Goal: Task Accomplishment & Management: Manage account settings

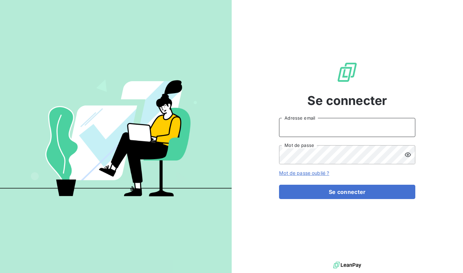
type input "[EMAIL_ADDRESS][DOMAIN_NAME]"
click at [389, 178] on form "[EMAIL_ADDRESS][DOMAIN_NAME] Adresse email Mot de passe Mot de passe oublié ? S…" at bounding box center [347, 158] width 136 height 81
click at [385, 184] on form "[EMAIL_ADDRESS][DOMAIN_NAME] Adresse email Mot de passe Mot de passe oublié ? S…" at bounding box center [347, 158] width 136 height 81
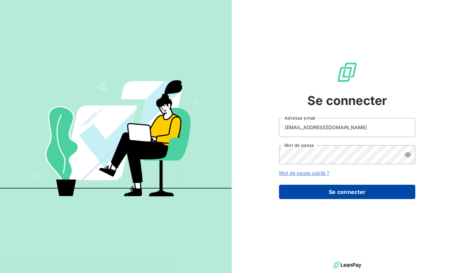
click at [372, 194] on button "Se connecter" at bounding box center [347, 192] width 136 height 14
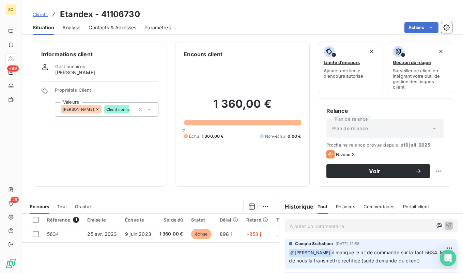
click at [43, 13] on span "Clients" at bounding box center [40, 14] width 15 height 5
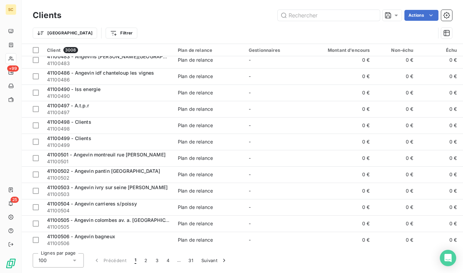
scroll to position [1446, 0]
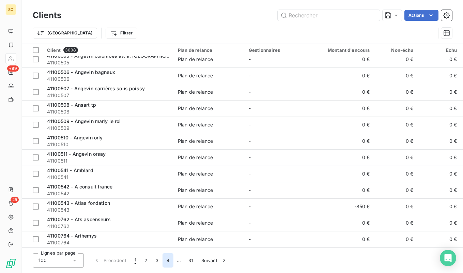
click at [164, 257] on button "4" at bounding box center [168, 260] width 11 height 14
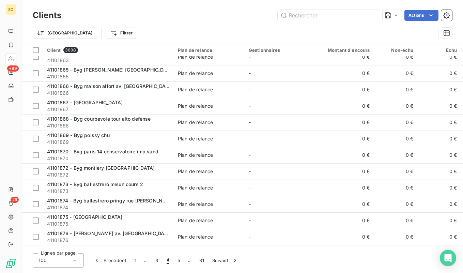
scroll to position [755, 0]
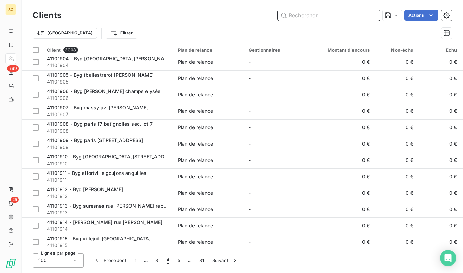
click at [329, 13] on input "text" at bounding box center [329, 15] width 102 height 11
paste input "41100291"
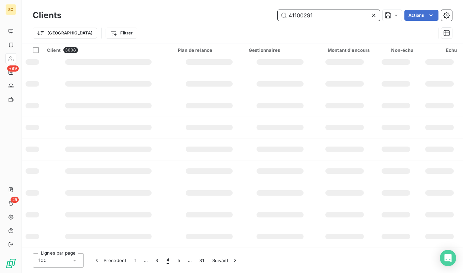
scroll to position [138, 0]
type input "41100291"
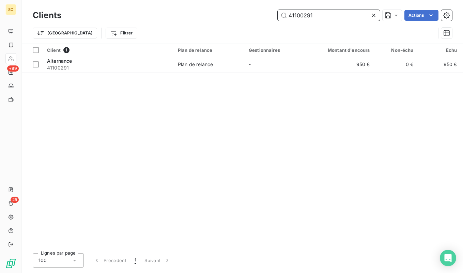
scroll to position [0, 0]
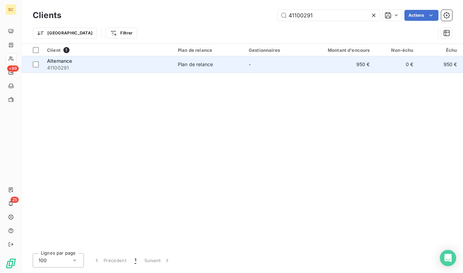
click at [198, 71] on td "Plan de relance" at bounding box center [209, 64] width 71 height 16
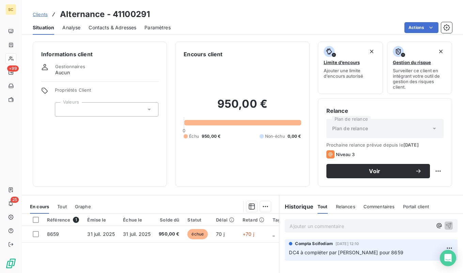
scroll to position [11, 0]
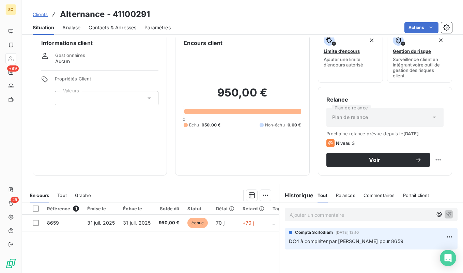
click at [321, 215] on p "Ajouter un commentaire ﻿" at bounding box center [361, 215] width 143 height 9
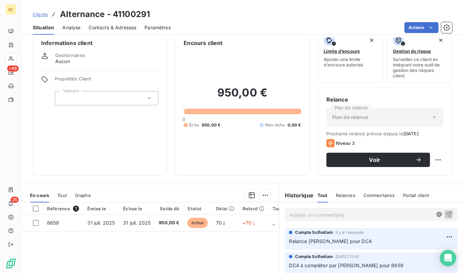
click at [40, 14] on span "Clients" at bounding box center [40, 14] width 15 height 5
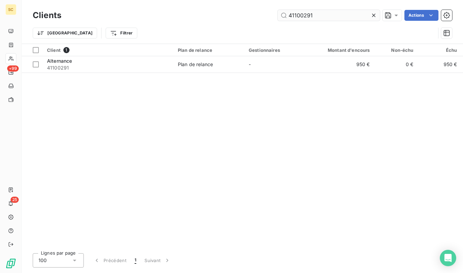
click at [324, 15] on input "41100291" at bounding box center [329, 15] width 102 height 11
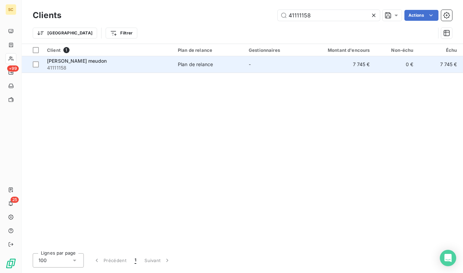
type input "41111158"
click at [140, 62] on div "[PERSON_NAME] meudon" at bounding box center [108, 61] width 123 height 7
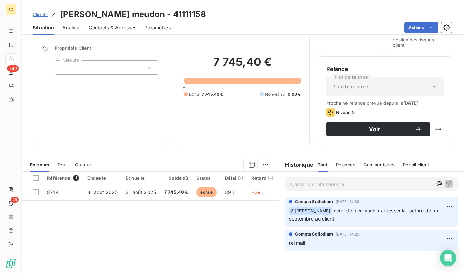
scroll to position [52, 0]
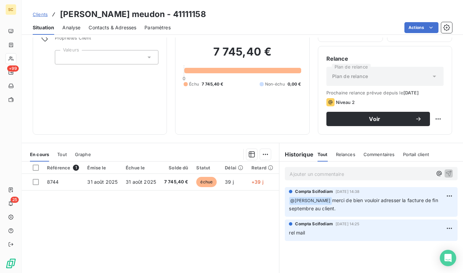
click at [339, 175] on p "Ajouter un commentaire ﻿" at bounding box center [361, 174] width 143 height 9
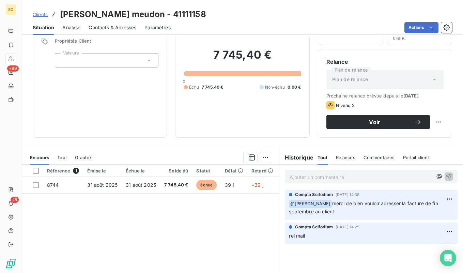
scroll to position [48, 0]
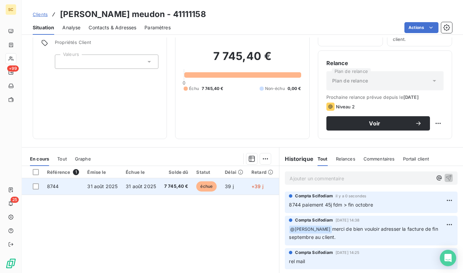
click at [154, 190] on td "31 août 2025" at bounding box center [141, 186] width 38 height 16
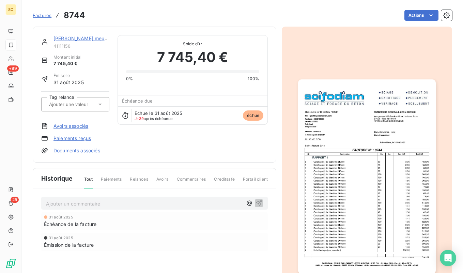
click at [355, 130] on img "button" at bounding box center [366, 176] width 137 height 194
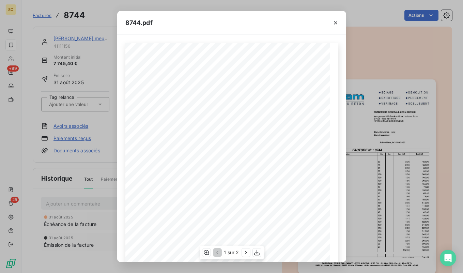
scroll to position [78, 0]
click at [261, 252] on div "1 sur 2" at bounding box center [231, 253] width 64 height 14
click at [256, 252] on icon "button" at bounding box center [256, 253] width 5 height 6
click at [334, 22] on icon "button" at bounding box center [335, 22] width 7 height 7
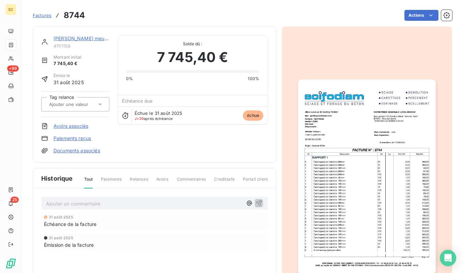
click at [78, 38] on link "[PERSON_NAME] meudon" at bounding box center [83, 38] width 60 height 6
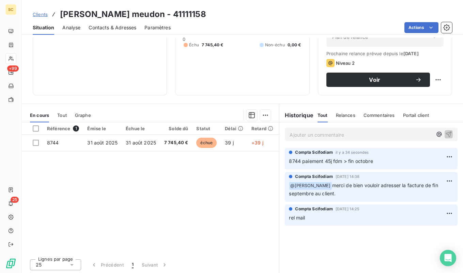
scroll to position [92, 0]
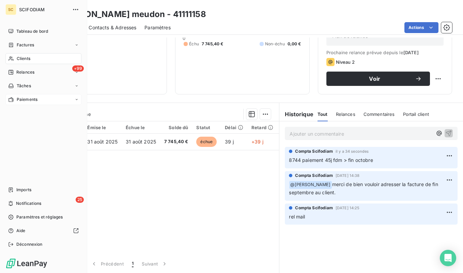
click at [26, 99] on span "Paiements" at bounding box center [27, 99] width 21 height 6
click at [26, 112] on span "Paiements reçus" at bounding box center [32, 113] width 33 height 6
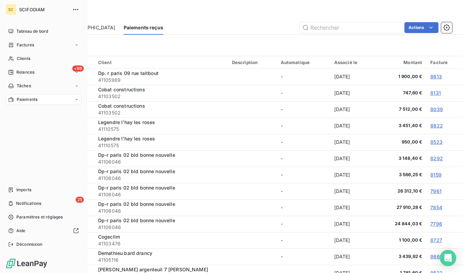
click at [12, 98] on icon at bounding box center [11, 99] width 5 height 5
click at [11, 44] on icon at bounding box center [11, 45] width 4 height 4
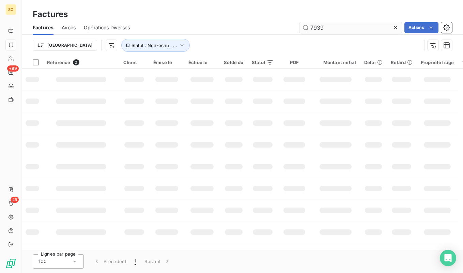
click at [354, 31] on input "7939" at bounding box center [350, 27] width 102 height 11
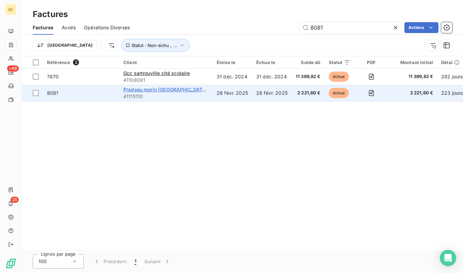
type input "8081"
click at [180, 89] on span "Pradeau morin [GEOGRAPHIC_DATA] [GEOGRAPHIC_DATA]" at bounding box center [190, 90] width 135 height 6
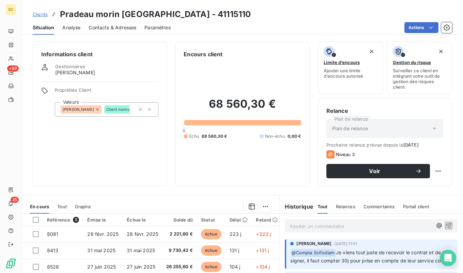
click at [42, 16] on span "Clients" at bounding box center [40, 14] width 15 height 5
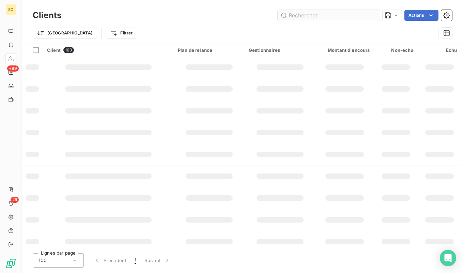
click at [342, 19] on input "text" at bounding box center [329, 15] width 102 height 11
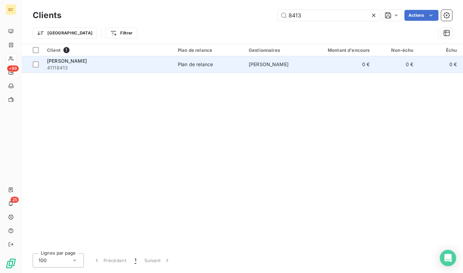
type input "8413"
click at [235, 65] on span "Plan de relance" at bounding box center [209, 64] width 63 height 7
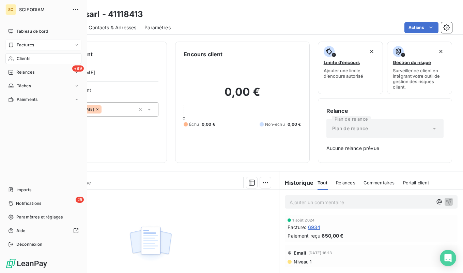
click at [15, 41] on div "Factures" at bounding box center [43, 45] width 76 height 11
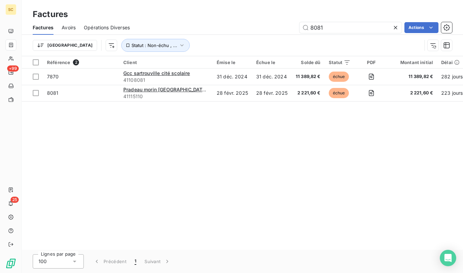
drag, startPoint x: 339, startPoint y: 28, endPoint x: 254, endPoint y: 25, distance: 85.2
click at [254, 25] on div "8081 Actions" at bounding box center [295, 27] width 314 height 11
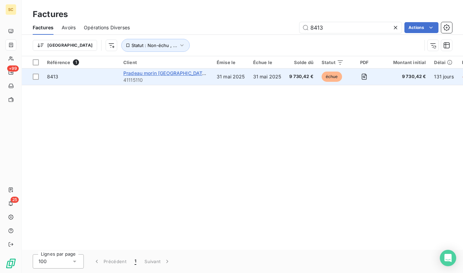
type input "8413"
click at [143, 72] on span "Pradeau morin [GEOGRAPHIC_DATA] [GEOGRAPHIC_DATA]" at bounding box center [190, 73] width 135 height 6
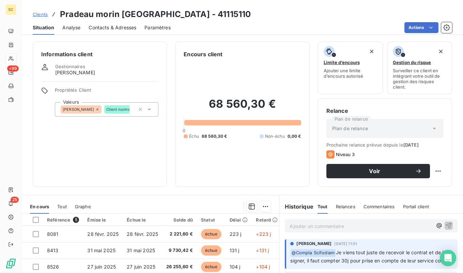
scroll to position [31, 0]
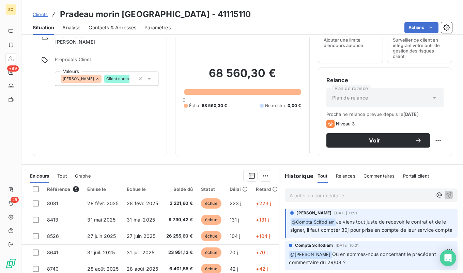
click at [41, 14] on span "Clients" at bounding box center [40, 14] width 15 height 5
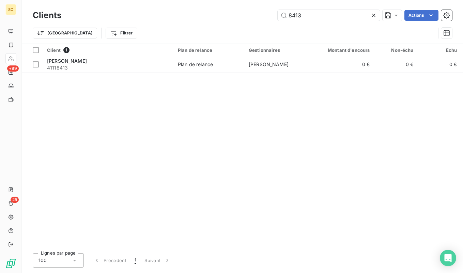
drag, startPoint x: 316, startPoint y: 15, endPoint x: 252, endPoint y: 12, distance: 63.8
click at [252, 12] on div "8413 Actions" at bounding box center [260, 15] width 383 height 11
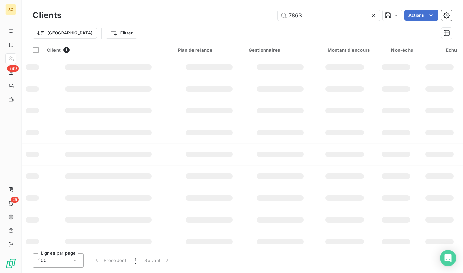
type input "7863"
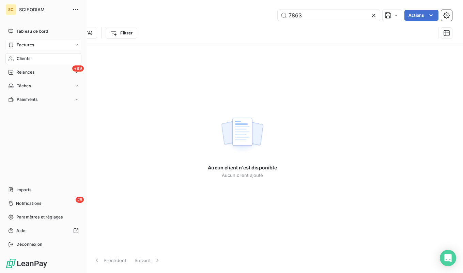
click at [6, 42] on div "Factures" at bounding box center [43, 45] width 76 height 11
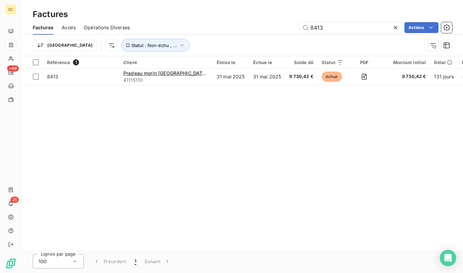
drag, startPoint x: 324, startPoint y: 28, endPoint x: 298, endPoint y: 18, distance: 27.5
click at [298, 19] on div "Factures Factures Avoirs Opérations Diverses 8413 Actions Trier Statut : Non-éc…" at bounding box center [242, 28] width 441 height 56
type input "7863"
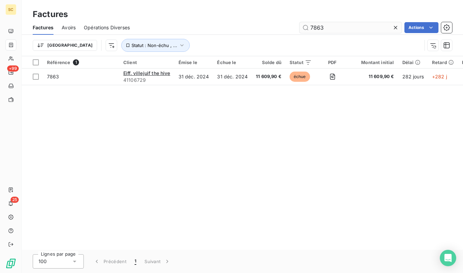
click at [369, 27] on input "7863" at bounding box center [350, 27] width 102 height 11
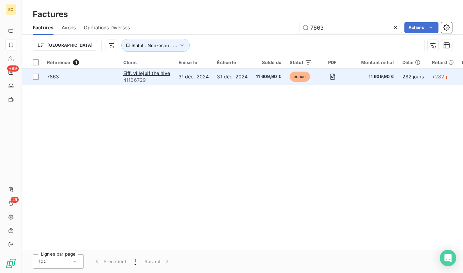
click at [98, 81] on td "7863" at bounding box center [81, 76] width 76 height 16
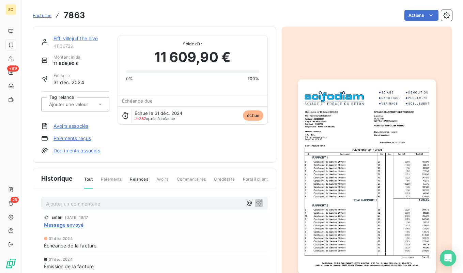
click at [71, 40] on link "Eiff. villejuif the hive" at bounding box center [75, 38] width 45 height 6
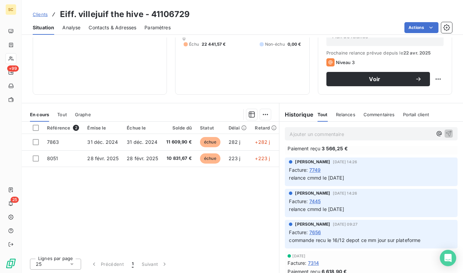
scroll to position [175, 0]
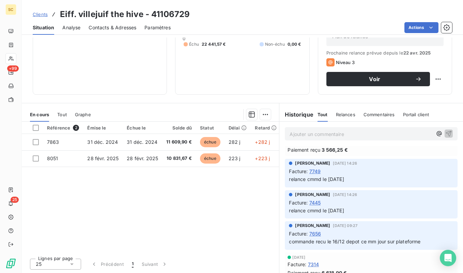
click at [34, 14] on span "Clients" at bounding box center [40, 14] width 15 height 5
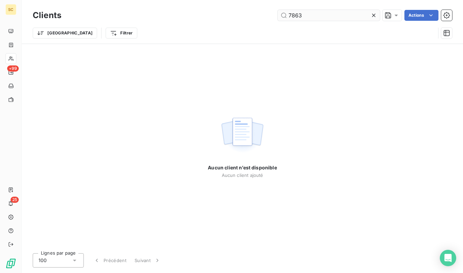
click at [303, 14] on input "7863" at bounding box center [329, 15] width 102 height 11
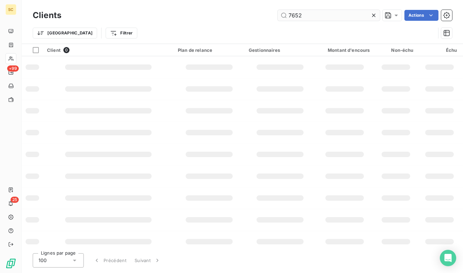
type input "7652"
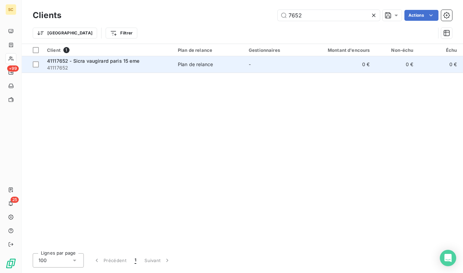
click at [143, 65] on span "41117652" at bounding box center [108, 67] width 123 height 7
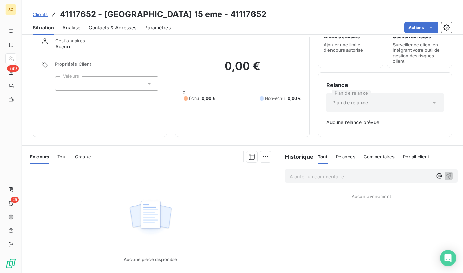
scroll to position [22, 0]
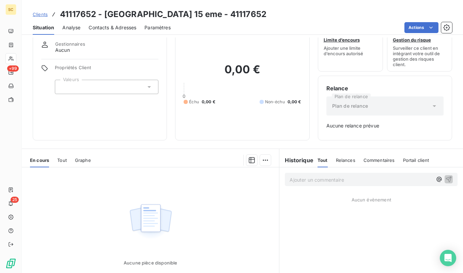
click at [120, 27] on span "Contacts & Adresses" at bounding box center [113, 27] width 48 height 7
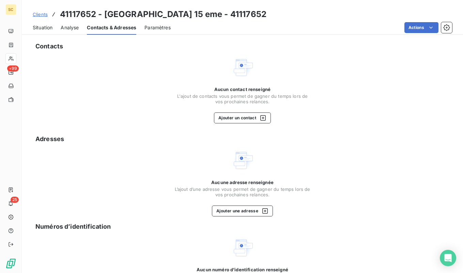
click at [44, 14] on span "Clients" at bounding box center [40, 14] width 15 height 5
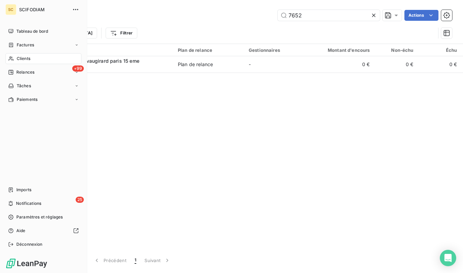
drag, startPoint x: 14, startPoint y: 43, endPoint x: 86, endPoint y: 31, distance: 73.1
click at [16, 43] on div "Factures" at bounding box center [21, 45] width 26 height 6
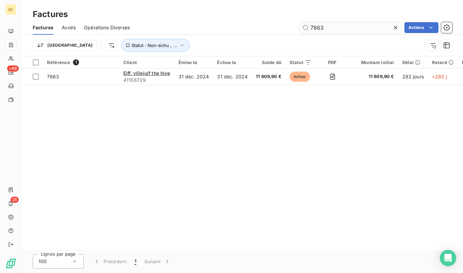
click at [326, 26] on input "7863" at bounding box center [350, 27] width 102 height 11
type input "7652"
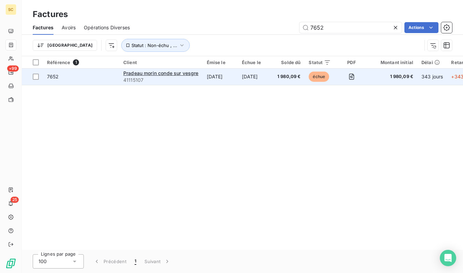
click at [232, 84] on td "[DATE]" at bounding box center [220, 76] width 35 height 16
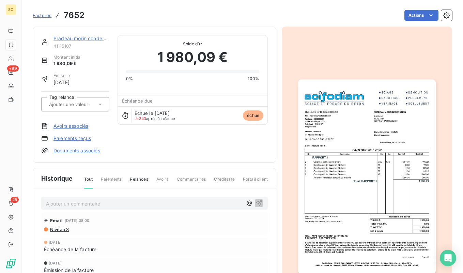
click at [88, 39] on link "Pradeau morin conde sur vesgre" at bounding box center [90, 38] width 74 height 6
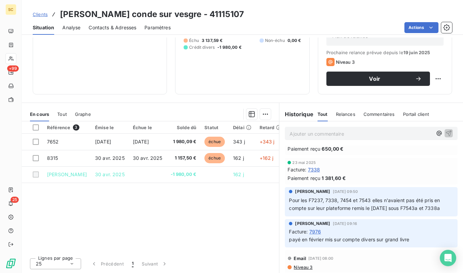
scroll to position [181, 0]
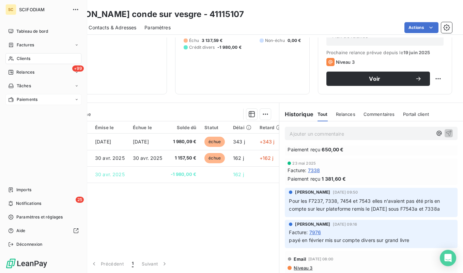
click at [39, 99] on div "Paiements" at bounding box center [43, 99] width 76 height 11
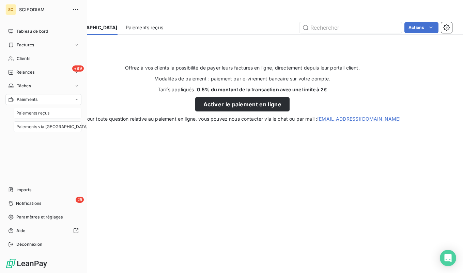
click at [30, 114] on span "Paiements reçus" at bounding box center [32, 113] width 33 height 6
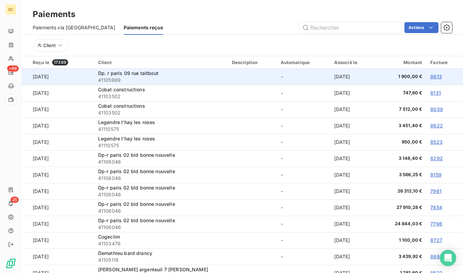
click at [170, 74] on div "Dp. r paris 09 rue taitbout" at bounding box center [161, 73] width 126 height 7
drag, startPoint x: 130, startPoint y: 83, endPoint x: 95, endPoint y: 81, distance: 35.1
click at [98, 81] on span "41105989" at bounding box center [161, 80] width 126 height 7
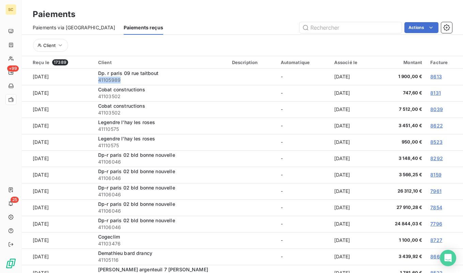
copy span "41105989"
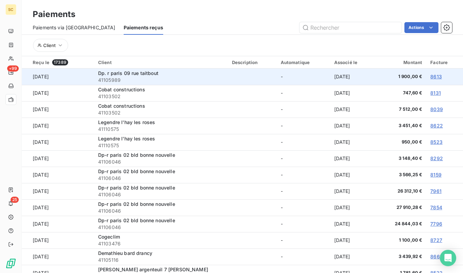
click at [114, 69] on td "Dp. [GEOGRAPHIC_DATA] 41105989" at bounding box center [161, 76] width 134 height 16
click at [113, 73] on span "Dp. r paris 09 rue taitbout" at bounding box center [128, 73] width 60 height 6
click at [38, 75] on td "[DATE]" at bounding box center [58, 76] width 72 height 16
click at [112, 81] on span "41105989" at bounding box center [161, 80] width 126 height 7
click at [432, 77] on link "8613" at bounding box center [436, 77] width 12 height 6
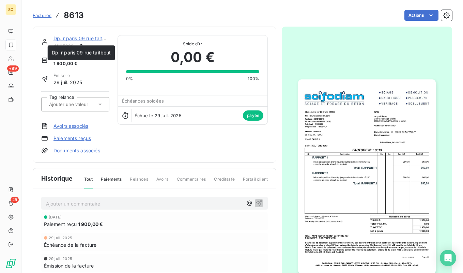
click at [95, 38] on link "Dp. r paris 09 rue taitbout" at bounding box center [82, 38] width 59 height 6
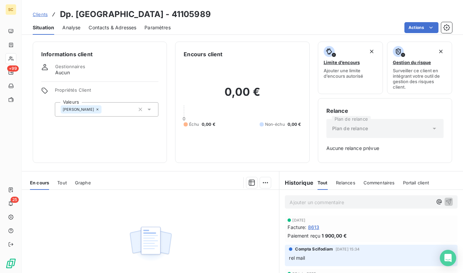
click at [61, 177] on div "Tout" at bounding box center [62, 182] width 10 height 14
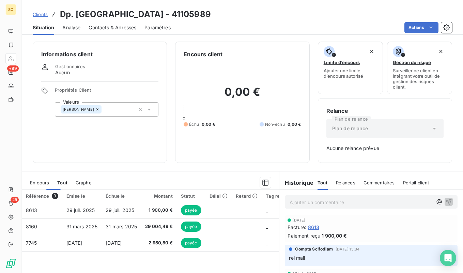
click at [59, 182] on span "Tout" at bounding box center [62, 182] width 10 height 5
click at [36, 189] on div "En cours" at bounding box center [39, 182] width 19 height 14
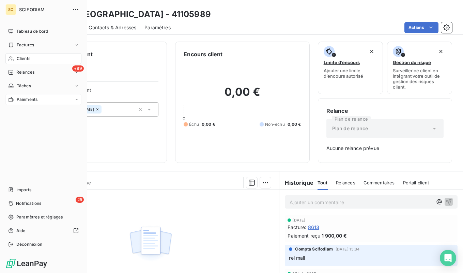
click at [21, 99] on span "Paiements" at bounding box center [27, 99] width 21 height 6
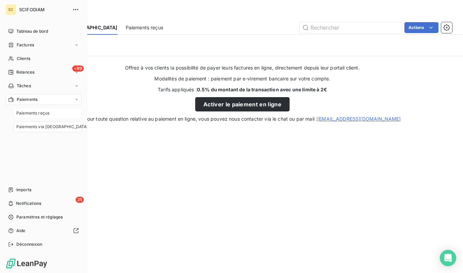
click at [31, 117] on div "Paiements reçus" at bounding box center [48, 113] width 68 height 11
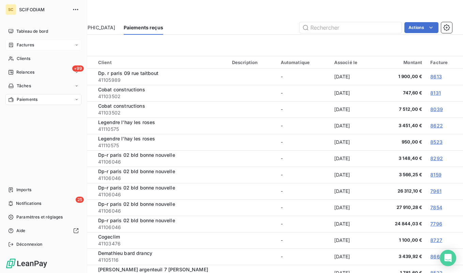
click at [14, 45] on div "Factures" at bounding box center [21, 45] width 26 height 6
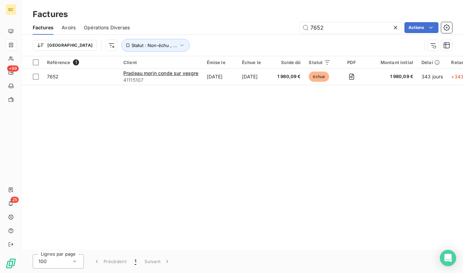
drag, startPoint x: 326, startPoint y: 28, endPoint x: 281, endPoint y: 26, distance: 45.4
click at [281, 26] on div "7652 Actions" at bounding box center [295, 27] width 314 height 11
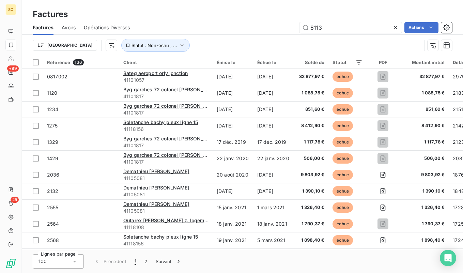
type input "8113"
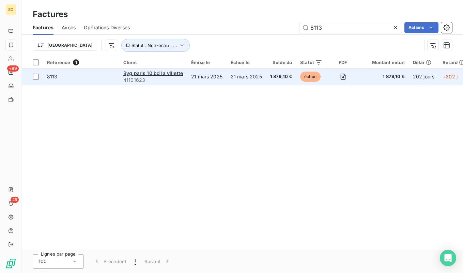
click at [68, 78] on span "8113" at bounding box center [81, 76] width 68 height 7
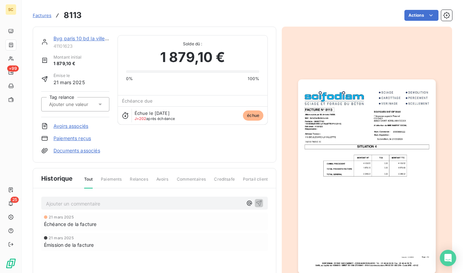
click at [48, 15] on span "Factures" at bounding box center [42, 15] width 19 height 5
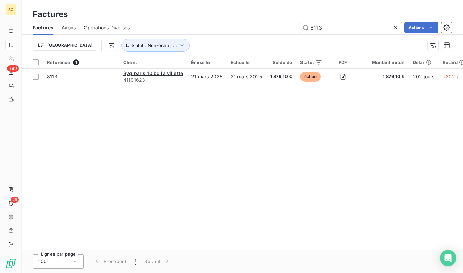
drag, startPoint x: 351, startPoint y: 25, endPoint x: 284, endPoint y: 25, distance: 66.4
click at [284, 25] on div "8113 Actions" at bounding box center [295, 27] width 314 height 11
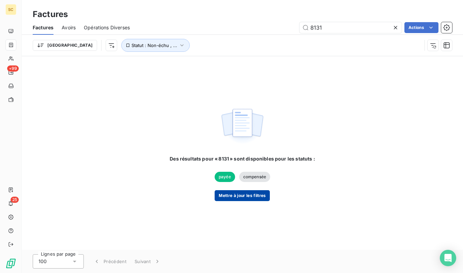
type input "8131"
click at [250, 198] on button "Mettre à jour les filtres" at bounding box center [242, 195] width 55 height 11
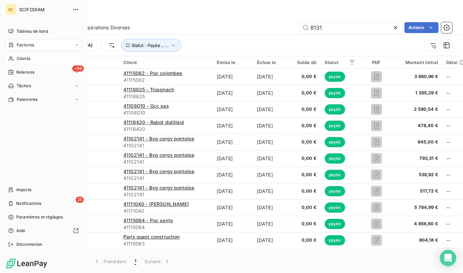
click at [36, 56] on div "Clients" at bounding box center [43, 58] width 76 height 11
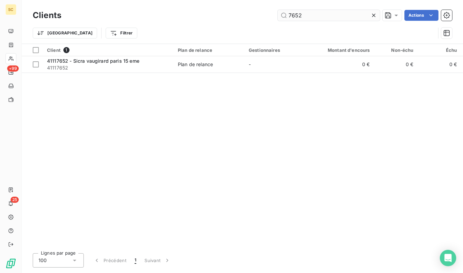
click at [338, 19] on input "7652" at bounding box center [329, 15] width 102 height 11
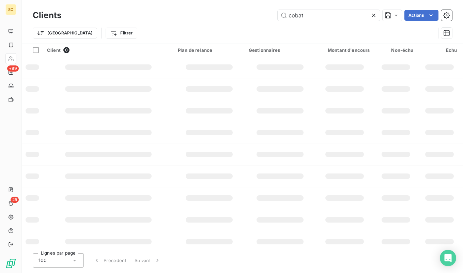
type input "cobat"
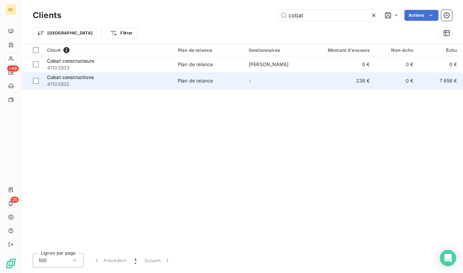
click at [79, 82] on span "41103502" at bounding box center [108, 84] width 123 height 7
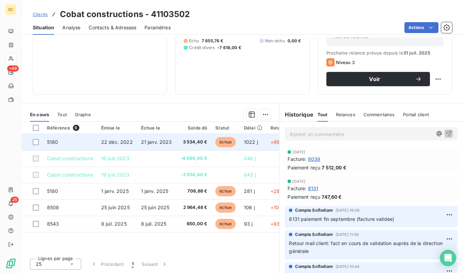
scroll to position [92, 0]
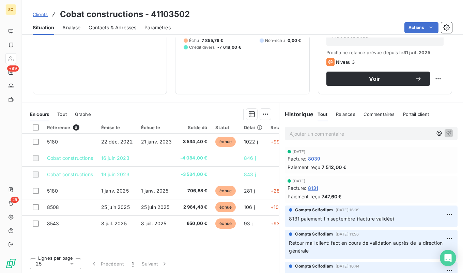
click at [60, 115] on span "Tout" at bounding box center [62, 113] width 10 height 5
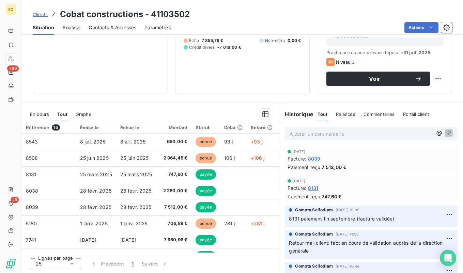
scroll to position [0, 0]
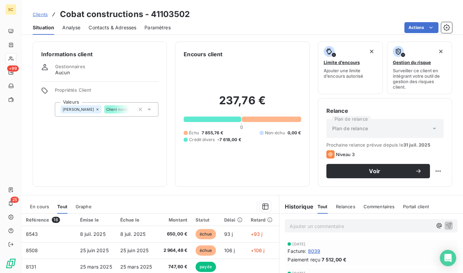
click at [48, 204] on span "En cours" at bounding box center [39, 206] width 19 height 5
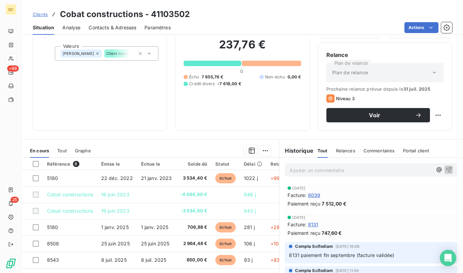
scroll to position [54, 0]
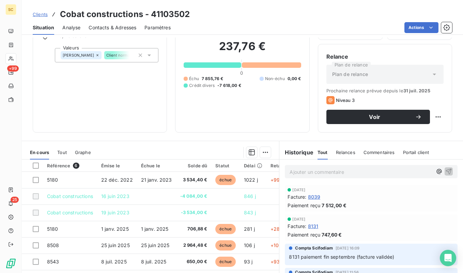
click at [41, 14] on span "Clients" at bounding box center [40, 14] width 15 height 5
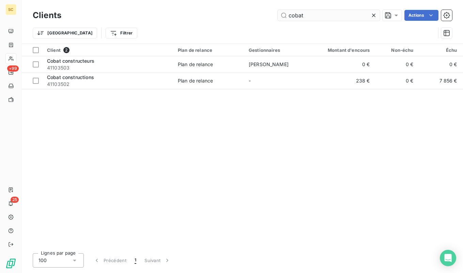
click at [313, 14] on input "cobat" at bounding box center [329, 15] width 102 height 11
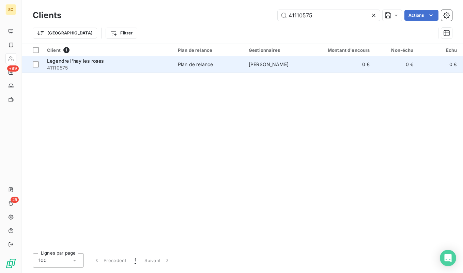
type input "41110575"
click at [115, 67] on span "41110575" at bounding box center [108, 67] width 123 height 7
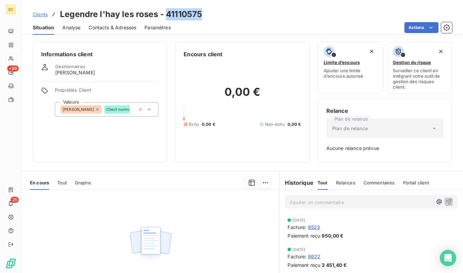
drag, startPoint x: 202, startPoint y: 13, endPoint x: 166, endPoint y: 13, distance: 36.8
click at [166, 13] on div "Clients Legendre l'hay les roses - 41110575" at bounding box center [242, 14] width 441 height 12
copy h3 "41110575"
click at [68, 27] on span "Analyse" at bounding box center [71, 27] width 18 height 7
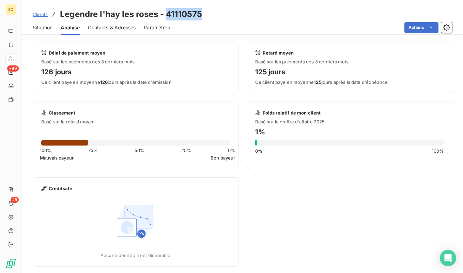
click at [46, 28] on span "Situation" at bounding box center [43, 27] width 20 height 7
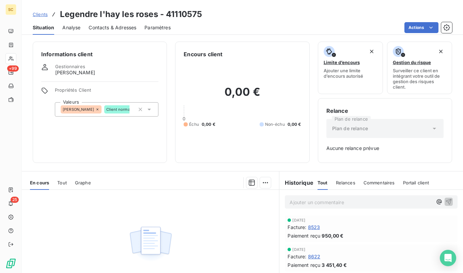
click at [49, 183] on div "En cours Tout Graphe" at bounding box center [150, 182] width 257 height 14
click at [60, 183] on span "Tout" at bounding box center [62, 182] width 10 height 5
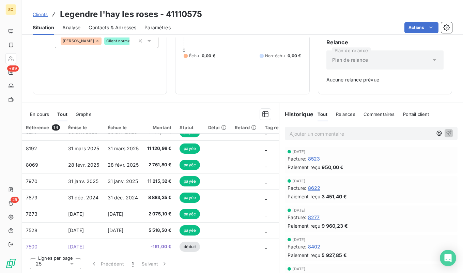
scroll to position [113, 0]
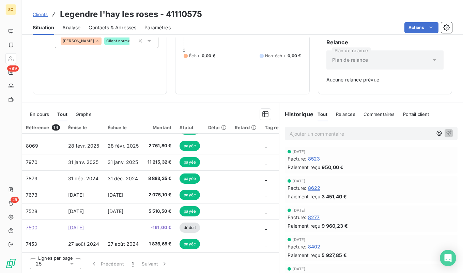
click at [35, 117] on div "En cours" at bounding box center [39, 114] width 19 height 14
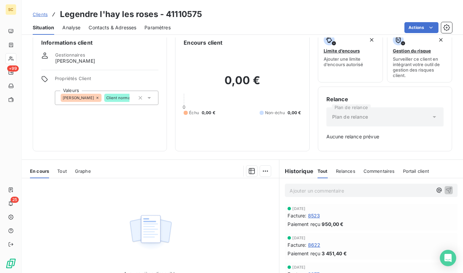
scroll to position [0, 0]
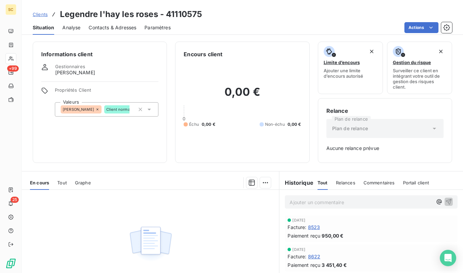
click at [40, 14] on span "Clients" at bounding box center [40, 14] width 15 height 5
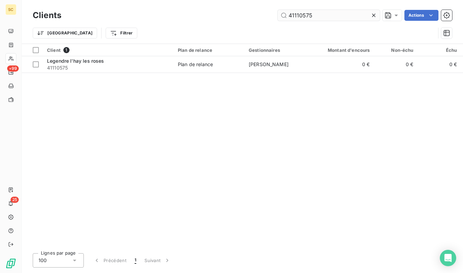
click at [326, 13] on input "41110575" at bounding box center [329, 15] width 102 height 11
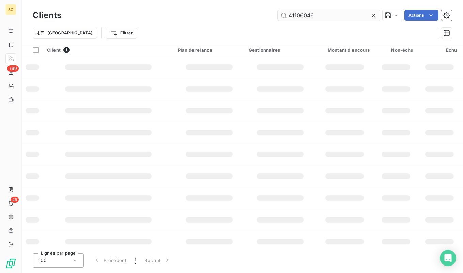
type input "41106046"
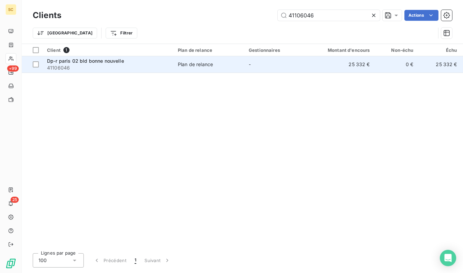
click at [194, 62] on div "Plan de relance" at bounding box center [195, 64] width 35 height 7
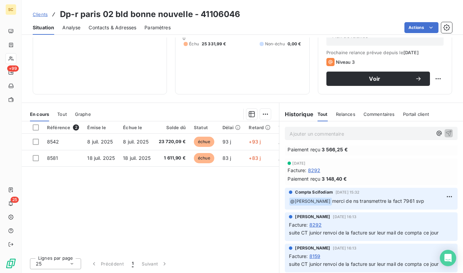
scroll to position [107, 0]
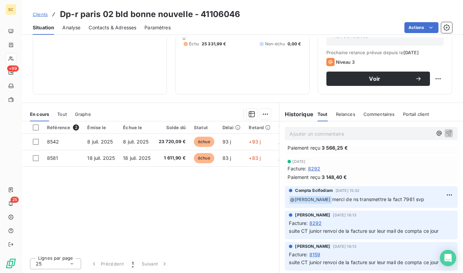
click at [45, 15] on span "Clients" at bounding box center [40, 14] width 15 height 5
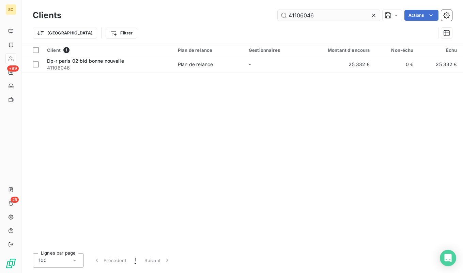
click at [345, 16] on input "41106046" at bounding box center [329, 15] width 102 height 11
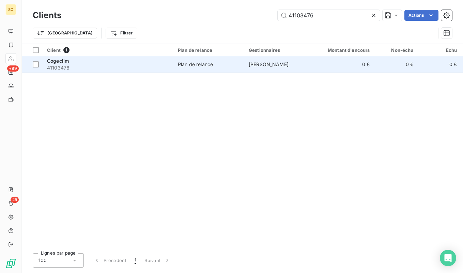
type input "41103476"
click at [122, 64] on span "41103476" at bounding box center [108, 67] width 123 height 7
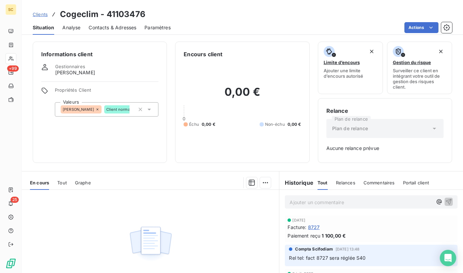
click at [43, 16] on span "Clients" at bounding box center [40, 14] width 15 height 5
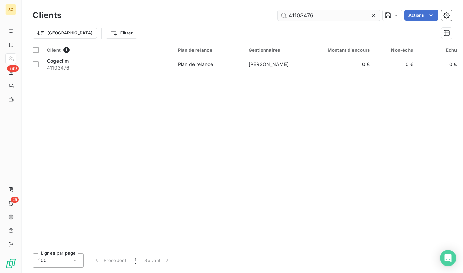
click at [296, 15] on input "41103476" at bounding box center [329, 15] width 102 height 11
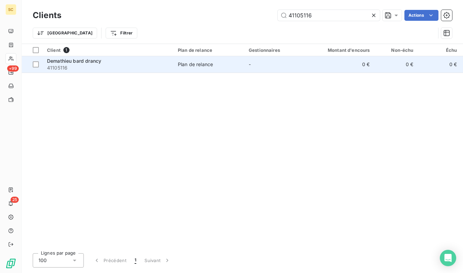
type input "41105116"
click at [149, 70] on span "41105116" at bounding box center [108, 67] width 123 height 7
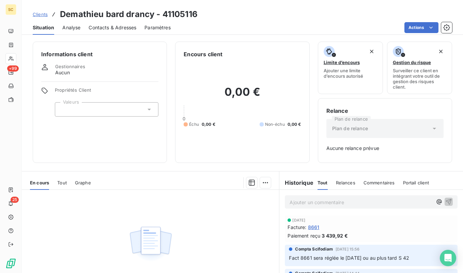
click at [39, 12] on span "Clients" at bounding box center [40, 14] width 15 height 5
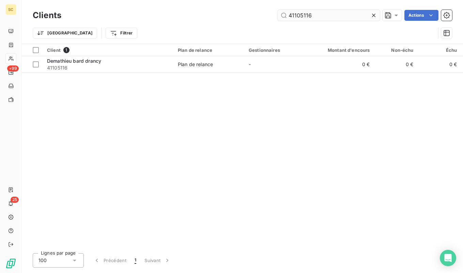
click at [363, 17] on input "41105116" at bounding box center [329, 15] width 102 height 11
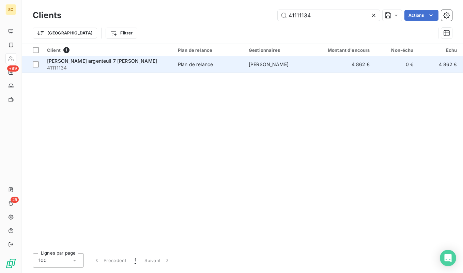
type input "41111134"
click at [233, 62] on span "Plan de relance" at bounding box center [209, 64] width 63 height 7
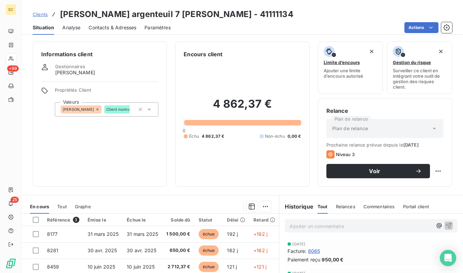
scroll to position [92, 0]
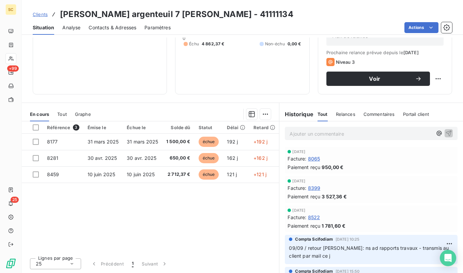
click at [43, 16] on span "Clients" at bounding box center [40, 14] width 15 height 5
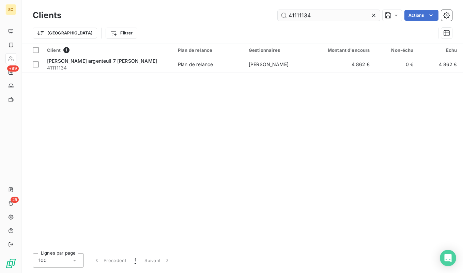
click at [354, 17] on input "41111134" at bounding box center [329, 15] width 102 height 11
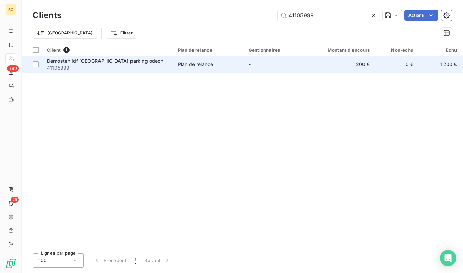
type input "41105999"
click at [95, 66] on span "41105999" at bounding box center [108, 67] width 123 height 7
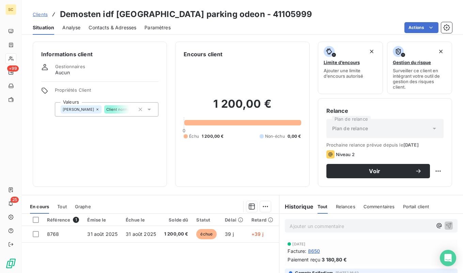
click at [36, 16] on span "Clients" at bounding box center [40, 14] width 15 height 5
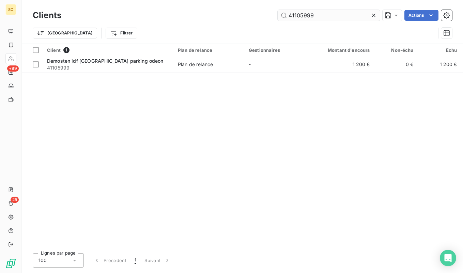
click at [313, 14] on input "41105999" at bounding box center [329, 15] width 102 height 11
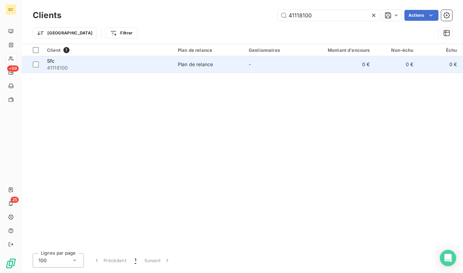
type input "41118100"
click at [161, 65] on span "41118100" at bounding box center [108, 67] width 123 height 7
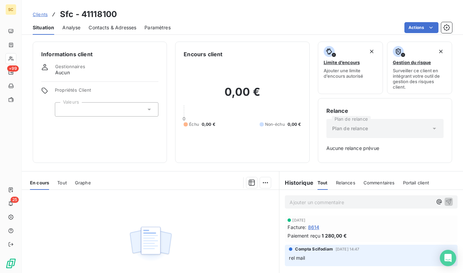
click at [38, 14] on span "Clients" at bounding box center [40, 14] width 15 height 5
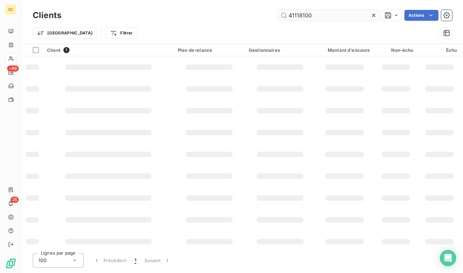
click at [306, 19] on input "41118100" at bounding box center [329, 15] width 102 height 11
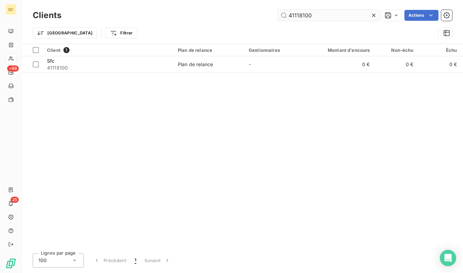
click at [306, 19] on input "41118100" at bounding box center [329, 15] width 102 height 11
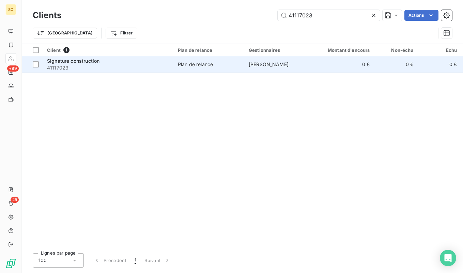
type input "41117023"
click at [126, 67] on span "41117023" at bounding box center [108, 67] width 123 height 7
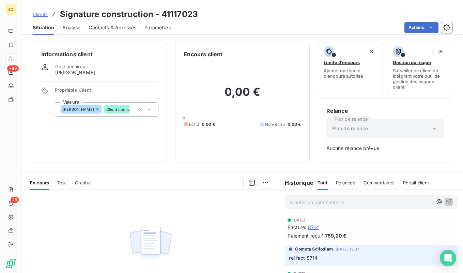
click at [38, 14] on span "Clients" at bounding box center [40, 14] width 15 height 5
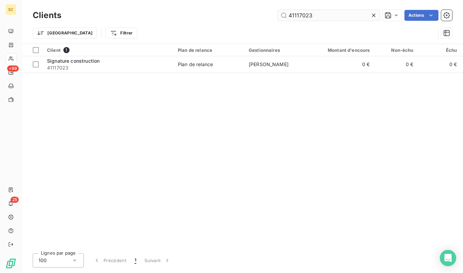
click at [320, 15] on input "41117023" at bounding box center [329, 15] width 102 height 11
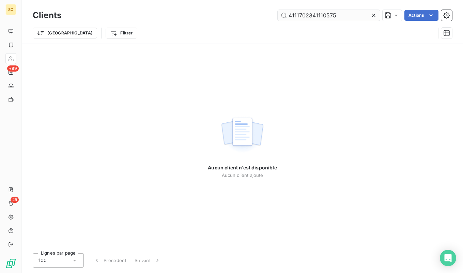
click at [330, 14] on input "4111702341110575" at bounding box center [329, 15] width 102 height 11
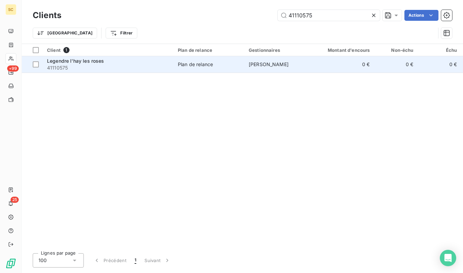
type input "41110575"
click at [88, 70] on span "41110575" at bounding box center [108, 67] width 123 height 7
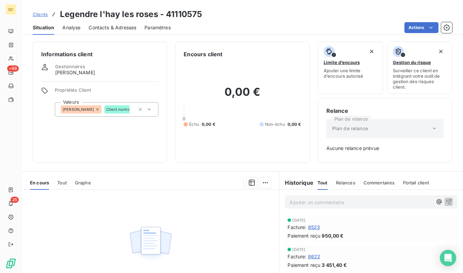
click at [38, 16] on span "Clients" at bounding box center [40, 14] width 15 height 5
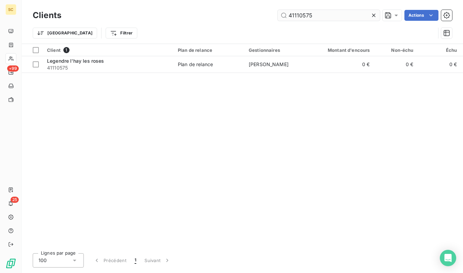
click at [306, 16] on input "41110575" at bounding box center [329, 15] width 102 height 11
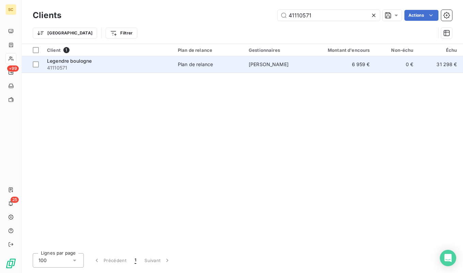
type input "41110571"
click at [133, 64] on span "41110571" at bounding box center [108, 67] width 123 height 7
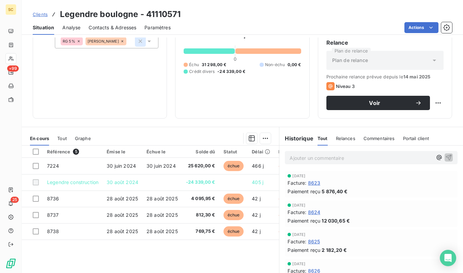
scroll to position [69, 0]
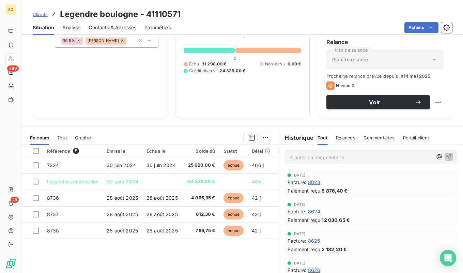
click at [37, 11] on link "Clients" at bounding box center [40, 14] width 15 height 7
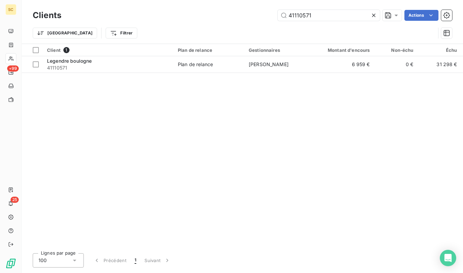
drag, startPoint x: 37, startPoint y: 11, endPoint x: 36, endPoint y: 15, distance: 3.5
click at [36, 15] on h3 "Clients" at bounding box center [47, 15] width 29 height 12
click at [294, 11] on input "41110571" at bounding box center [329, 15] width 102 height 11
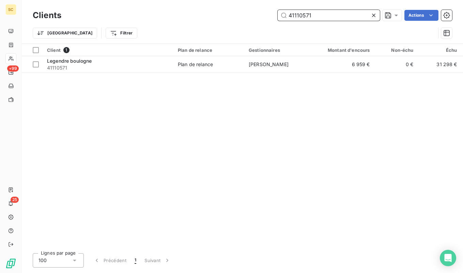
paste input "03550"
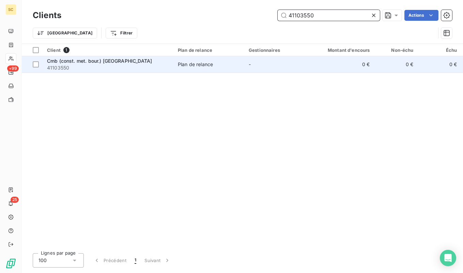
type input "41103550"
click at [134, 68] on span "41103550" at bounding box center [108, 67] width 123 height 7
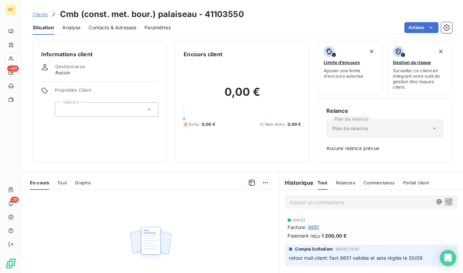
click at [37, 15] on span "Clients" at bounding box center [40, 14] width 15 height 5
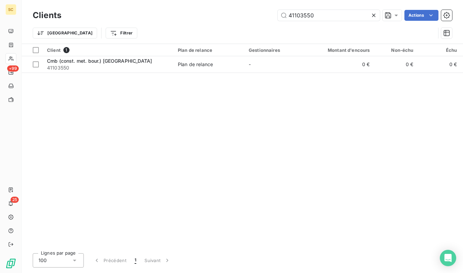
click at [326, 9] on div "Clients 41103550 Actions" at bounding box center [242, 15] width 419 height 14
click at [326, 13] on input "41103550" at bounding box center [329, 15] width 102 height 11
paste input "19002"
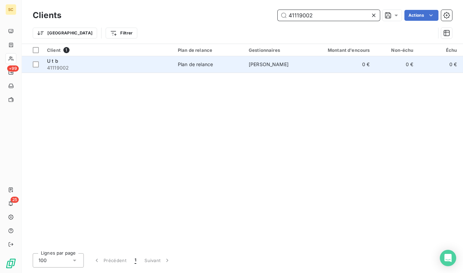
type input "41119002"
click at [152, 66] on span "41119002" at bounding box center [108, 67] width 123 height 7
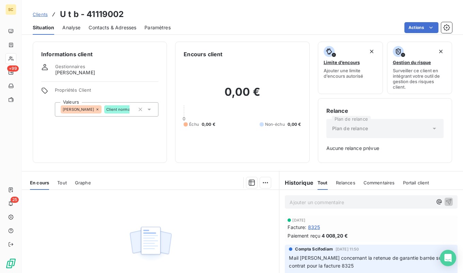
click at [44, 15] on span "Clients" at bounding box center [40, 14] width 15 height 5
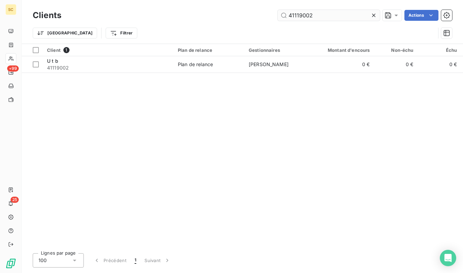
click at [306, 13] on input "41119002" at bounding box center [329, 15] width 102 height 11
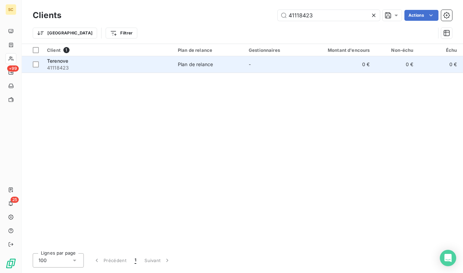
type input "41118423"
click at [80, 64] on span "41118423" at bounding box center [108, 67] width 123 height 7
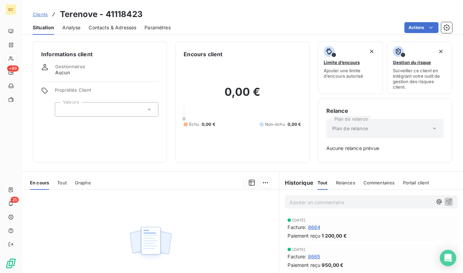
scroll to position [26, 0]
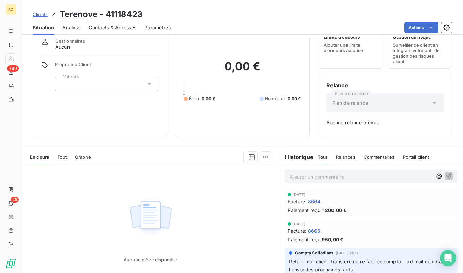
click at [113, 22] on div "Contacts & Adresses" at bounding box center [113, 27] width 48 height 14
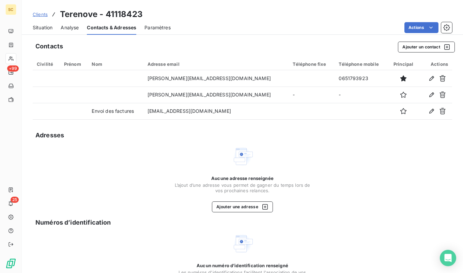
click at [67, 29] on span "Analyse" at bounding box center [70, 27] width 18 height 7
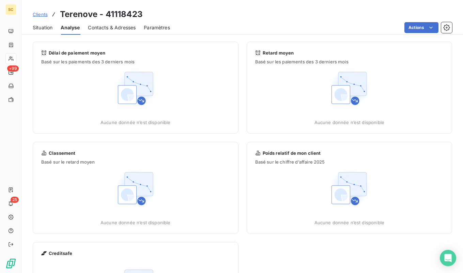
click at [46, 28] on span "Situation" at bounding box center [43, 27] width 20 height 7
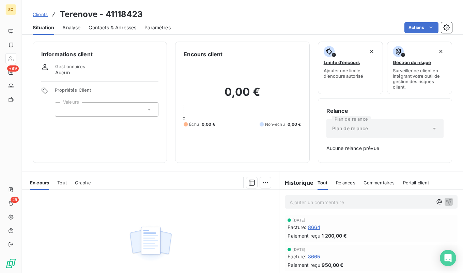
click at [64, 182] on span "Tout" at bounding box center [62, 182] width 10 height 5
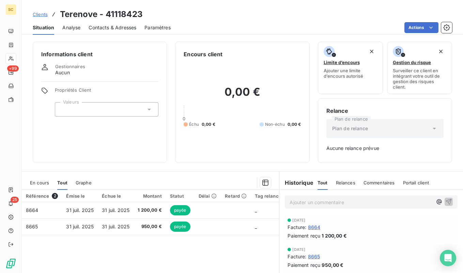
click at [38, 184] on span "En cours" at bounding box center [39, 182] width 19 height 5
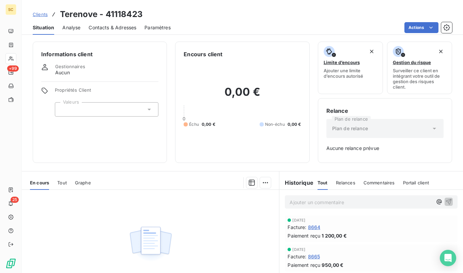
click at [43, 14] on span "Clients" at bounding box center [40, 14] width 15 height 5
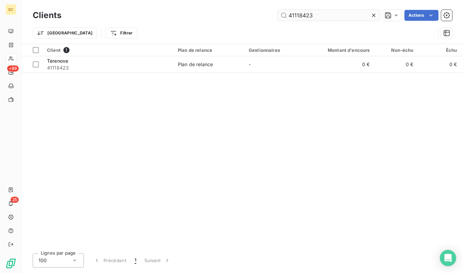
click at [299, 16] on input "41118423" at bounding box center [329, 15] width 102 height 11
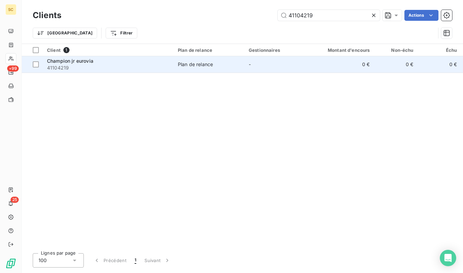
type input "41104219"
click at [140, 67] on span "41104219" at bounding box center [108, 67] width 123 height 7
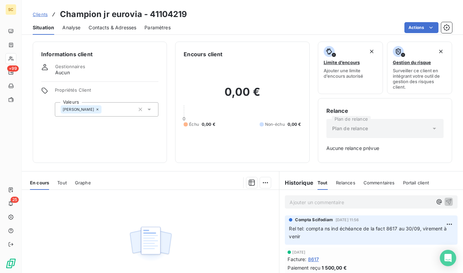
click at [112, 28] on span "Contacts & Adresses" at bounding box center [113, 27] width 48 height 7
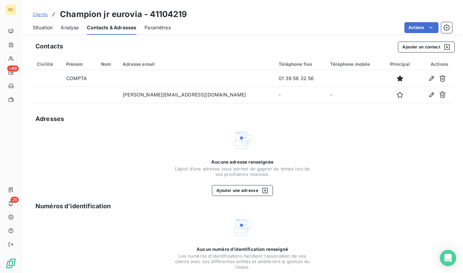
click at [44, 25] on span "Situation" at bounding box center [43, 27] width 20 height 7
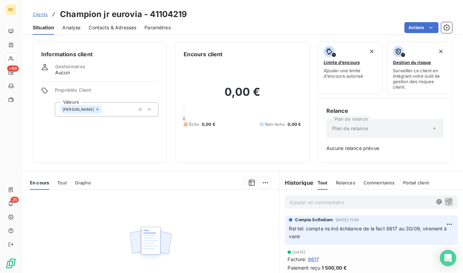
click at [43, 15] on span "Clients" at bounding box center [40, 14] width 15 height 5
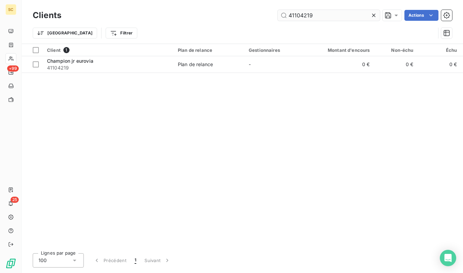
click at [313, 16] on input "41104219" at bounding box center [329, 15] width 102 height 11
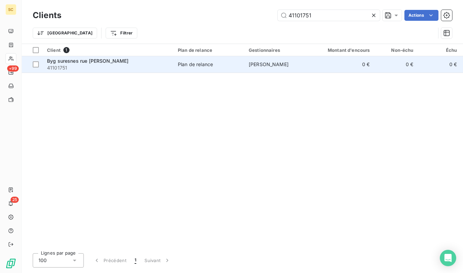
type input "41101751"
click at [97, 67] on span "41101751" at bounding box center [108, 67] width 123 height 7
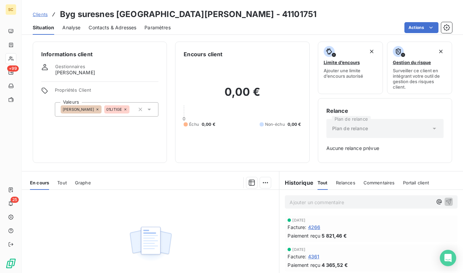
click at [60, 181] on span "Tout" at bounding box center [62, 182] width 10 height 5
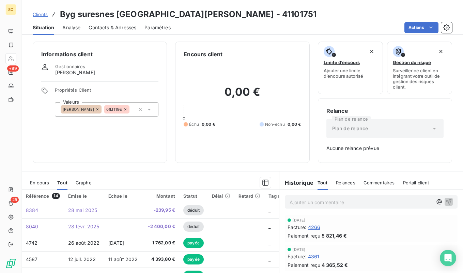
click at [36, 181] on span "En cours" at bounding box center [39, 182] width 19 height 5
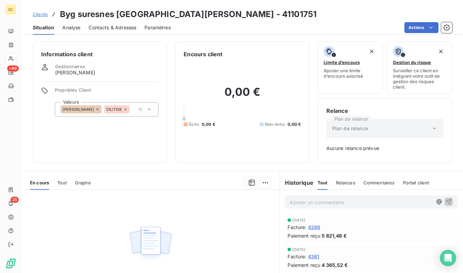
click at [64, 180] on span "Tout" at bounding box center [62, 182] width 10 height 5
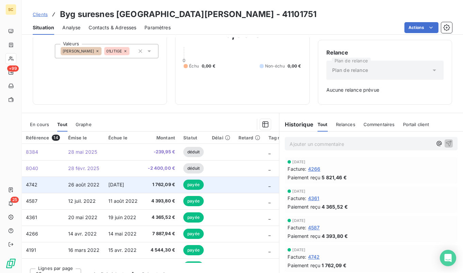
scroll to position [56, 0]
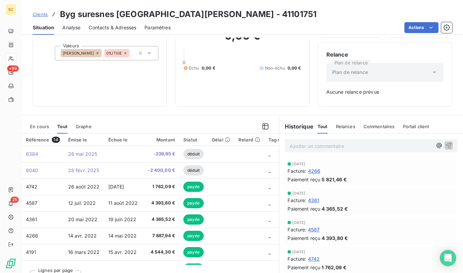
click at [38, 128] on span "En cours" at bounding box center [39, 126] width 19 height 5
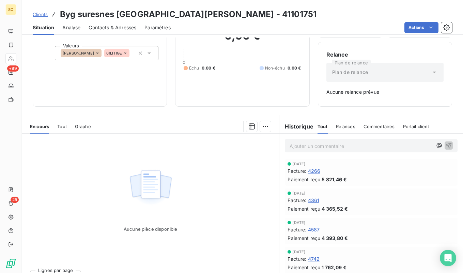
click at [44, 15] on span "Clients" at bounding box center [40, 14] width 15 height 5
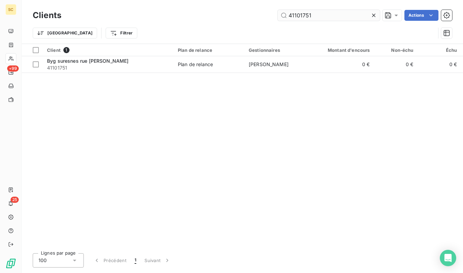
click at [339, 14] on input "41101751" at bounding box center [329, 15] width 102 height 11
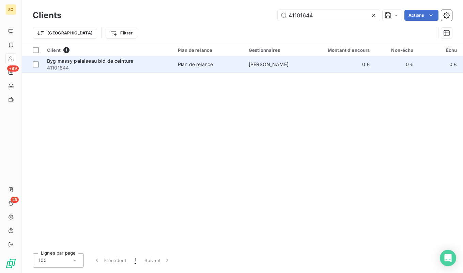
type input "41101644"
click at [141, 65] on span "41101644" at bounding box center [108, 67] width 123 height 7
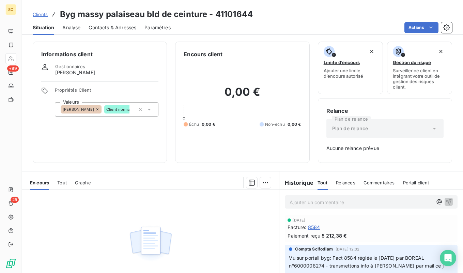
click at [47, 13] on span "Clients" at bounding box center [40, 14] width 15 height 5
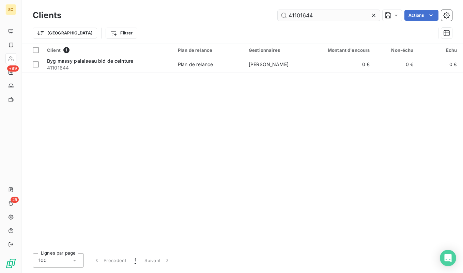
click at [321, 19] on input "41101644" at bounding box center [329, 15] width 102 height 11
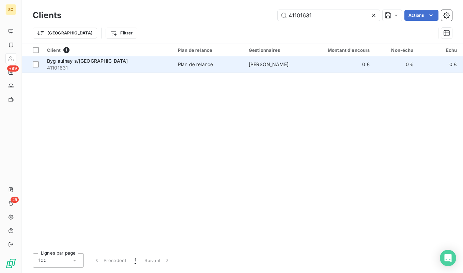
type input "41101631"
click at [118, 67] on span "41101631" at bounding box center [108, 67] width 123 height 7
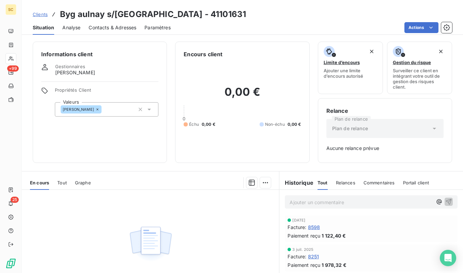
click at [38, 16] on span "Clients" at bounding box center [40, 14] width 15 height 5
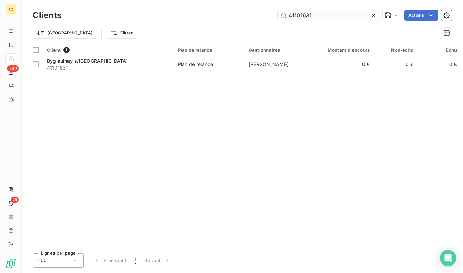
click at [289, 15] on input "41101631" at bounding box center [329, 15] width 102 height 11
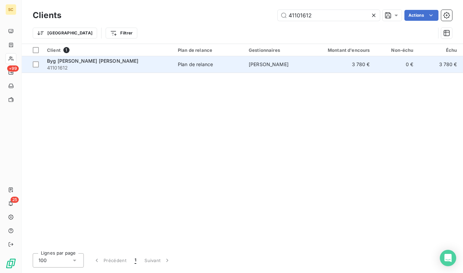
type input "41101612"
click at [120, 68] on span "41101612" at bounding box center [108, 67] width 123 height 7
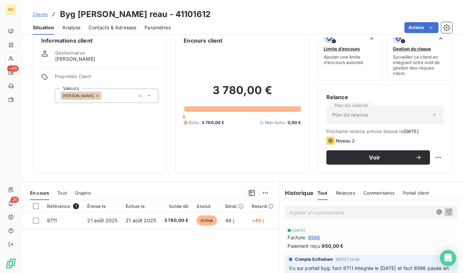
scroll to position [8, 0]
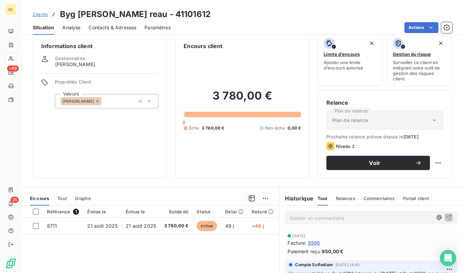
click at [46, 15] on span "Clients" at bounding box center [40, 14] width 15 height 5
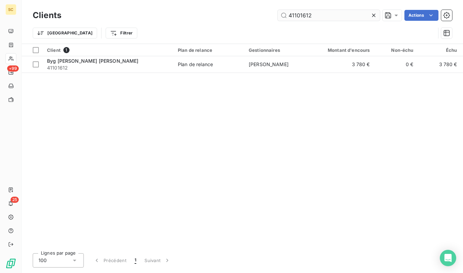
click at [318, 17] on input "41101612" at bounding box center [329, 15] width 102 height 11
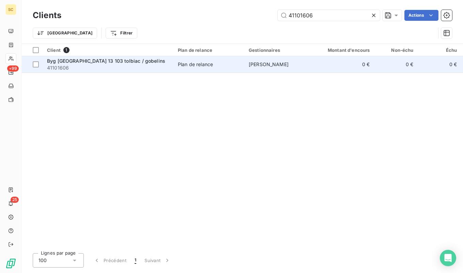
type input "41101606"
click at [111, 69] on span "41101606" at bounding box center [108, 67] width 123 height 7
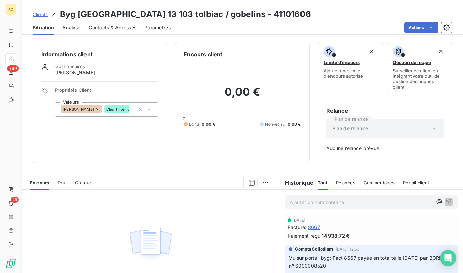
click at [43, 18] on div "Clients Byg [GEOGRAPHIC_DATA] 13 103 tolbiac / gobelins - 41101606" at bounding box center [172, 14] width 278 height 12
click at [44, 14] on span "Clients" at bounding box center [40, 14] width 15 height 5
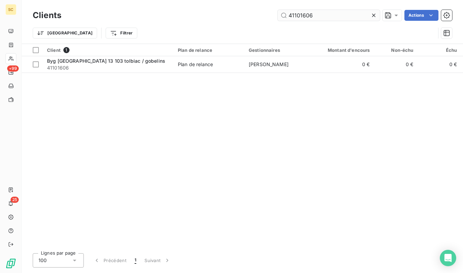
click at [325, 18] on input "41101606" at bounding box center [329, 15] width 102 height 11
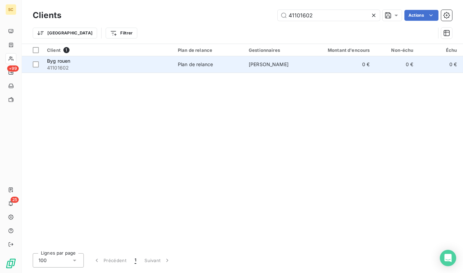
type input "41101602"
click at [130, 66] on span "41101602" at bounding box center [108, 67] width 123 height 7
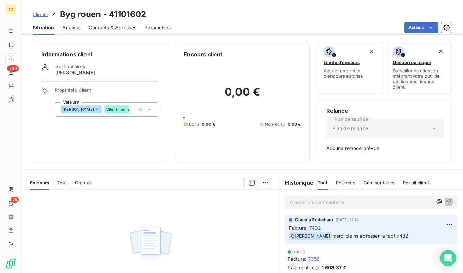
scroll to position [39, 0]
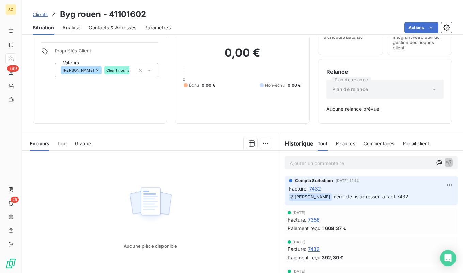
click at [65, 143] on span "Tout" at bounding box center [62, 143] width 10 height 5
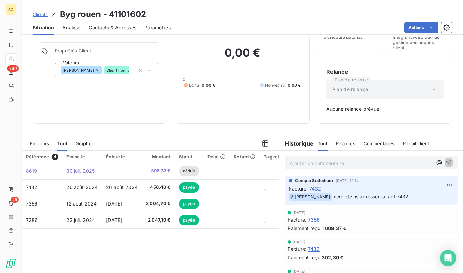
click at [40, 143] on span "En cours" at bounding box center [39, 143] width 19 height 5
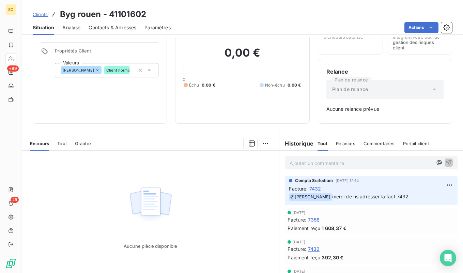
click at [40, 15] on span "Clients" at bounding box center [40, 14] width 15 height 5
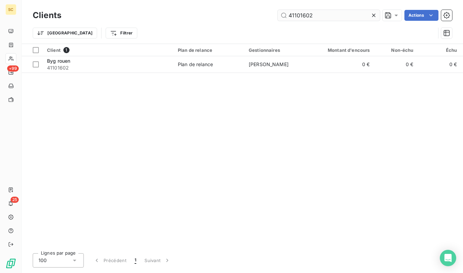
click at [315, 20] on input "41101602" at bounding box center [329, 15] width 102 height 11
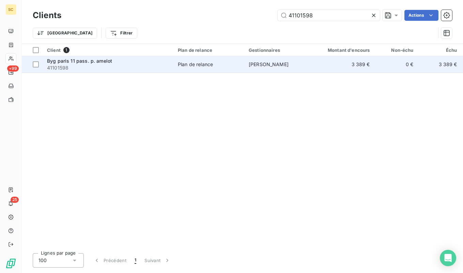
type input "41101598"
click at [116, 67] on span "41101598" at bounding box center [108, 67] width 123 height 7
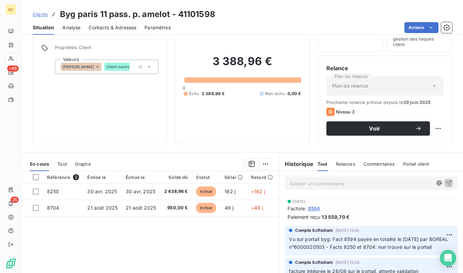
scroll to position [50, 0]
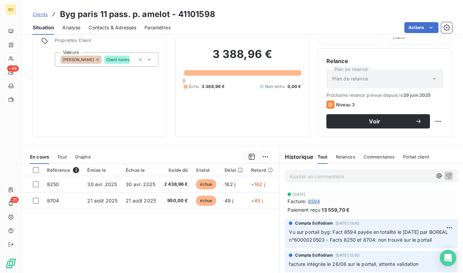
click at [35, 14] on span "Clients" at bounding box center [40, 14] width 15 height 5
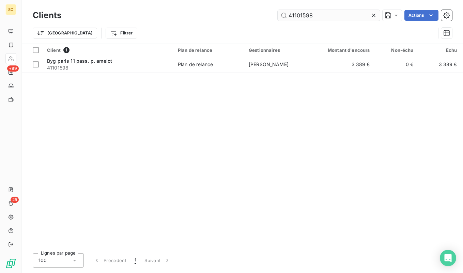
click at [294, 17] on input "41101598" at bounding box center [329, 15] width 102 height 11
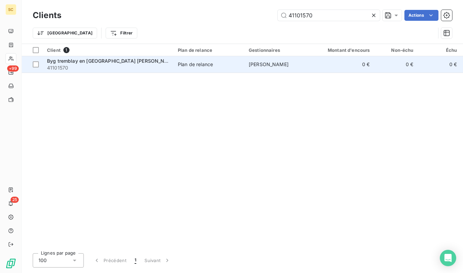
type input "41101570"
click at [114, 66] on span "41101570" at bounding box center [108, 67] width 123 height 7
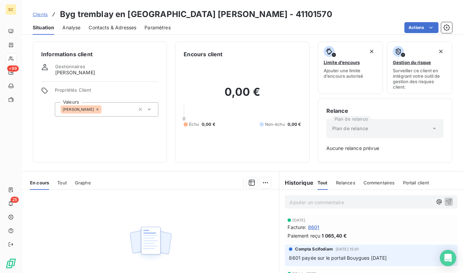
click at [42, 14] on span "Clients" at bounding box center [40, 14] width 15 height 5
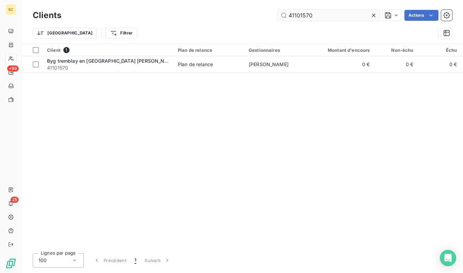
click at [330, 15] on input "41101570" at bounding box center [329, 15] width 102 height 11
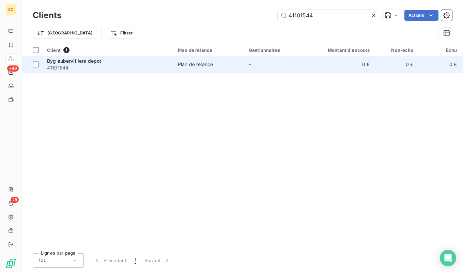
type input "41101544"
click at [111, 71] on span "41101544" at bounding box center [108, 67] width 123 height 7
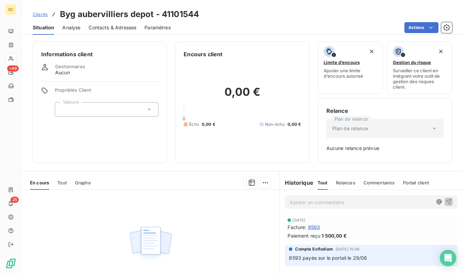
click at [39, 16] on span "Clients" at bounding box center [40, 14] width 15 height 5
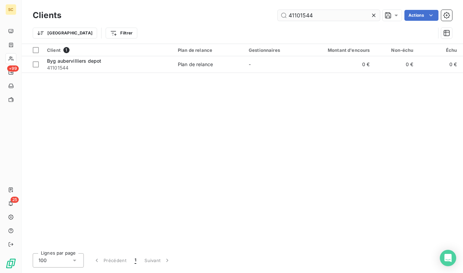
click at [335, 17] on input "41101544" at bounding box center [329, 15] width 102 height 11
click at [292, 17] on input "41101541" at bounding box center [329, 15] width 102 height 11
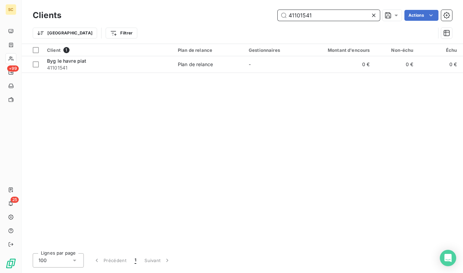
paste input "18295"
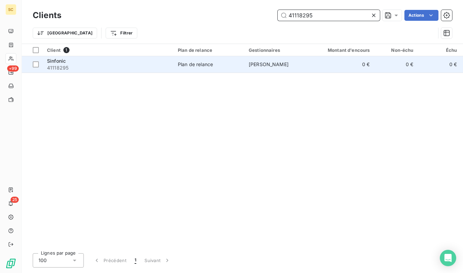
type input "41118295"
click at [80, 67] on span "41118295" at bounding box center [108, 67] width 123 height 7
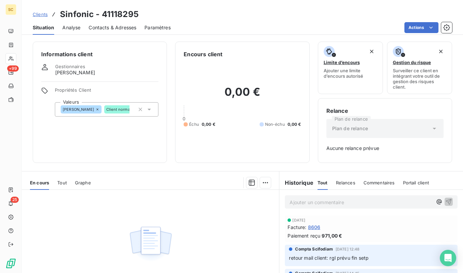
click at [47, 13] on span "Clients" at bounding box center [40, 14] width 15 height 5
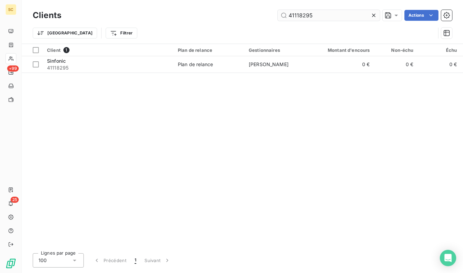
click at [317, 19] on input "41118295" at bounding box center [329, 15] width 102 height 11
click at [330, 14] on input "41115342" at bounding box center [329, 15] width 102 height 11
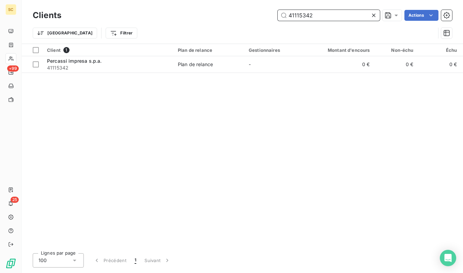
click at [330, 14] on input "41115342" at bounding box center [329, 15] width 102 height 11
paste input "1156"
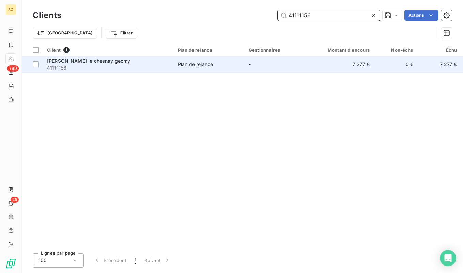
type input "41111156"
click at [122, 68] on span "41111156" at bounding box center [108, 67] width 123 height 7
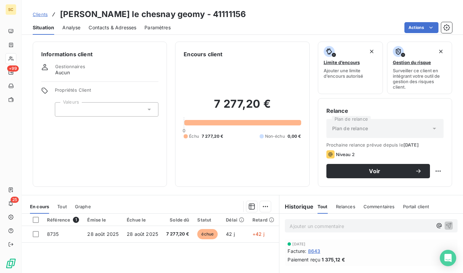
click at [47, 15] on span "Clients" at bounding box center [40, 14] width 15 height 5
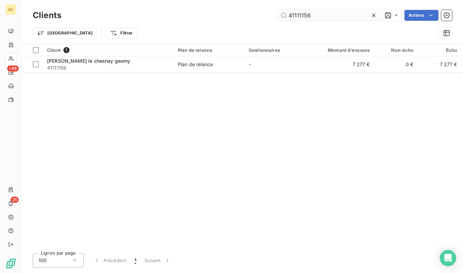
click at [329, 16] on input "41111156" at bounding box center [329, 15] width 102 height 11
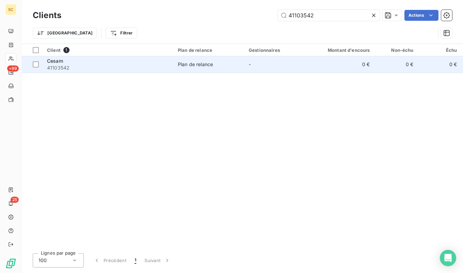
type input "41103542"
click at [124, 67] on span "41103542" at bounding box center [108, 67] width 123 height 7
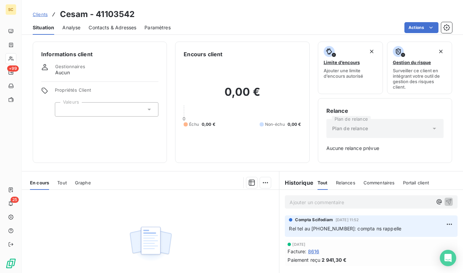
click at [47, 15] on span "Clients" at bounding box center [40, 14] width 15 height 5
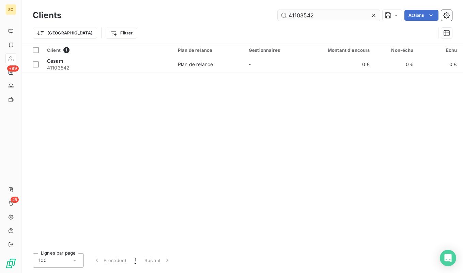
click at [291, 15] on input "41103542" at bounding box center [329, 15] width 102 height 11
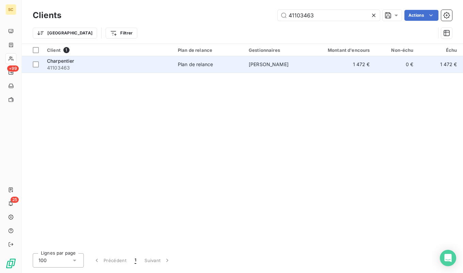
type input "41103463"
click at [165, 67] on span "41103463" at bounding box center [108, 67] width 123 height 7
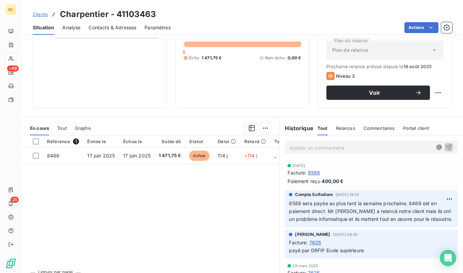
scroll to position [63, 0]
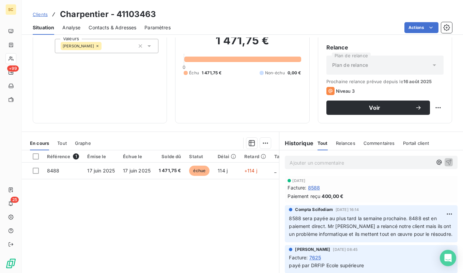
click at [41, 12] on span "Clients" at bounding box center [40, 14] width 15 height 5
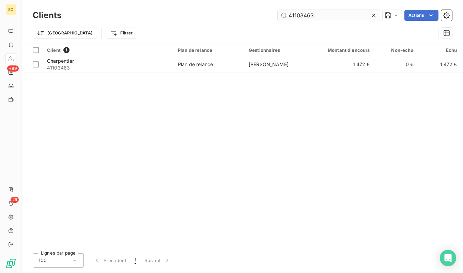
click at [320, 15] on input "41103463" at bounding box center [329, 15] width 102 height 11
click at [326, 13] on input "41101108" at bounding box center [329, 15] width 102 height 11
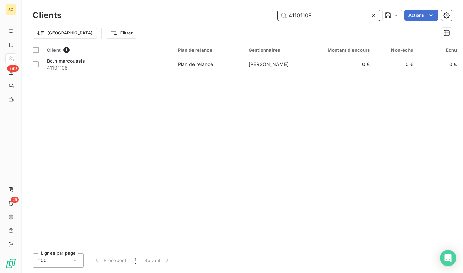
click at [326, 13] on input "41101108" at bounding box center [329, 15] width 102 height 11
paste input "15769"
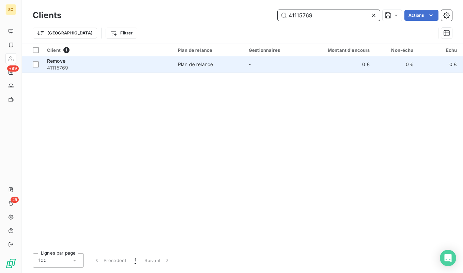
type input "41115769"
click at [133, 67] on span "41115769" at bounding box center [108, 67] width 123 height 7
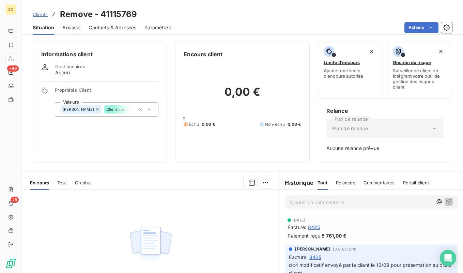
click at [38, 14] on span "Clients" at bounding box center [40, 14] width 15 height 5
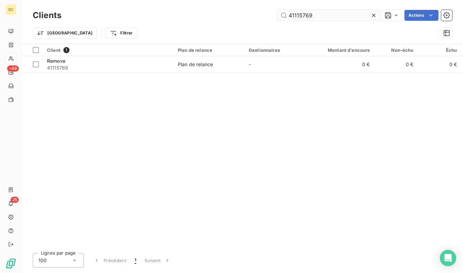
click at [336, 11] on input "41115769" at bounding box center [329, 15] width 102 height 11
click at [326, 13] on input "41115769" at bounding box center [329, 15] width 102 height 11
type input "41106039"
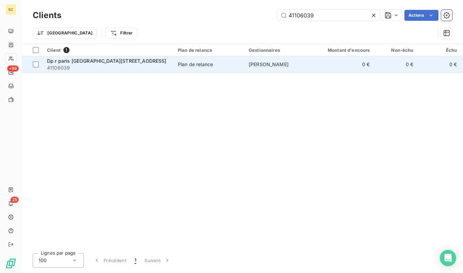
drag, startPoint x: 138, startPoint y: 76, endPoint x: 139, endPoint y: 68, distance: 8.6
click at [138, 76] on div "Client 1 Plan de relance Gestionnaires Montant d'encours Non-échu Échu Limite d…" at bounding box center [242, 146] width 441 height 204
click at [140, 66] on span "41106039" at bounding box center [108, 67] width 123 height 7
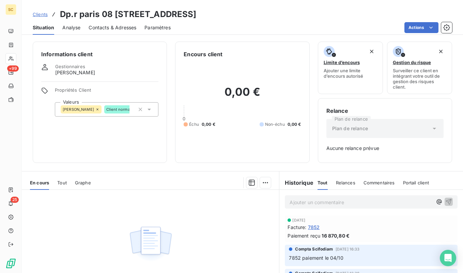
click at [40, 15] on span "Clients" at bounding box center [40, 14] width 15 height 5
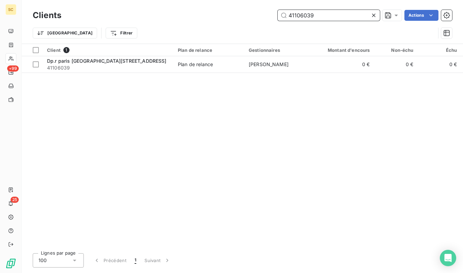
click at [331, 18] on input "41106039" at bounding box center [329, 15] width 102 height 11
paste input "00"
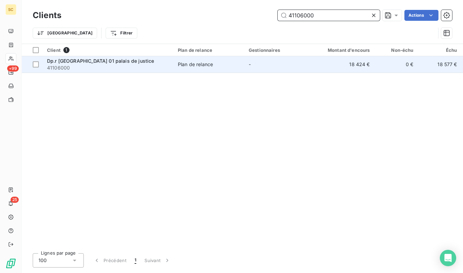
type input "41106000"
click at [110, 68] on span "41106000" at bounding box center [108, 67] width 123 height 7
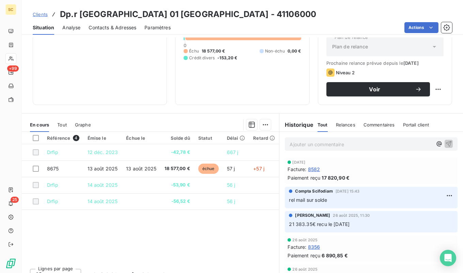
scroll to position [92, 0]
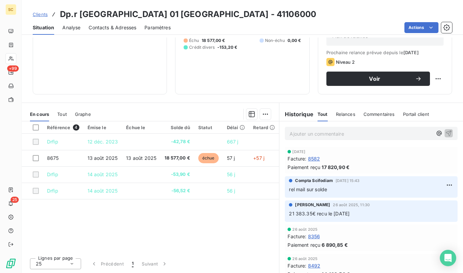
click at [45, 14] on span "Clients" at bounding box center [40, 14] width 15 height 5
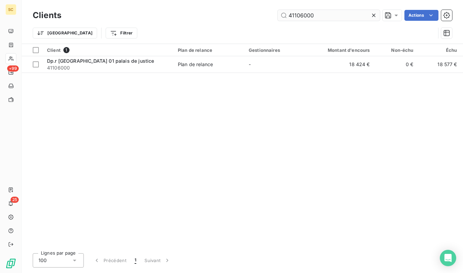
click at [307, 15] on input "41106000" at bounding box center [329, 15] width 102 height 11
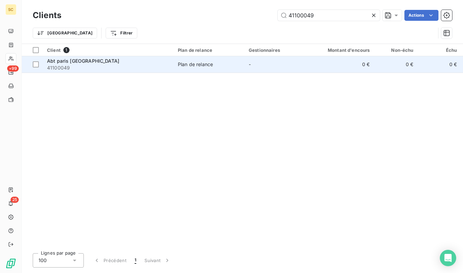
type input "41100049"
click at [93, 64] on div "Abt paris [GEOGRAPHIC_DATA]" at bounding box center [108, 61] width 123 height 7
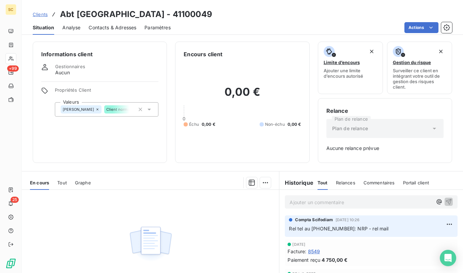
click at [33, 14] on span "Clients" at bounding box center [40, 14] width 15 height 5
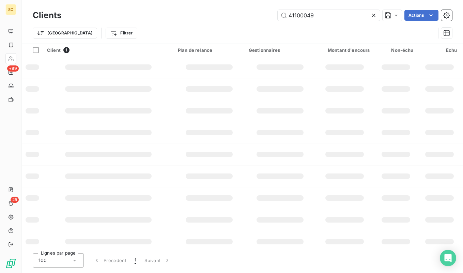
click at [36, 14] on h3 "Clients" at bounding box center [47, 15] width 29 height 12
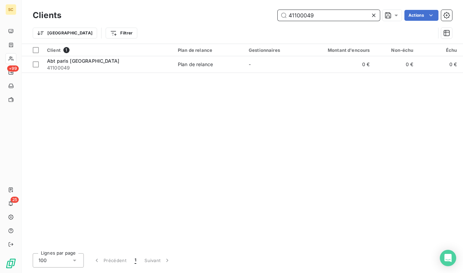
click at [339, 16] on input "41100049" at bounding box center [329, 15] width 102 height 11
paste input "15035"
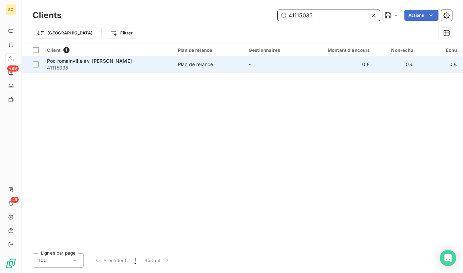
type input "41115035"
click at [113, 70] on span "41115035" at bounding box center [108, 67] width 123 height 7
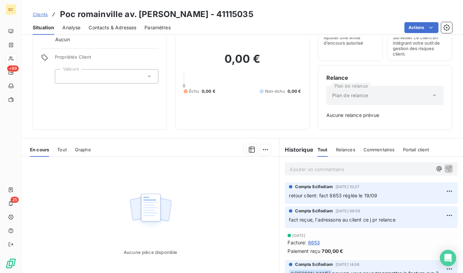
scroll to position [46, 0]
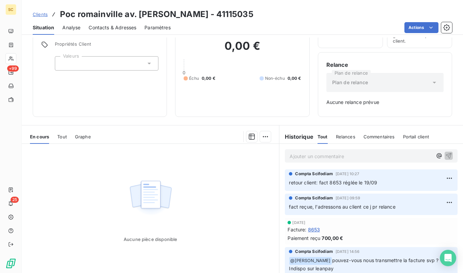
click at [37, 14] on span "Clients" at bounding box center [40, 14] width 15 height 5
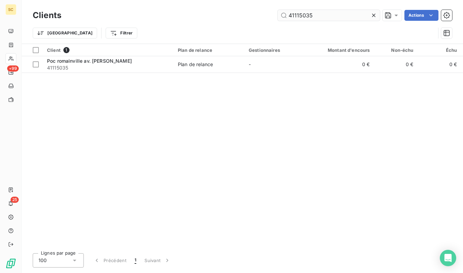
click at [315, 18] on input "41115035" at bounding box center [329, 15] width 102 height 11
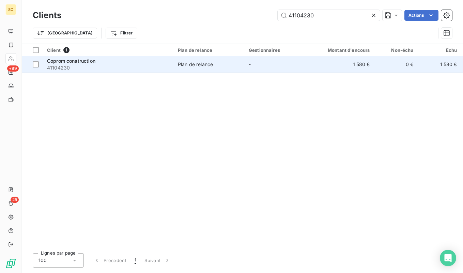
type input "41104230"
click at [93, 71] on span "41104230" at bounding box center [108, 67] width 123 height 7
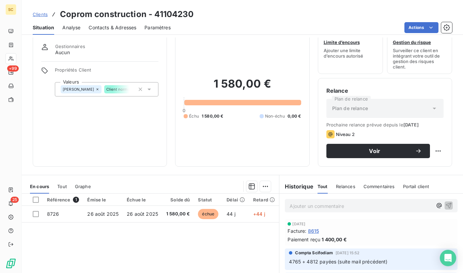
scroll to position [20, 0]
click at [43, 15] on span "Clients" at bounding box center [40, 14] width 15 height 5
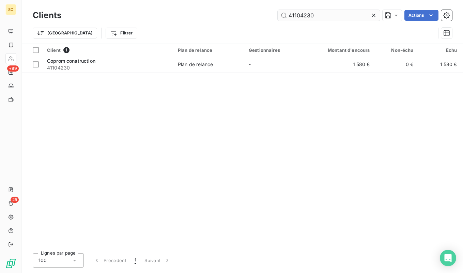
click at [300, 14] on input "41104230" at bounding box center [329, 15] width 102 height 11
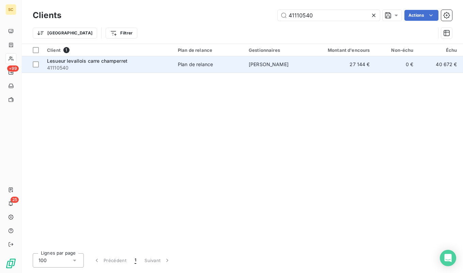
type input "41110540"
click at [96, 71] on span "41110540" at bounding box center [108, 67] width 123 height 7
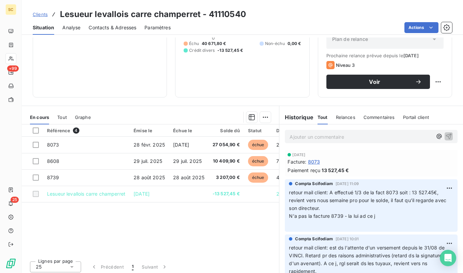
scroll to position [92, 0]
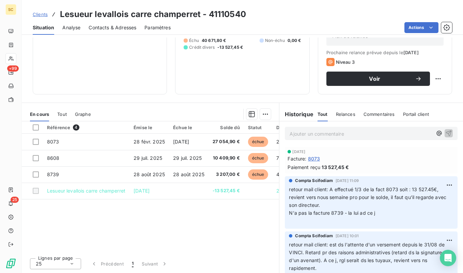
click at [42, 17] on link "Clients" at bounding box center [40, 14] width 15 height 7
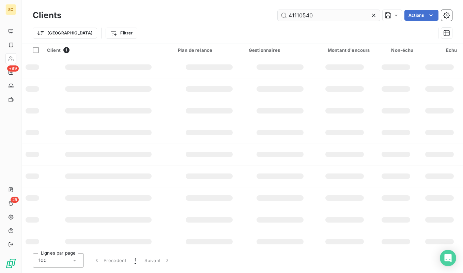
click at [308, 14] on input "41110540" at bounding box center [329, 15] width 102 height 11
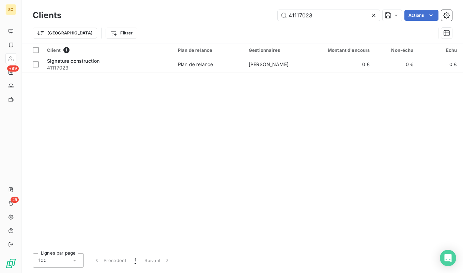
click at [317, 21] on div "Clients 41117023 Actions" at bounding box center [242, 15] width 419 height 14
click at [317, 15] on input "41117023" at bounding box center [329, 15] width 102 height 11
paste input "06712"
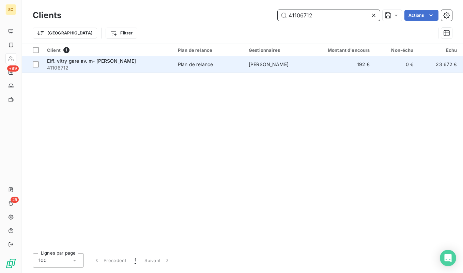
type input "41106712"
click at [87, 66] on span "41106712" at bounding box center [108, 67] width 123 height 7
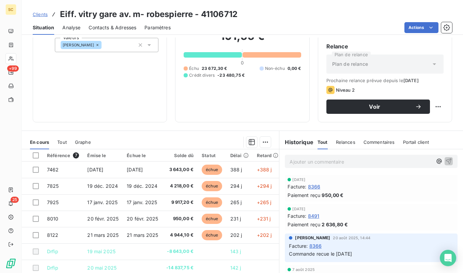
scroll to position [71, 0]
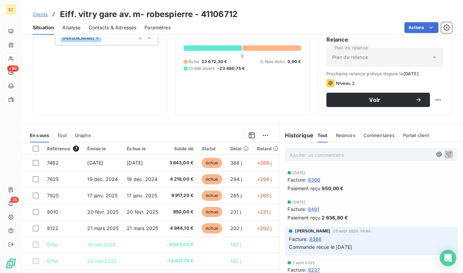
click at [50, 14] on div "Clients Eiff. vitry gare av. m- robespierre - 41106712" at bounding box center [135, 14] width 205 height 12
click at [46, 14] on span "Clients" at bounding box center [40, 14] width 15 height 5
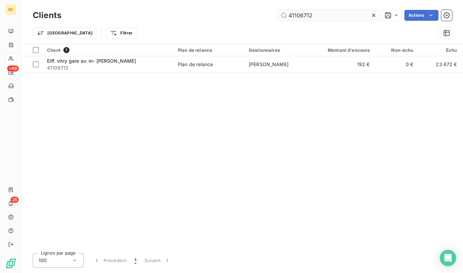
click at [302, 17] on input "41106712" at bounding box center [329, 15] width 102 height 11
click at [332, 19] on input "41117024" at bounding box center [329, 15] width 102 height 11
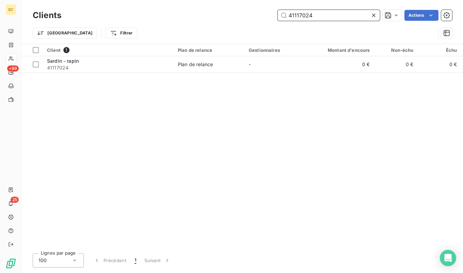
paste input "1157"
click at [307, 9] on div "Clients 41111157 Actions Trier Filtrer" at bounding box center [242, 22] width 441 height 44
click at [307, 13] on input "41111157" at bounding box center [329, 15] width 102 height 11
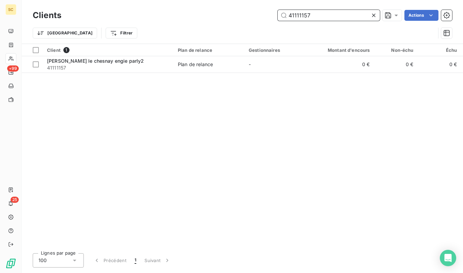
paste input "4"
click at [326, 15] on input "41111147" at bounding box center [329, 15] width 102 height 11
paste input "text"
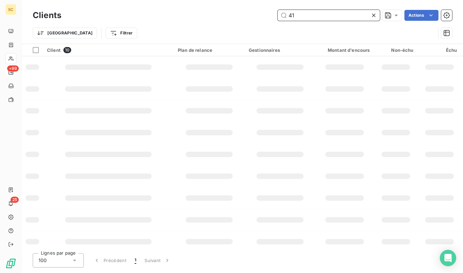
type input "4"
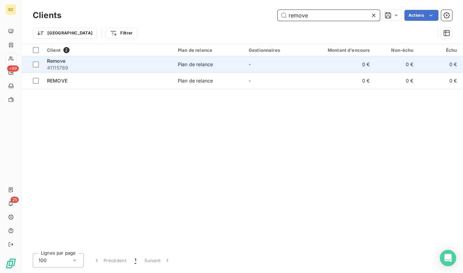
type input "remove"
click at [148, 68] on span "41115769" at bounding box center [108, 67] width 123 height 7
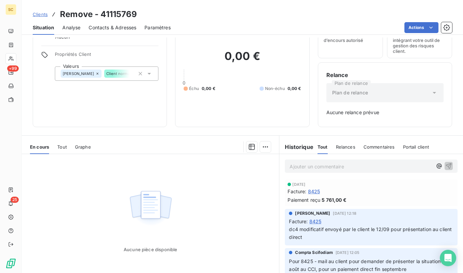
scroll to position [40, 0]
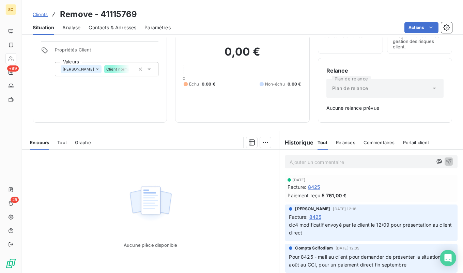
click at [45, 16] on span "Clients" at bounding box center [40, 14] width 15 height 5
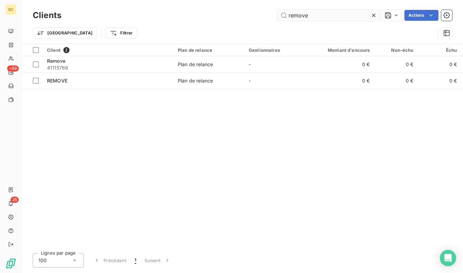
click at [292, 15] on input "remove" at bounding box center [329, 15] width 102 height 11
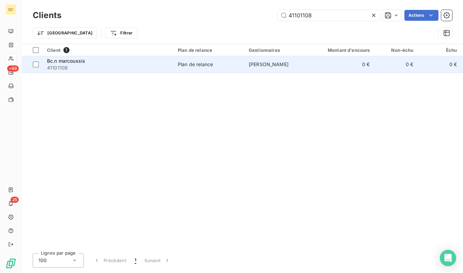
type input "41101108"
click at [116, 67] on span "41101108" at bounding box center [108, 67] width 123 height 7
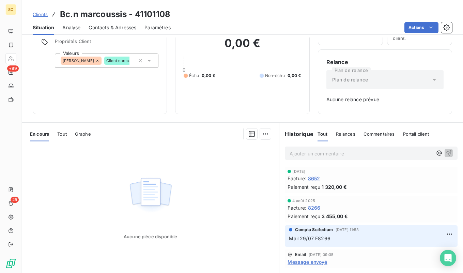
scroll to position [53, 0]
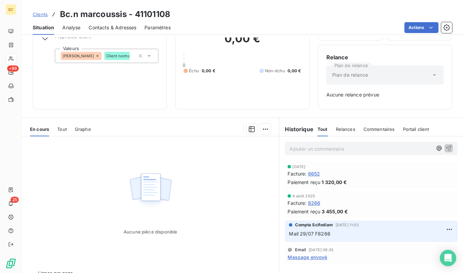
drag, startPoint x: 28, startPoint y: 14, endPoint x: 38, endPoint y: 14, distance: 10.2
click at [28, 14] on div "Clients Bc.n marcoussis - 41101108" at bounding box center [242, 14] width 441 height 12
click at [38, 14] on span "Clients" at bounding box center [40, 14] width 15 height 5
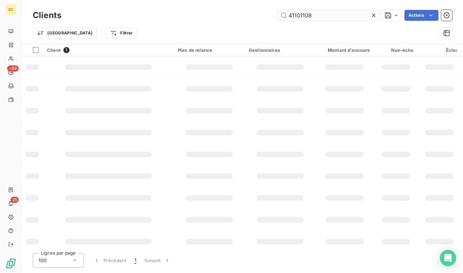
click at [309, 14] on input "41101108" at bounding box center [329, 15] width 102 height 11
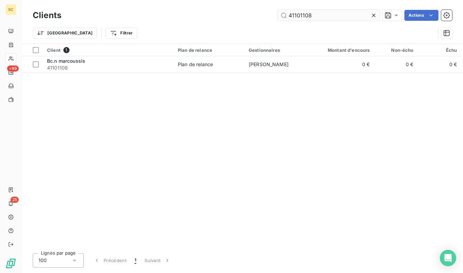
click at [309, 14] on input "41101108" at bounding box center [329, 15] width 102 height 11
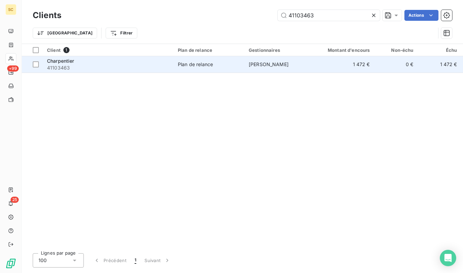
type input "41103463"
click at [133, 69] on span "41103463" at bounding box center [108, 67] width 123 height 7
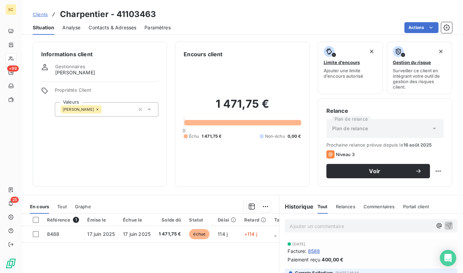
click at [37, 15] on span "Clients" at bounding box center [40, 14] width 15 height 5
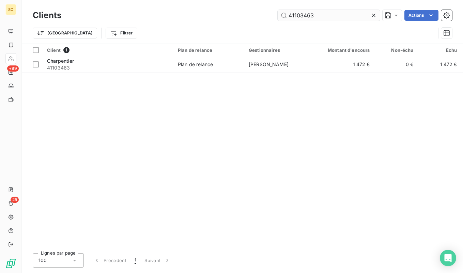
click at [306, 15] on input "41103463" at bounding box center [329, 15] width 102 height 11
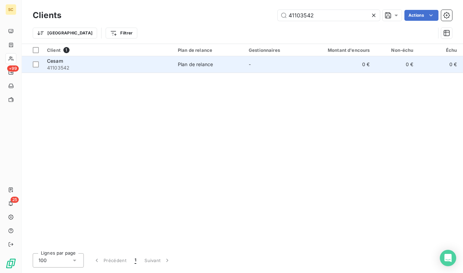
type input "41103542"
click at [97, 67] on span "41103542" at bounding box center [108, 67] width 123 height 7
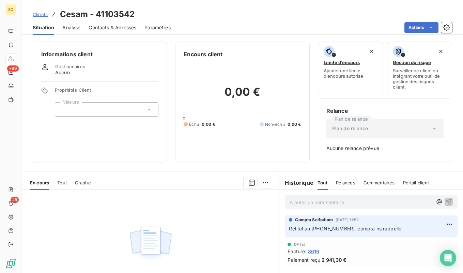
click at [35, 14] on span "Clients" at bounding box center [40, 14] width 15 height 5
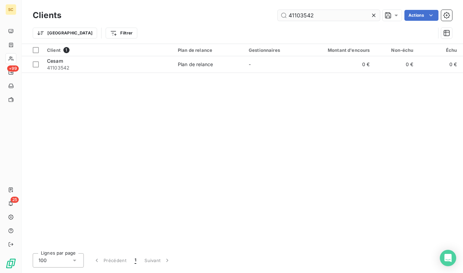
click at [341, 17] on input "41103542" at bounding box center [329, 15] width 102 height 11
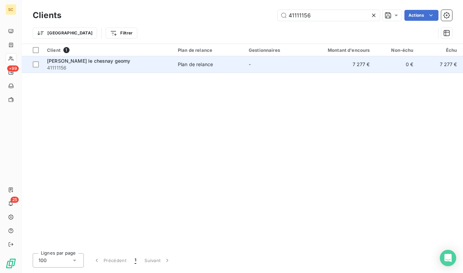
type input "41111156"
click at [126, 68] on span "41111156" at bounding box center [108, 67] width 123 height 7
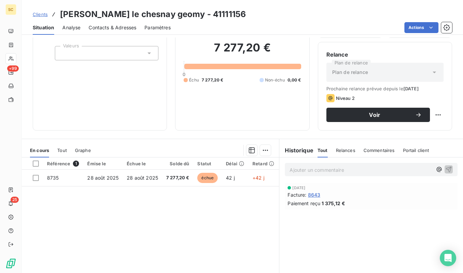
scroll to position [55, 0]
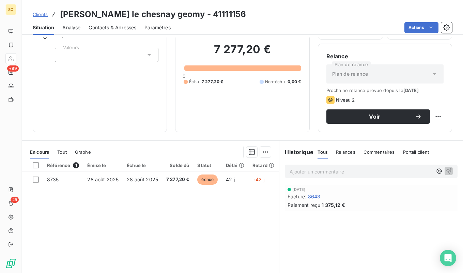
click at [42, 13] on span "Clients" at bounding box center [40, 14] width 15 height 5
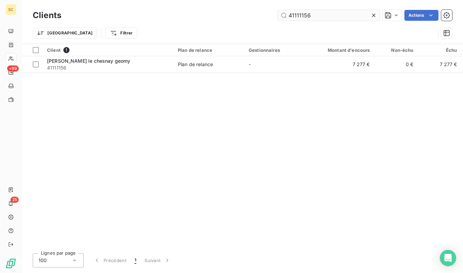
click at [299, 10] on div "Clients 41111156 Actions Trier Filtrer" at bounding box center [242, 22] width 441 height 44
click at [299, 13] on input "41111156" at bounding box center [329, 15] width 102 height 11
paste input "5342"
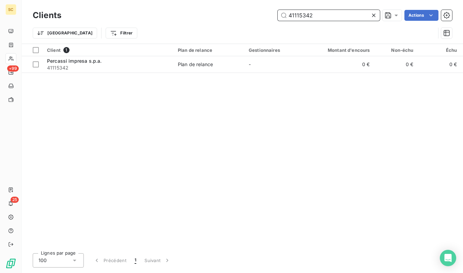
click at [304, 17] on input "41115342" at bounding box center [329, 15] width 102 height 11
paste input "8295"
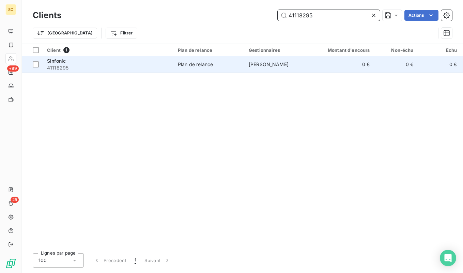
type input "41118295"
click at [97, 65] on span "41118295" at bounding box center [108, 67] width 123 height 7
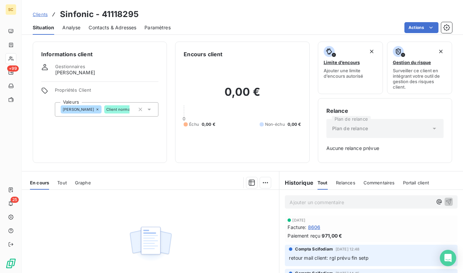
scroll to position [27, 0]
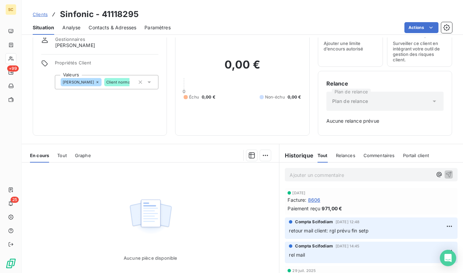
click at [45, 15] on span "Clients" at bounding box center [40, 14] width 15 height 5
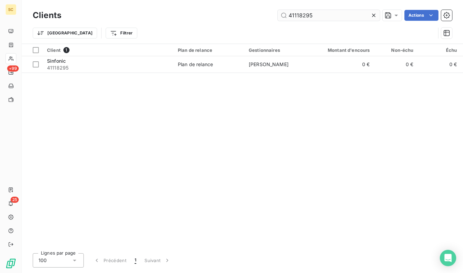
click at [320, 15] on input "41118295" at bounding box center [329, 15] width 102 height 11
click at [300, 21] on div "Clients 41101570 Actions" at bounding box center [242, 15] width 419 height 14
click at [303, 13] on input "41101570" at bounding box center [329, 15] width 102 height 11
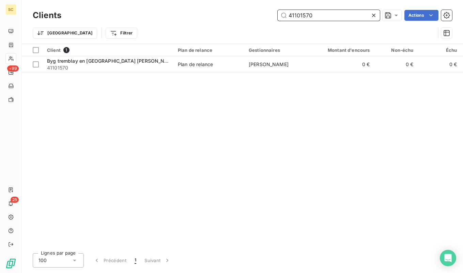
click at [303, 13] on input "41101570" at bounding box center [329, 15] width 102 height 11
paste input "98"
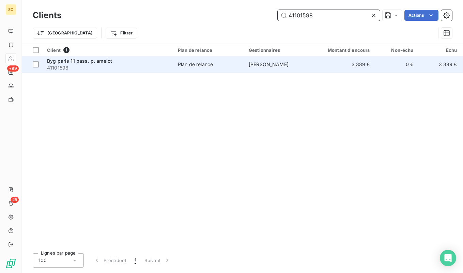
type input "41101598"
click at [282, 65] on span "[PERSON_NAME]" at bounding box center [269, 64] width 40 height 6
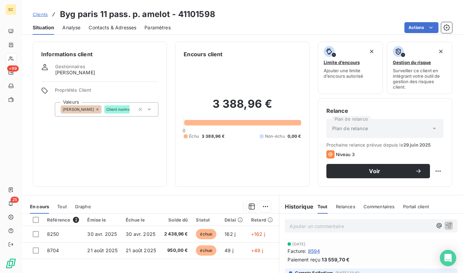
click at [42, 15] on span "Clients" at bounding box center [40, 14] width 15 height 5
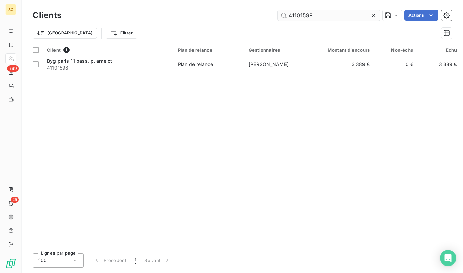
click at [327, 14] on input "41101598" at bounding box center [329, 15] width 102 height 11
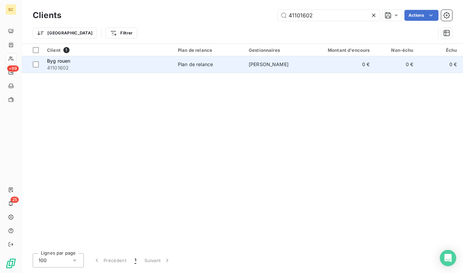
type input "41101602"
click at [165, 64] on div "Byg rouen" at bounding box center [108, 61] width 123 height 7
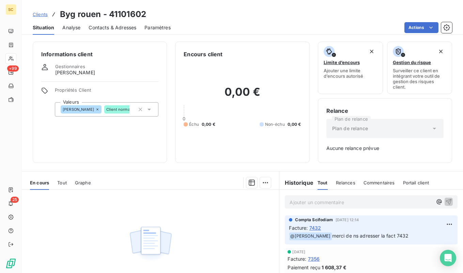
click at [40, 17] on link "Clients" at bounding box center [40, 14] width 15 height 7
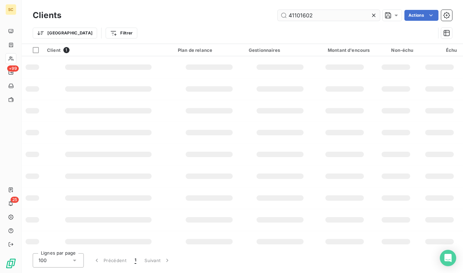
click at [329, 14] on input "41101602" at bounding box center [329, 15] width 102 height 11
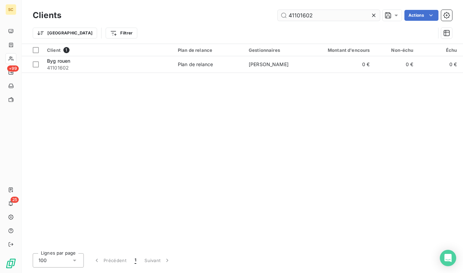
click at [329, 14] on input "41101602" at bounding box center [329, 15] width 102 height 11
click at [334, 15] on input "41101606" at bounding box center [329, 15] width 102 height 11
paste input "12"
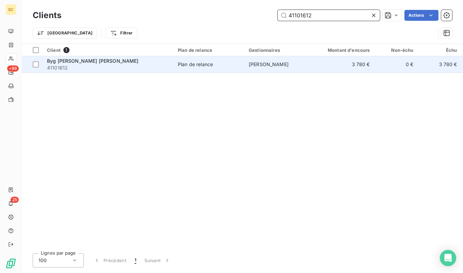
type input "41101612"
click at [110, 68] on span "41101612" at bounding box center [108, 67] width 123 height 7
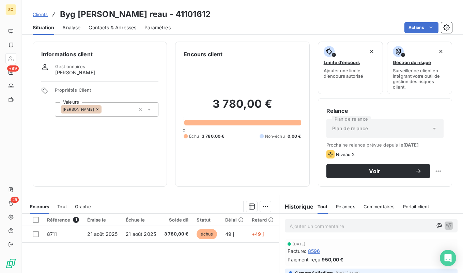
click at [44, 16] on span "Clients" at bounding box center [40, 14] width 15 height 5
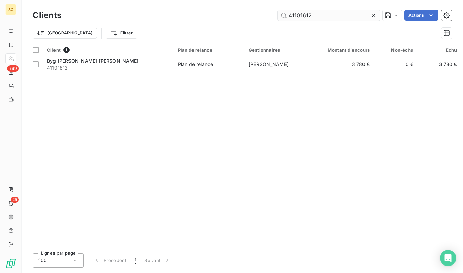
drag, startPoint x: 312, startPoint y: 11, endPoint x: 309, endPoint y: 18, distance: 7.2
click at [310, 15] on input "41101612" at bounding box center [329, 15] width 102 height 11
click at [309, 17] on input "41101612" at bounding box center [329, 15] width 102 height 11
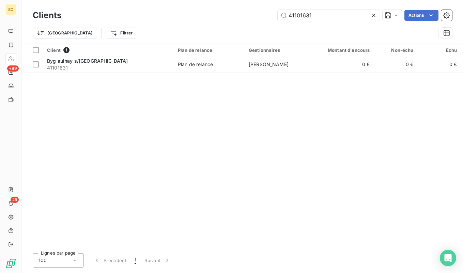
type input "41101631"
click at [134, 66] on span "41101631" at bounding box center [108, 67] width 123 height 7
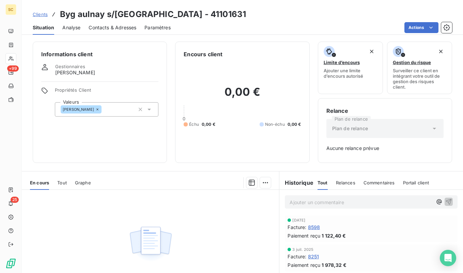
click at [41, 16] on span "Clients" at bounding box center [40, 14] width 15 height 5
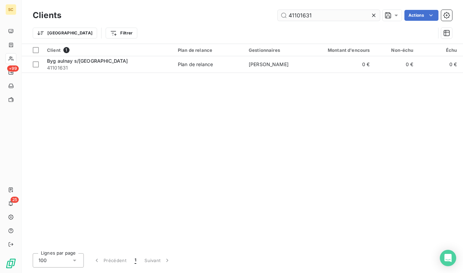
click at [305, 13] on input "41101631" at bounding box center [329, 15] width 102 height 11
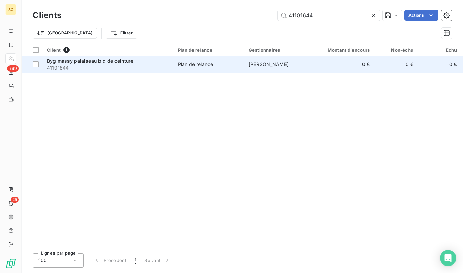
type input "41101644"
click at [126, 68] on span "41101644" at bounding box center [108, 67] width 123 height 7
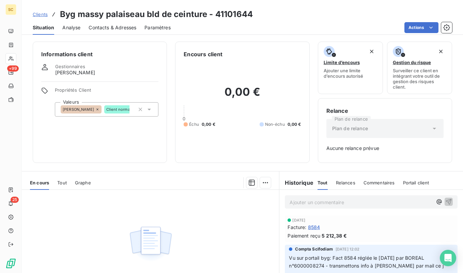
click at [43, 14] on span "Clients" at bounding box center [40, 14] width 15 height 5
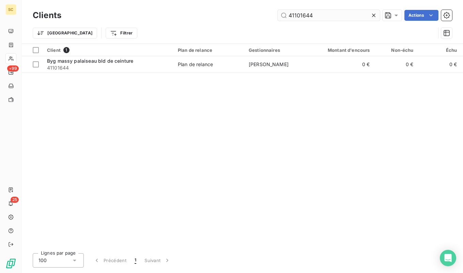
click at [302, 18] on input "41101644" at bounding box center [329, 15] width 102 height 11
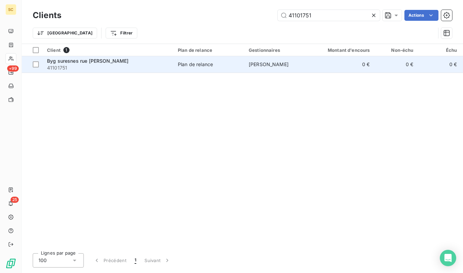
type input "41101751"
click at [109, 62] on span "Byg suresnes rue [PERSON_NAME]" at bounding box center [88, 61] width 82 height 6
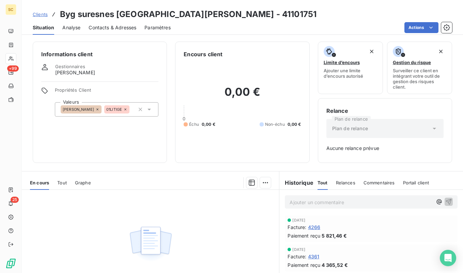
drag, startPoint x: 49, startPoint y: 13, endPoint x: 42, endPoint y: 15, distance: 7.4
click at [49, 13] on div "Clients Byg [PERSON_NAME] [GEOGRAPHIC_DATA][PERSON_NAME] - 41101751" at bounding box center [175, 14] width 284 height 12
click at [42, 15] on span "Clients" at bounding box center [40, 14] width 15 height 5
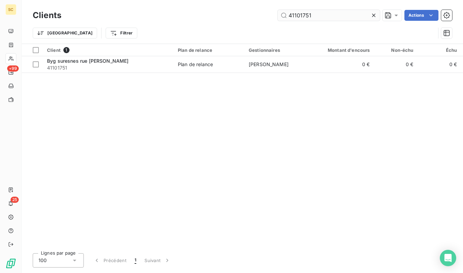
click at [345, 17] on input "41101751" at bounding box center [329, 15] width 102 height 11
type input "Valgo"
click at [126, 75] on div "Client 1 Plan de relance Gestionnaires Montant d'encours Non-échu Échu Limite d…" at bounding box center [242, 146] width 441 height 204
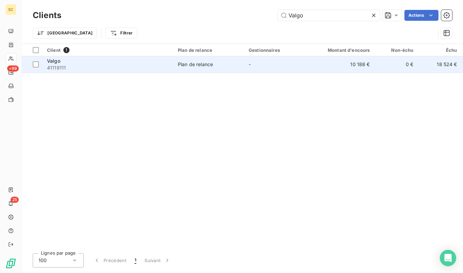
click at [126, 68] on span "41119111" at bounding box center [108, 67] width 123 height 7
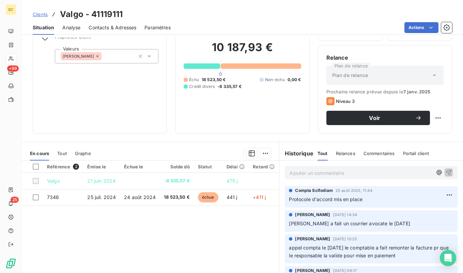
scroll to position [56, 0]
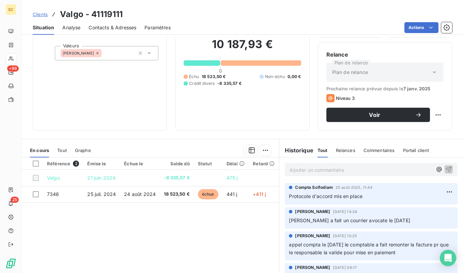
click at [41, 15] on span "Clients" at bounding box center [40, 14] width 15 height 5
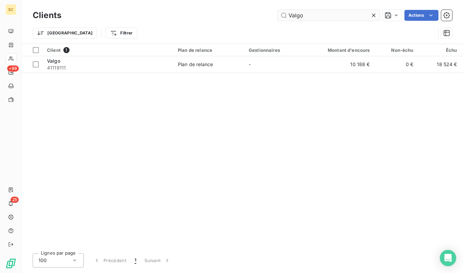
click at [321, 19] on input "Valgo" at bounding box center [329, 15] width 102 height 11
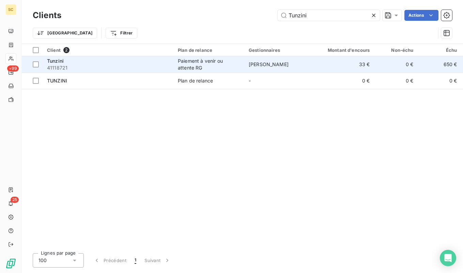
type input "Tunzini"
click at [122, 69] on span "41118721" at bounding box center [108, 67] width 123 height 7
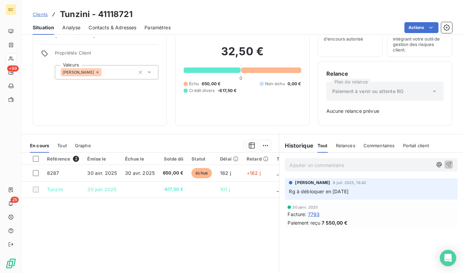
scroll to position [37, 0]
click at [44, 15] on span "Clients" at bounding box center [40, 14] width 15 height 5
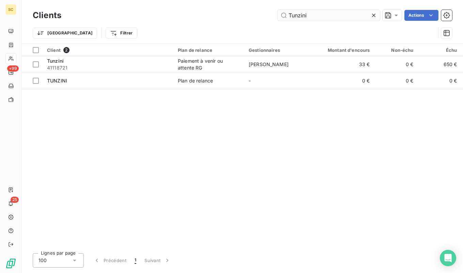
click at [330, 15] on input "Tunzini" at bounding box center [329, 15] width 102 height 11
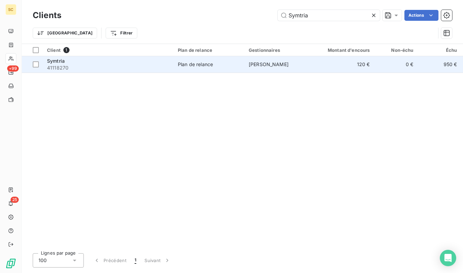
type input "Symtria"
click at [169, 69] on span "41118270" at bounding box center [108, 67] width 123 height 7
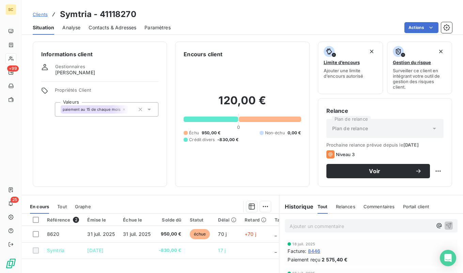
click at [119, 27] on span "Contacts & Adresses" at bounding box center [113, 27] width 48 height 7
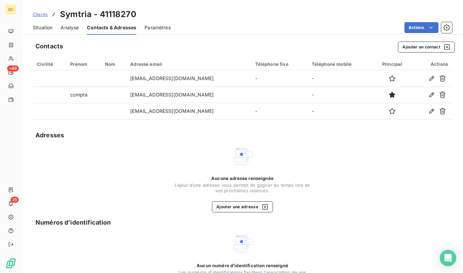
click at [43, 31] on div "Situation" at bounding box center [43, 27] width 20 height 14
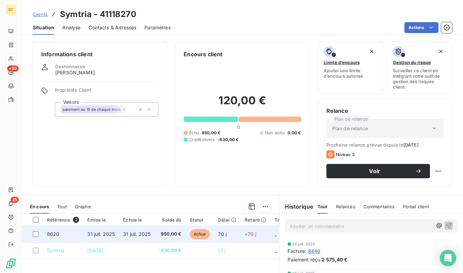
click at [176, 232] on span "950,00 €" at bounding box center [170, 234] width 22 height 7
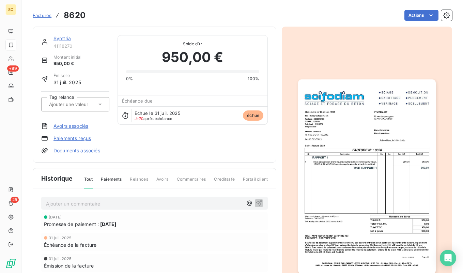
click at [65, 38] on link "Symtria" at bounding box center [61, 38] width 17 height 6
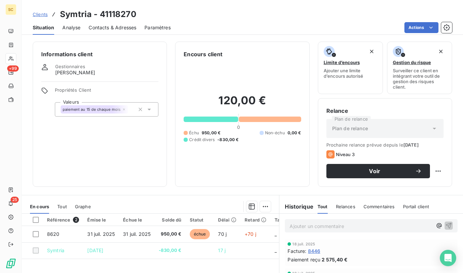
click at [108, 25] on span "Contacts & Adresses" at bounding box center [113, 27] width 48 height 7
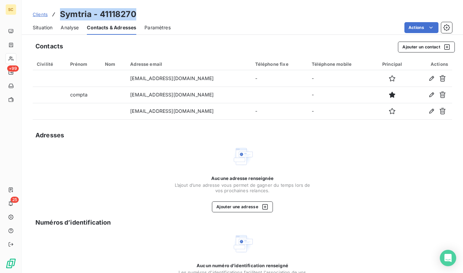
drag, startPoint x: 130, startPoint y: 14, endPoint x: 59, endPoint y: 14, distance: 70.5
click at [59, 14] on div "Clients Symtria - 41118270" at bounding box center [242, 14] width 441 height 12
click at [51, 27] on span "Situation" at bounding box center [43, 27] width 20 height 7
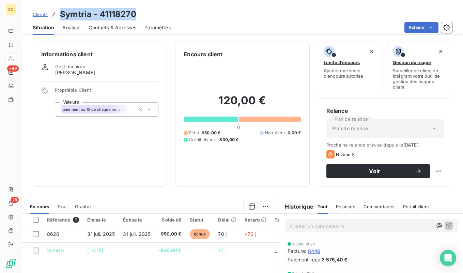
scroll to position [92, 0]
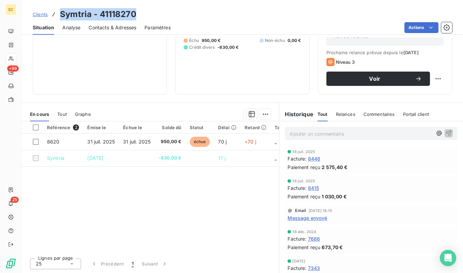
click at [123, 30] on span "Contacts & Adresses" at bounding box center [113, 27] width 48 height 7
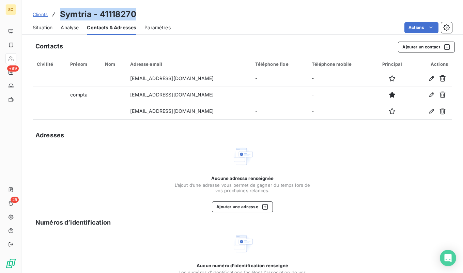
click at [48, 28] on span "Situation" at bounding box center [43, 27] width 20 height 7
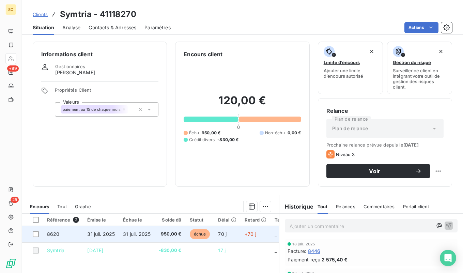
click at [175, 232] on span "950,00 €" at bounding box center [170, 234] width 22 height 7
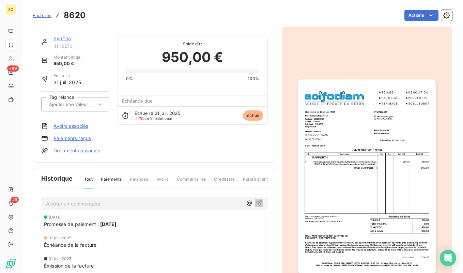
click at [366, 130] on img "button" at bounding box center [366, 176] width 137 height 194
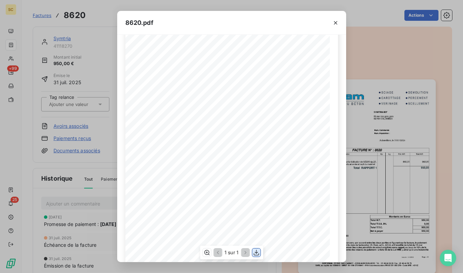
scroll to position [78, 0]
click at [255, 252] on icon "button" at bounding box center [255, 253] width 5 height 6
click at [337, 24] on icon "button" at bounding box center [335, 22] width 3 height 3
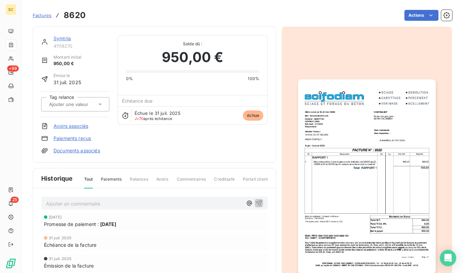
click at [66, 37] on link "Symtria" at bounding box center [61, 38] width 17 height 6
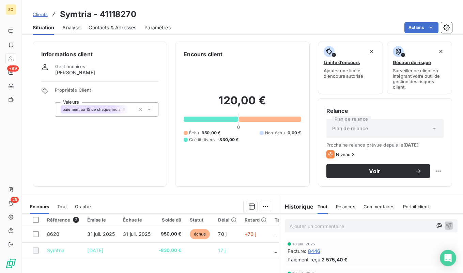
click at [116, 15] on h3 "Symtria - 41118270" at bounding box center [98, 14] width 76 height 12
copy h3 "Symtria - 41118270"
click at [105, 28] on span "Contacts & Adresses" at bounding box center [113, 27] width 48 height 7
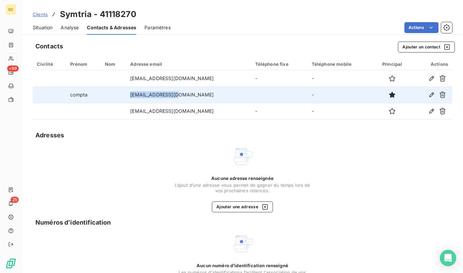
drag, startPoint x: 186, startPoint y: 94, endPoint x: 135, endPoint y: 94, distance: 50.4
click at [135, 94] on td "[EMAIL_ADDRESS][DOMAIN_NAME]" at bounding box center [188, 95] width 125 height 16
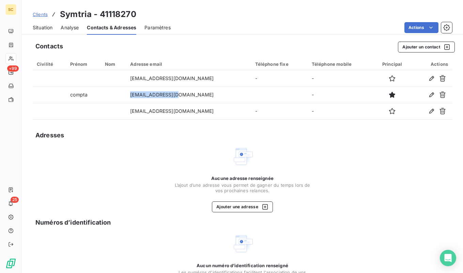
copy td "[EMAIL_ADDRESS][DOMAIN_NAME]"
drag, startPoint x: 41, startPoint y: 26, endPoint x: 41, endPoint y: 18, distance: 8.2
click at [41, 26] on span "Situation" at bounding box center [43, 27] width 20 height 7
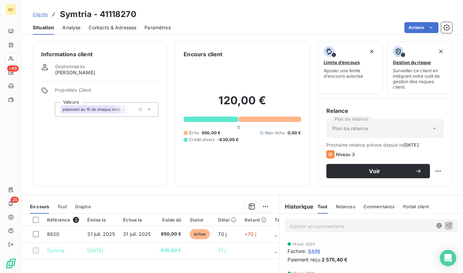
click at [343, 229] on p "Ajouter un commentaire ﻿" at bounding box center [361, 226] width 143 height 9
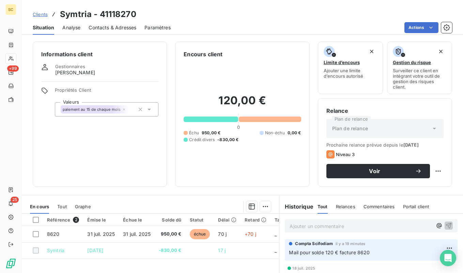
click at [41, 16] on span "Clients" at bounding box center [40, 14] width 15 height 5
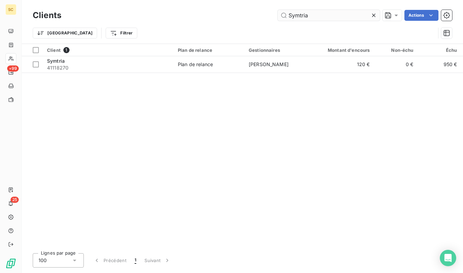
click at [343, 15] on input "Symtria" at bounding box center [329, 15] width 102 height 11
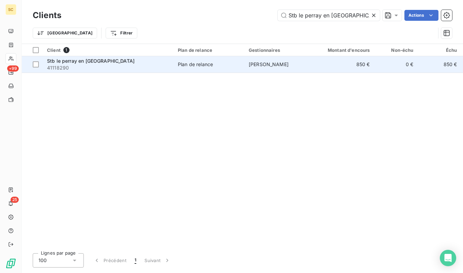
type input "Stb le perray en [GEOGRAPHIC_DATA]"
click at [127, 71] on span "41118290" at bounding box center [108, 67] width 123 height 7
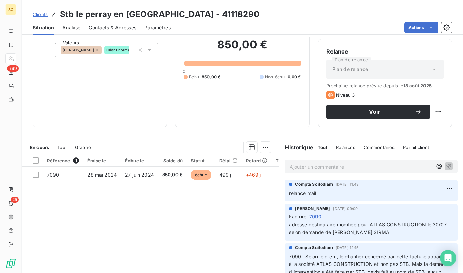
scroll to position [55, 0]
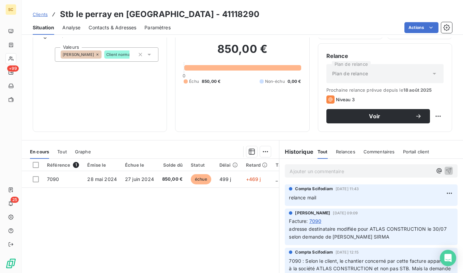
click at [121, 29] on span "Contacts & Adresses" at bounding box center [113, 27] width 48 height 7
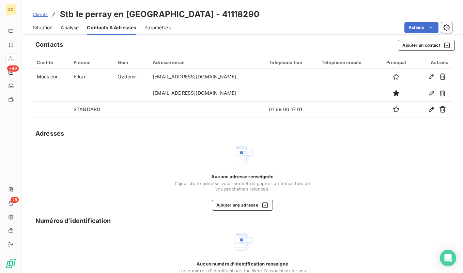
scroll to position [1, 0]
click at [39, 26] on span "Situation" at bounding box center [43, 27] width 20 height 7
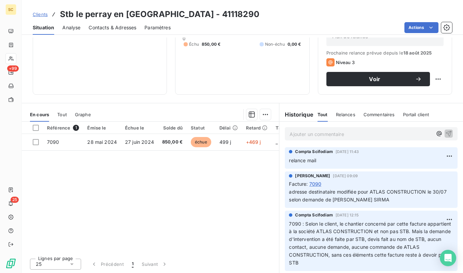
scroll to position [92, 0]
click at [45, 15] on span "Clients" at bounding box center [40, 14] width 15 height 5
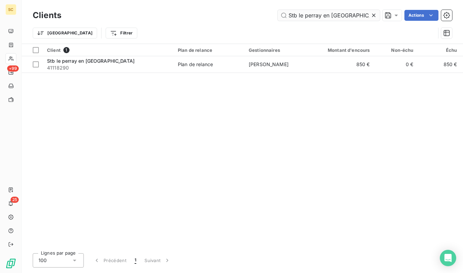
click at [327, 15] on input "Stb le perray en [GEOGRAPHIC_DATA]" at bounding box center [329, 15] width 102 height 11
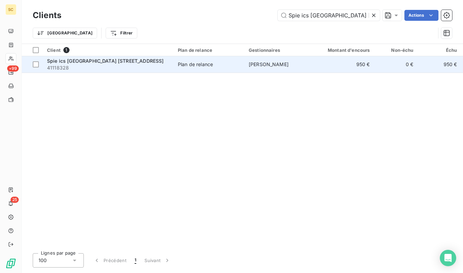
type input "Spie ics [GEOGRAPHIC_DATA] [STREET_ADDRESS]"
click at [143, 63] on div "Spie ics [GEOGRAPHIC_DATA] [STREET_ADDRESS]" at bounding box center [108, 61] width 123 height 7
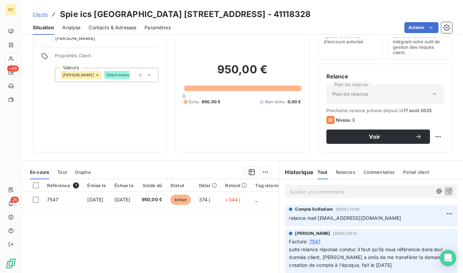
scroll to position [48, 0]
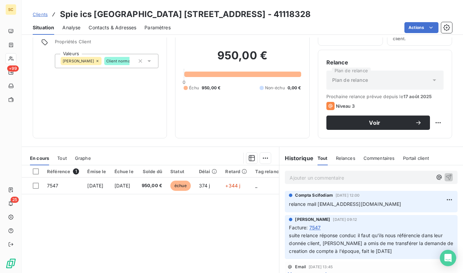
click at [124, 27] on span "Contacts & Adresses" at bounding box center [113, 27] width 48 height 7
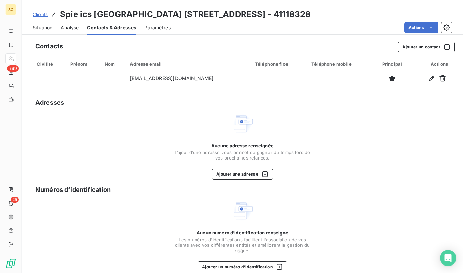
click at [46, 28] on span "Situation" at bounding box center [43, 27] width 20 height 7
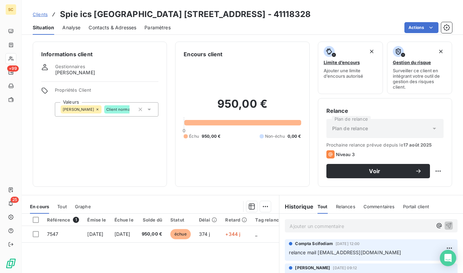
click at [115, 30] on span "Contacts & Adresses" at bounding box center [113, 27] width 48 height 7
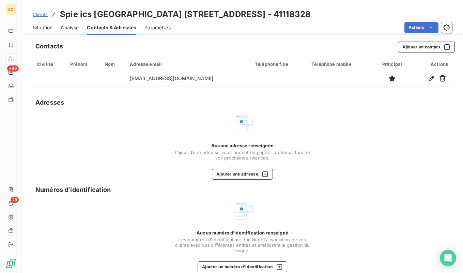
click at [38, 27] on span "Situation" at bounding box center [43, 27] width 20 height 7
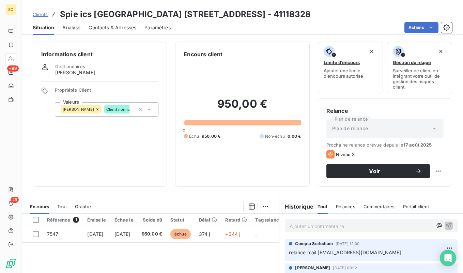
click at [41, 13] on span "Clients" at bounding box center [40, 14] width 15 height 5
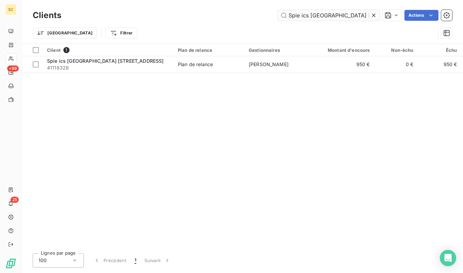
click at [305, 15] on input "Spie ics [GEOGRAPHIC_DATA] [STREET_ADDRESS]" at bounding box center [329, 15] width 102 height 11
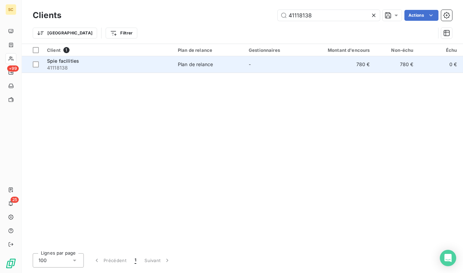
type input "41118138"
click at [72, 68] on span "41118138" at bounding box center [108, 67] width 123 height 7
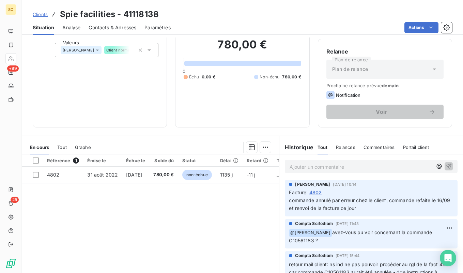
scroll to position [64, 0]
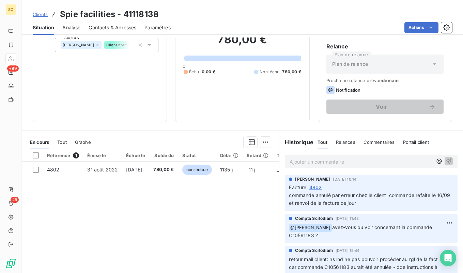
click at [43, 16] on span "Clients" at bounding box center [40, 14] width 15 height 5
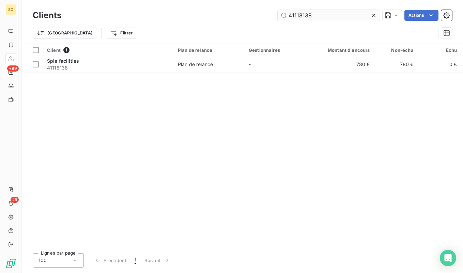
click at [335, 13] on input "41118138" at bounding box center [329, 15] width 102 height 11
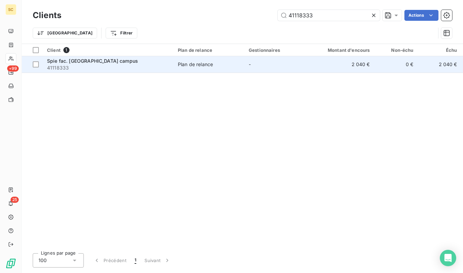
type input "41118333"
click at [114, 65] on span "41118333" at bounding box center [108, 67] width 123 height 7
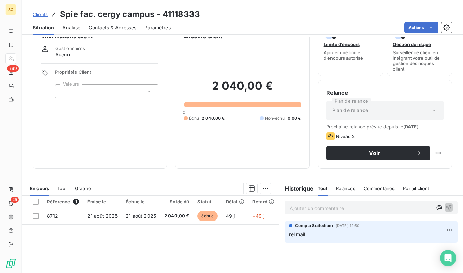
scroll to position [24, 0]
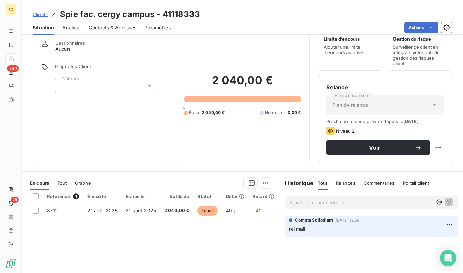
click at [120, 28] on span "Contacts & Adresses" at bounding box center [113, 27] width 48 height 7
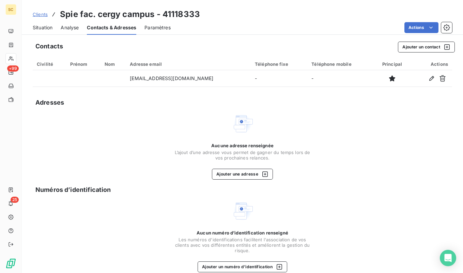
click at [45, 28] on span "Situation" at bounding box center [43, 27] width 20 height 7
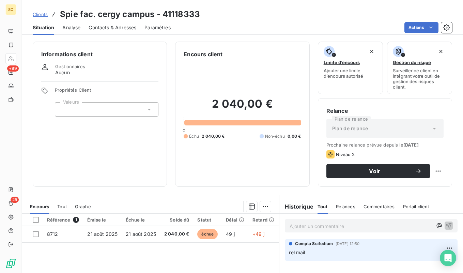
click at [44, 14] on span "Clients" at bounding box center [40, 14] width 15 height 5
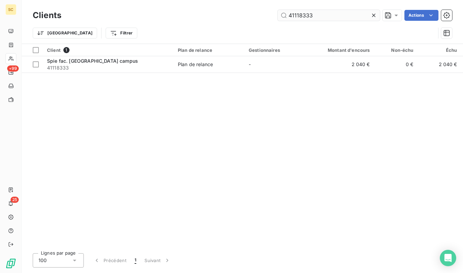
click at [303, 16] on input "41118333" at bounding box center [329, 15] width 102 height 11
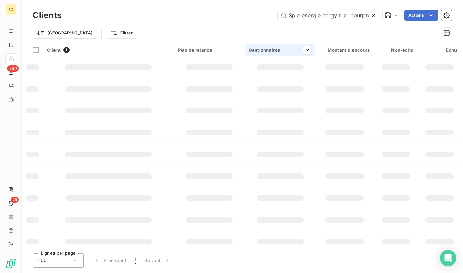
scroll to position [0, 1]
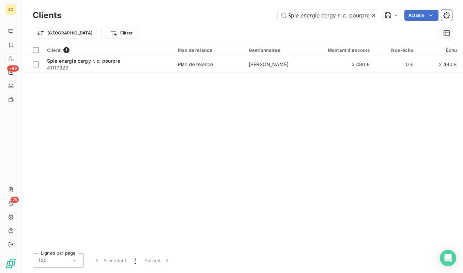
type input "Spie energie cergy r. c. pourpre"
click at [113, 69] on span "41117329" at bounding box center [108, 67] width 123 height 7
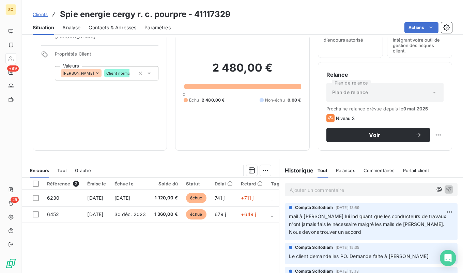
scroll to position [37, 0]
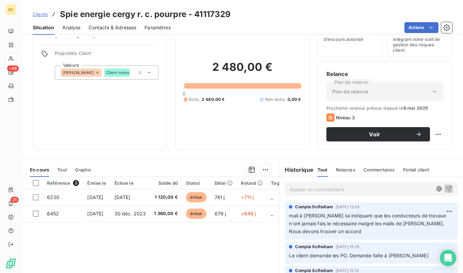
click at [44, 12] on span "Clients" at bounding box center [40, 14] width 15 height 5
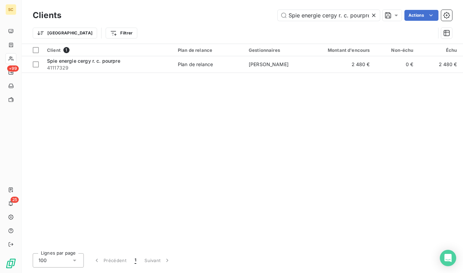
scroll to position [0, 1]
click at [309, 17] on input "Spie energie cergy r. c. pourpre" at bounding box center [329, 15] width 102 height 11
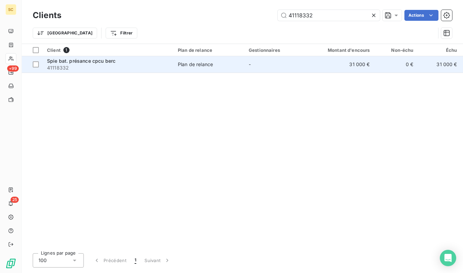
type input "41118332"
click at [197, 63] on div "Plan de relance" at bounding box center [195, 64] width 35 height 7
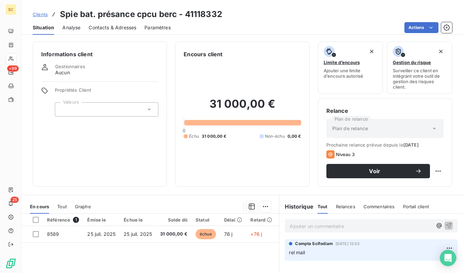
click at [107, 22] on div "Contacts & Adresses" at bounding box center [113, 27] width 48 height 14
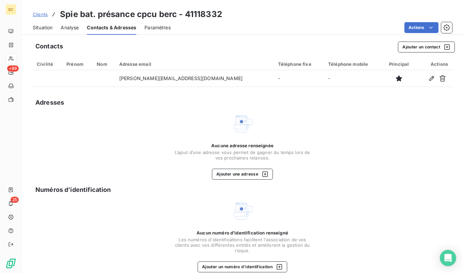
click at [48, 29] on span "Situation" at bounding box center [43, 27] width 20 height 7
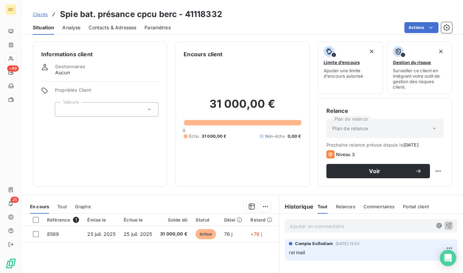
drag, startPoint x: 40, startPoint y: 14, endPoint x: 54, endPoint y: 16, distance: 14.1
click at [40, 14] on span "Clients" at bounding box center [40, 14] width 15 height 5
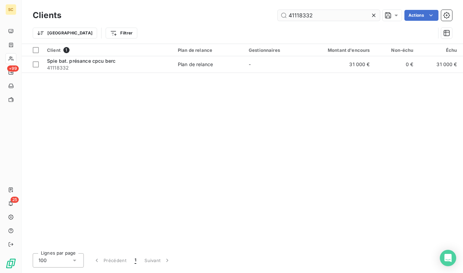
click at [311, 17] on input "41118332" at bounding box center [329, 15] width 102 height 11
drag, startPoint x: 311, startPoint y: 17, endPoint x: 327, endPoint y: 26, distance: 18.3
click at [311, 17] on input "41118332" at bounding box center [329, 15] width 102 height 11
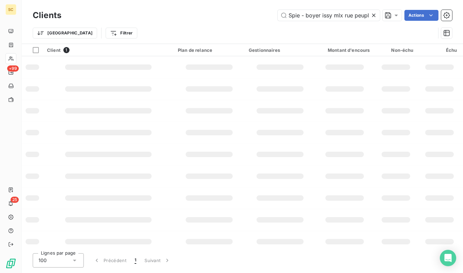
scroll to position [0, 9]
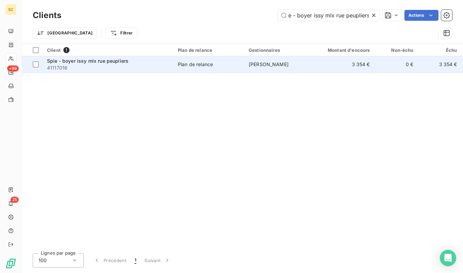
type input "Spie - boyer issy mlx rue peupliers"
click at [120, 67] on span "41117016" at bounding box center [108, 67] width 123 height 7
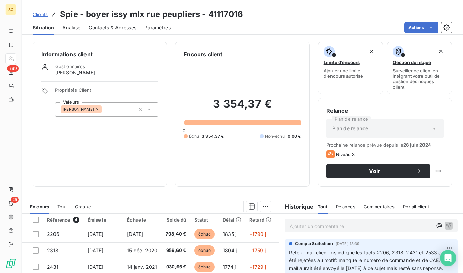
scroll to position [92, 0]
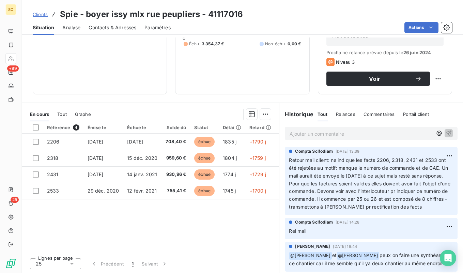
click at [106, 28] on span "Contacts & Adresses" at bounding box center [113, 27] width 48 height 7
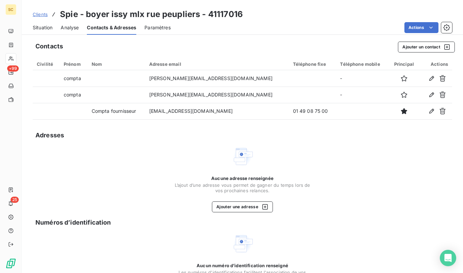
click at [47, 27] on span "Situation" at bounding box center [43, 27] width 20 height 7
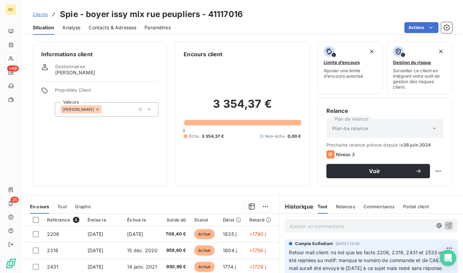
click at [40, 15] on span "Clients" at bounding box center [40, 14] width 15 height 5
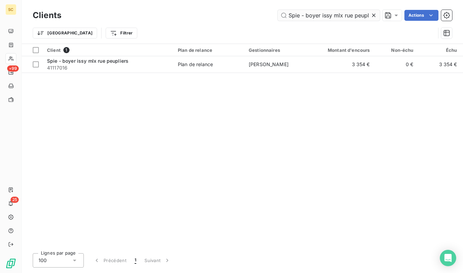
scroll to position [0, 9]
click at [344, 16] on input "Spie - boyer issy mlx rue peupliers" at bounding box center [329, 15] width 102 height 11
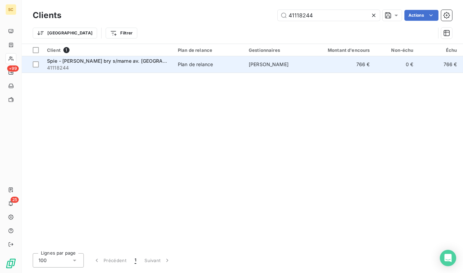
type input "41118244"
click at [116, 67] on span "41118244" at bounding box center [108, 67] width 123 height 7
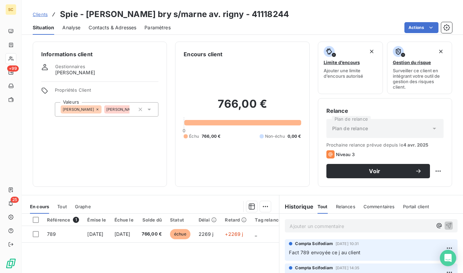
click at [116, 24] on span "Contacts & Adresses" at bounding box center [113, 27] width 48 height 7
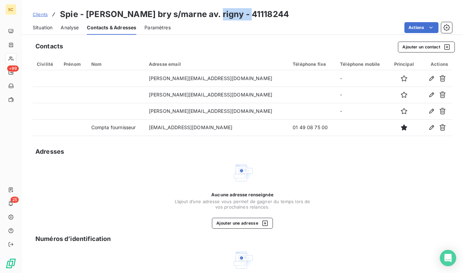
drag, startPoint x: 241, startPoint y: 12, endPoint x: 205, endPoint y: 14, distance: 35.8
click at [205, 14] on div "Clients [PERSON_NAME] bry s/marne av. rigny - 41118244" at bounding box center [242, 14] width 441 height 12
copy h3 "41118244"
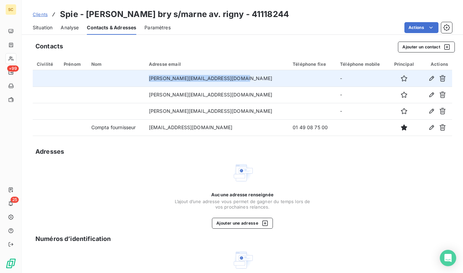
drag, startPoint x: 235, startPoint y: 78, endPoint x: 161, endPoint y: 76, distance: 74.6
click at [161, 76] on td "[PERSON_NAME][EMAIL_ADDRESS][DOMAIN_NAME]" at bounding box center [217, 78] width 144 height 16
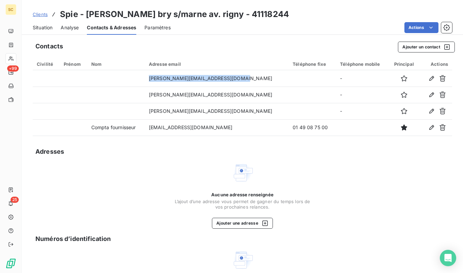
copy td "[PERSON_NAME][EMAIL_ADDRESS][DOMAIN_NAME]"
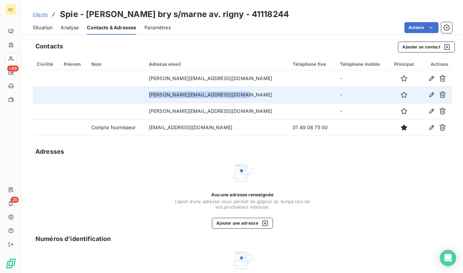
drag, startPoint x: 250, startPoint y: 94, endPoint x: 157, endPoint y: 93, distance: 93.7
click at [157, 93] on tr "[PERSON_NAME][EMAIL_ADDRESS][DOMAIN_NAME] -" at bounding box center [242, 95] width 419 height 16
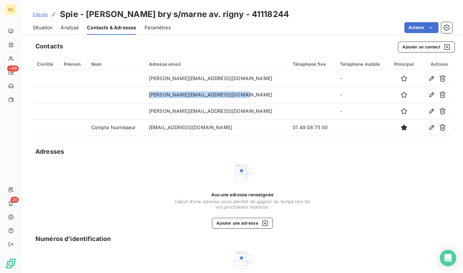
copy tr "[PERSON_NAME][EMAIL_ADDRESS][DOMAIN_NAME]"
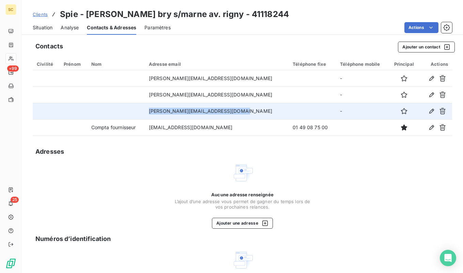
drag, startPoint x: 239, startPoint y: 110, endPoint x: 155, endPoint y: 105, distance: 84.3
click at [155, 105] on tr "[PERSON_NAME][EMAIL_ADDRESS][DOMAIN_NAME] -" at bounding box center [242, 111] width 419 height 16
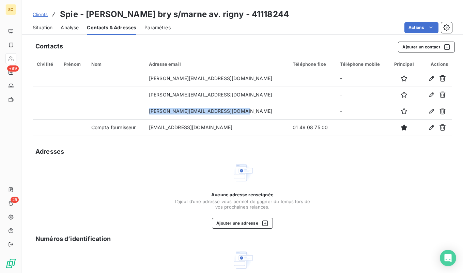
copy tr "[PERSON_NAME][EMAIL_ADDRESS][DOMAIN_NAME]"
click at [46, 26] on span "Situation" at bounding box center [43, 27] width 20 height 7
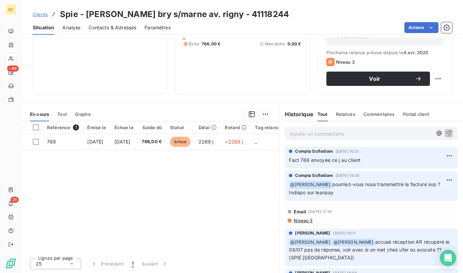
drag, startPoint x: 49, startPoint y: 14, endPoint x: 44, endPoint y: 15, distance: 4.9
click at [49, 14] on div "Clients [PERSON_NAME] bry s/marne av. rigny - 41118244" at bounding box center [161, 14] width 256 height 12
click at [43, 15] on span "Clients" at bounding box center [40, 14] width 15 height 5
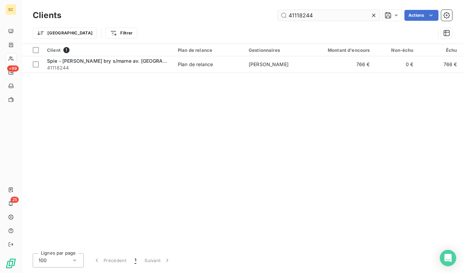
click at [311, 14] on input "41118244" at bounding box center [329, 15] width 102 height 11
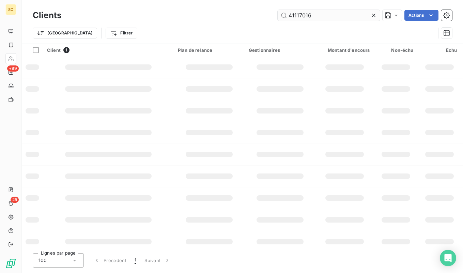
type input "41117016"
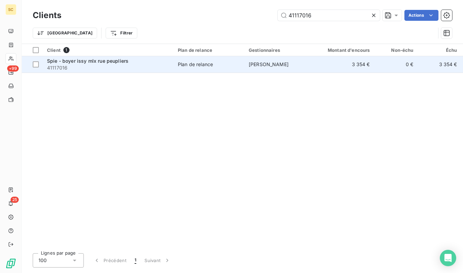
click at [234, 70] on td "Plan de relance" at bounding box center [209, 64] width 71 height 16
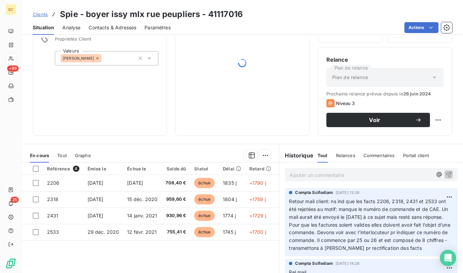
scroll to position [61, 0]
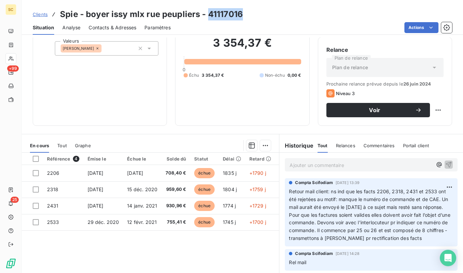
drag, startPoint x: 239, startPoint y: 16, endPoint x: 207, endPoint y: 17, distance: 31.7
click at [207, 17] on div "Clients [PERSON_NAME] issy mlx rue peupliers - 41117016" at bounding box center [242, 14] width 441 height 12
copy h3 "41117016"
click at [37, 16] on span "Clients" at bounding box center [40, 14] width 15 height 5
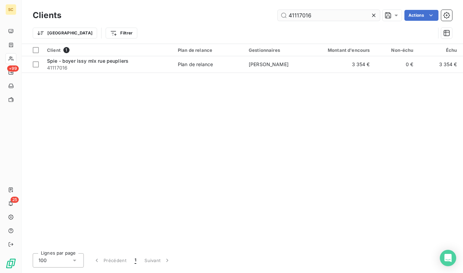
click at [357, 15] on input "41117016" at bounding box center [329, 15] width 102 height 11
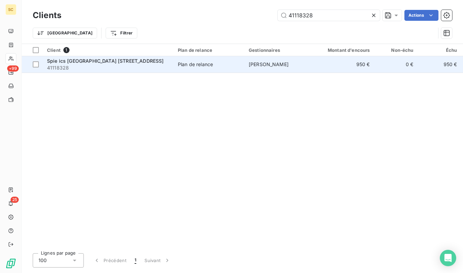
type input "41118328"
click at [123, 65] on span "41118328" at bounding box center [108, 67] width 123 height 7
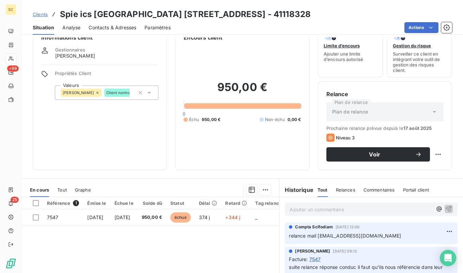
scroll to position [16, 0]
click at [40, 14] on span "Clients" at bounding box center [40, 14] width 15 height 5
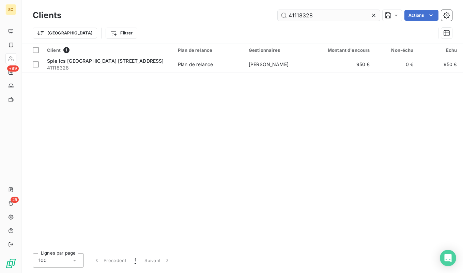
click at [343, 13] on input "41118328" at bounding box center [329, 15] width 102 height 11
type input "Stb le perray en [GEOGRAPHIC_DATA]"
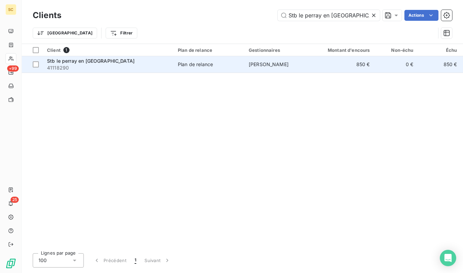
click at [130, 66] on span "41118290" at bounding box center [108, 67] width 123 height 7
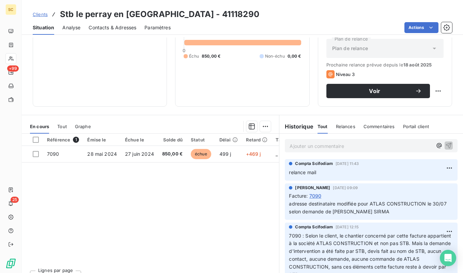
scroll to position [92, 0]
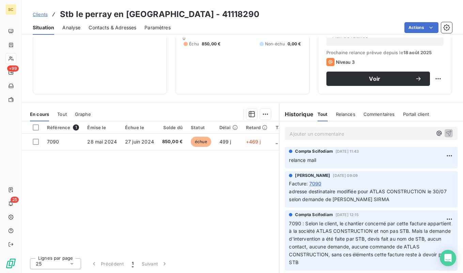
click at [112, 27] on span "Contacts & Adresses" at bounding box center [113, 27] width 48 height 7
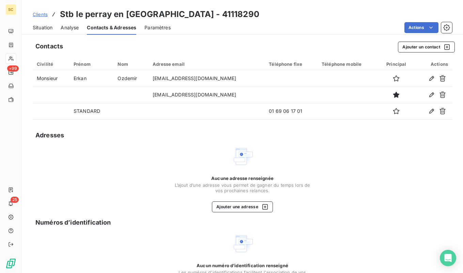
click at [48, 27] on span "Situation" at bounding box center [43, 27] width 20 height 7
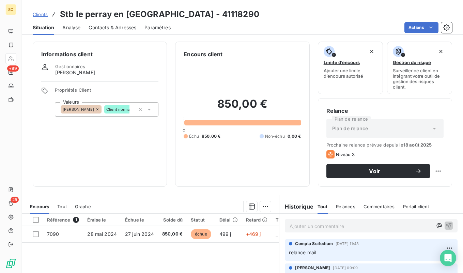
click at [43, 13] on span "Clients" at bounding box center [40, 14] width 15 height 5
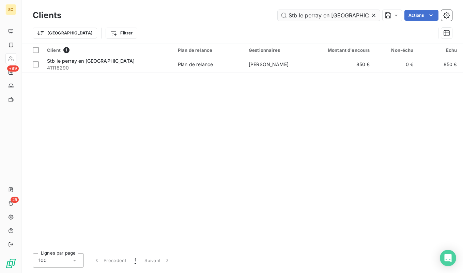
click at [319, 16] on input "Stb le perray en [GEOGRAPHIC_DATA]" at bounding box center [329, 15] width 102 height 11
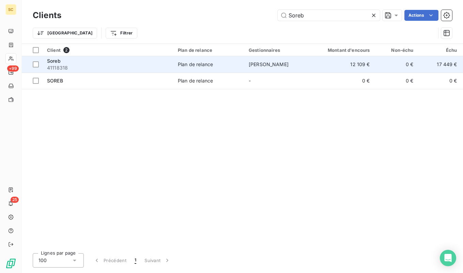
type input "Soreb"
click at [114, 66] on span "41118318" at bounding box center [108, 67] width 123 height 7
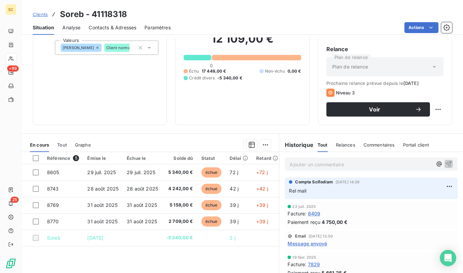
scroll to position [61, 0]
click at [111, 27] on span "Contacts & Adresses" at bounding box center [113, 27] width 48 height 7
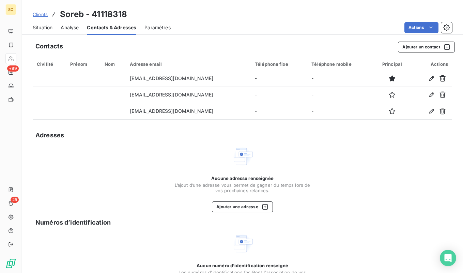
click at [46, 32] on div "Situation" at bounding box center [43, 27] width 20 height 14
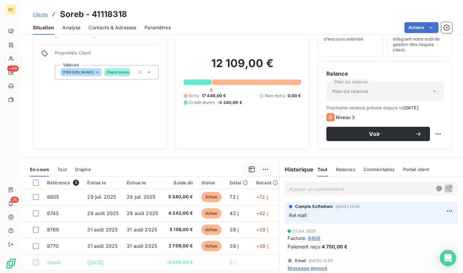
scroll to position [48, 0]
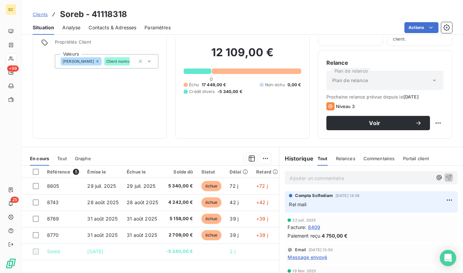
click at [106, 27] on span "Contacts & Adresses" at bounding box center [113, 27] width 48 height 7
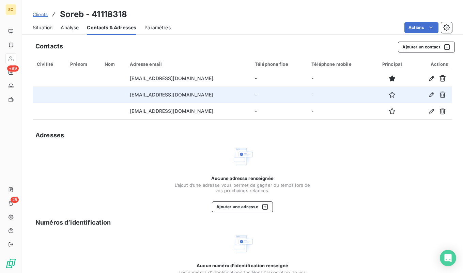
drag, startPoint x: 222, startPoint y: 96, endPoint x: 125, endPoint y: 93, distance: 97.1
click at [126, 93] on td "[EMAIL_ADDRESS][DOMAIN_NAME]" at bounding box center [188, 95] width 125 height 16
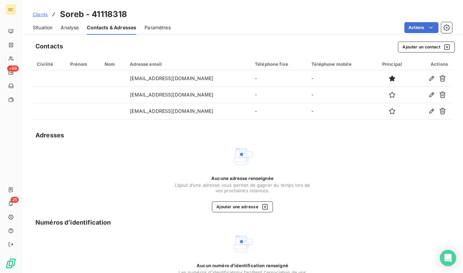
copy td "[EMAIL_ADDRESS][DOMAIN_NAME]"
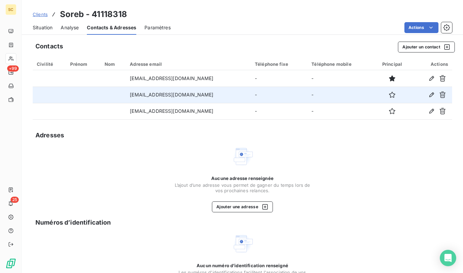
drag, startPoint x: 224, startPoint y: 113, endPoint x: 121, endPoint y: 94, distance: 104.8
click at [102, 110] on tr "[EMAIL_ADDRESS][DOMAIN_NAME] - -" at bounding box center [242, 111] width 419 height 16
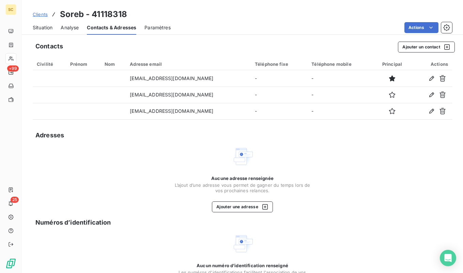
click at [36, 28] on span "Situation" at bounding box center [43, 27] width 20 height 7
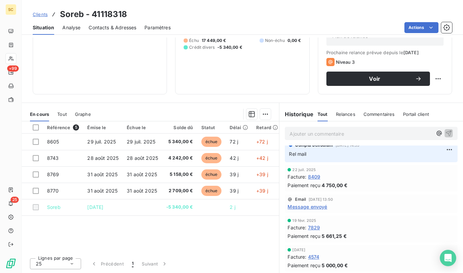
scroll to position [0, 0]
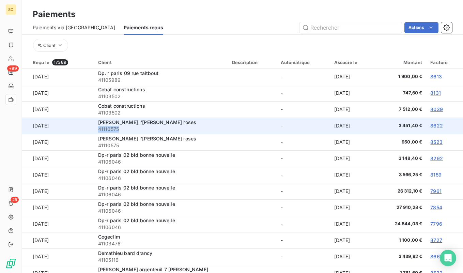
drag, startPoint x: 120, startPoint y: 130, endPoint x: 93, endPoint y: 129, distance: 27.3
click at [94, 129] on td "Legendre l'hay les roses 41110575" at bounding box center [161, 126] width 134 height 16
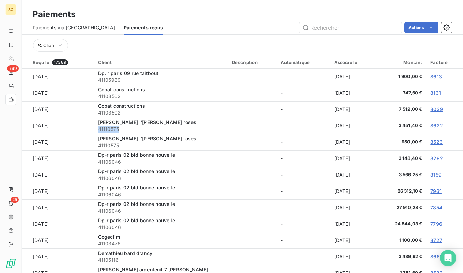
copy span "41110575"
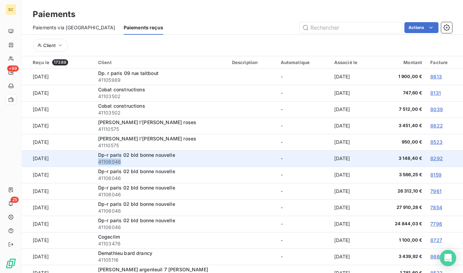
drag, startPoint x: 118, startPoint y: 161, endPoint x: 93, endPoint y: 161, distance: 25.2
click at [94, 161] on td "Dp-r paris 02 bld bonne nouvelle 41106046" at bounding box center [161, 158] width 134 height 16
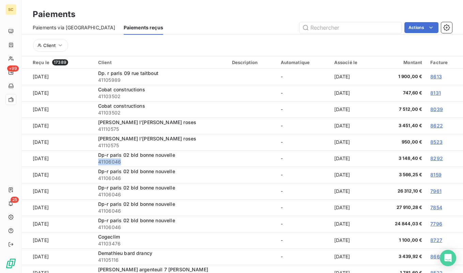
copy span "41106046"
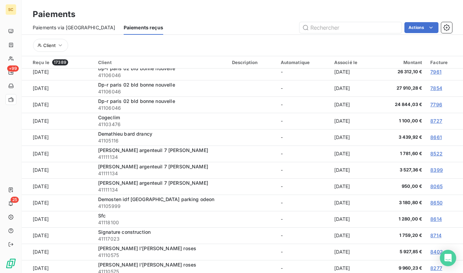
scroll to position [130, 0]
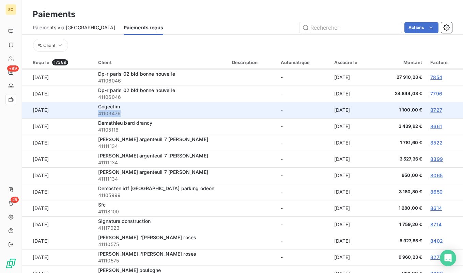
drag, startPoint x: 118, startPoint y: 114, endPoint x: 93, endPoint y: 114, distance: 24.2
click at [94, 114] on td "Cogeclim 41103476" at bounding box center [161, 110] width 134 height 16
copy span "41103476"
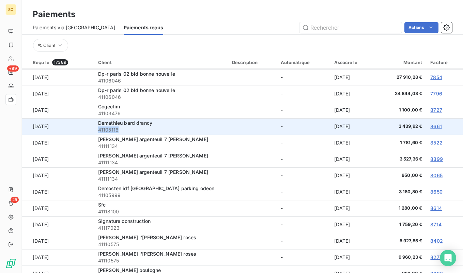
drag, startPoint x: 130, startPoint y: 130, endPoint x: 95, endPoint y: 130, distance: 34.4
click at [98, 130] on span "41105116" at bounding box center [161, 129] width 126 height 7
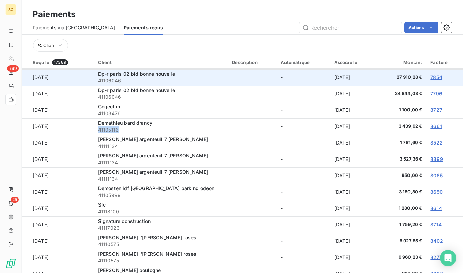
copy span "41105116"
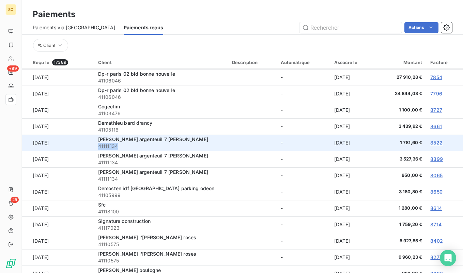
drag, startPoint x: 128, startPoint y: 146, endPoint x: 96, endPoint y: 146, distance: 31.7
click at [98, 146] on span "41111134" at bounding box center [161, 146] width 126 height 7
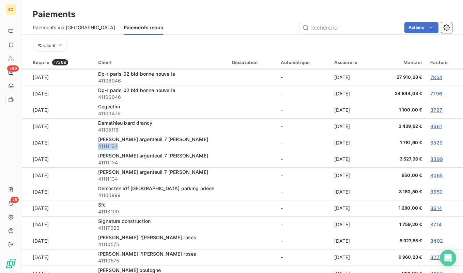
copy span "41111134"
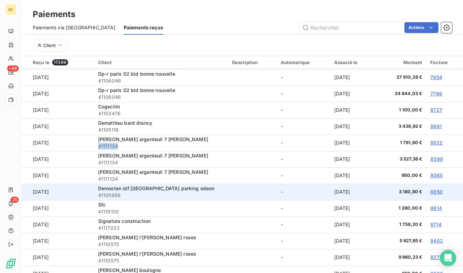
drag, startPoint x: 121, startPoint y: 195, endPoint x: 88, endPoint y: 195, distance: 32.7
click at [88, 195] on tr "2 oct. 2025 Demosten idf paris parking odeon 41105999 - 7 oct. 2025 3 180,80 € …" at bounding box center [242, 192] width 441 height 16
click at [124, 196] on span "41105999" at bounding box center [161, 195] width 126 height 7
drag, startPoint x: 127, startPoint y: 196, endPoint x: 96, endPoint y: 196, distance: 31.3
click at [98, 196] on span "41105999" at bounding box center [161, 195] width 126 height 7
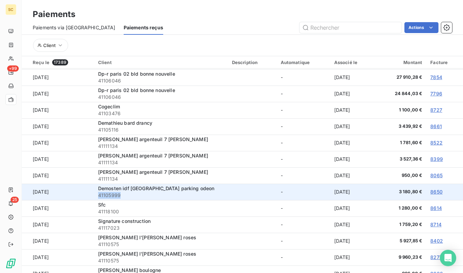
copy span "41105999"
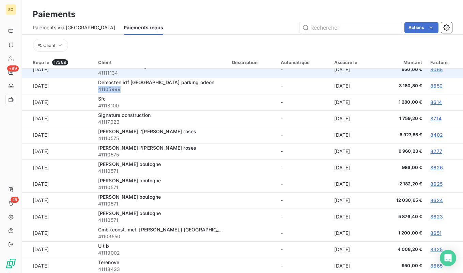
scroll to position [236, 0]
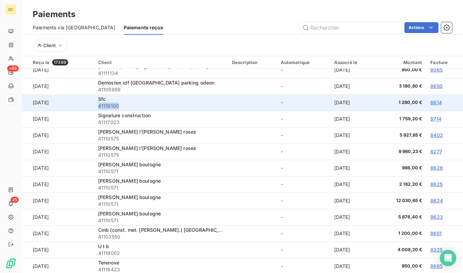
drag, startPoint x: 109, startPoint y: 106, endPoint x: 93, endPoint y: 105, distance: 16.7
click at [94, 105] on td "Sfc 41118100" at bounding box center [161, 102] width 134 height 16
copy span "41118100"
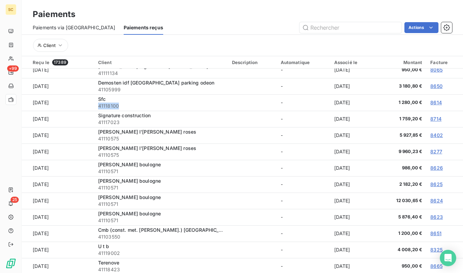
scroll to position [237, 0]
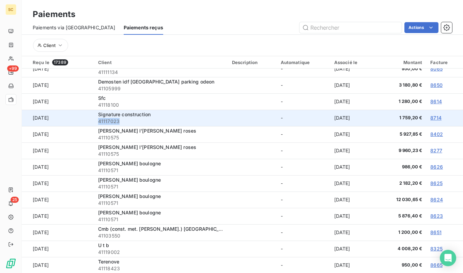
drag, startPoint x: 140, startPoint y: 123, endPoint x: 96, endPoint y: 122, distance: 44.6
click at [98, 122] on span "41117023" at bounding box center [161, 121] width 126 height 7
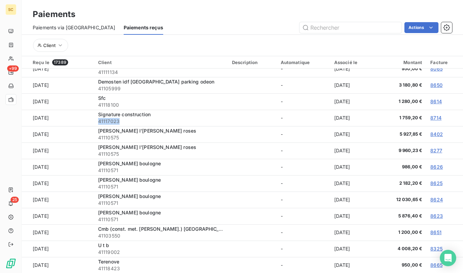
copy span "41117023"
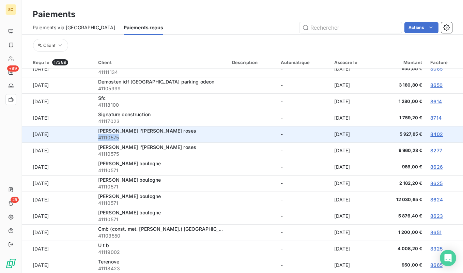
drag, startPoint x: 121, startPoint y: 138, endPoint x: 94, endPoint y: 139, distance: 27.3
click at [94, 139] on td "Legendre l'hay les roses 41110575" at bounding box center [161, 134] width 134 height 16
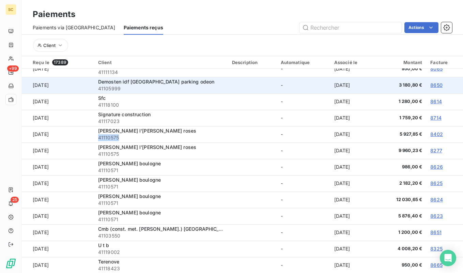
copy span "41110575"
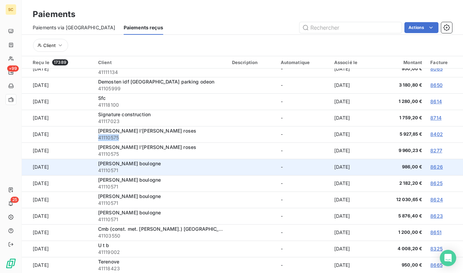
drag, startPoint x: 125, startPoint y: 171, endPoint x: 85, endPoint y: 171, distance: 39.5
click at [85, 171] on tr "1 oct. 2025 Legendre boulogne 41110571 - 7 oct. 2025 986,00 € 8626" at bounding box center [242, 167] width 441 height 16
click at [87, 170] on td "[DATE]" at bounding box center [58, 167] width 72 height 16
drag, startPoint x: 119, startPoint y: 170, endPoint x: 94, endPoint y: 170, distance: 24.9
click at [94, 170] on td "Legendre boulogne 41110571" at bounding box center [161, 167] width 134 height 16
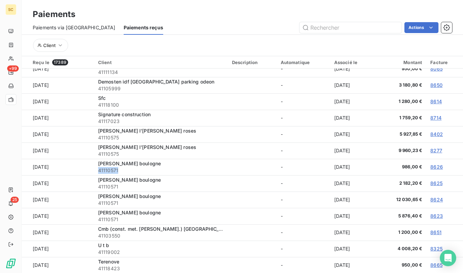
copy span "41110571"
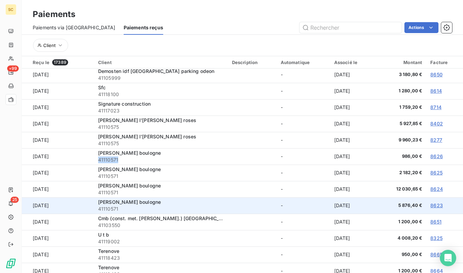
scroll to position [262, 0]
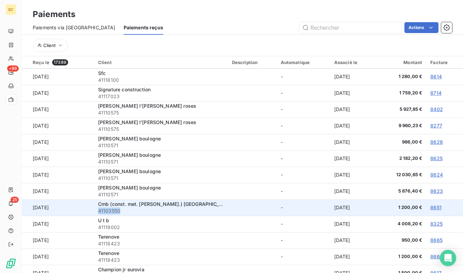
drag, startPoint x: 137, startPoint y: 211, endPoint x: 93, endPoint y: 211, distance: 43.3
click at [94, 211] on td "Cmb (const. met. bour.) palaiseau 41103550" at bounding box center [161, 207] width 134 height 16
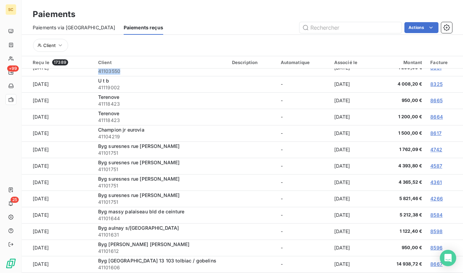
scroll to position [403, 0]
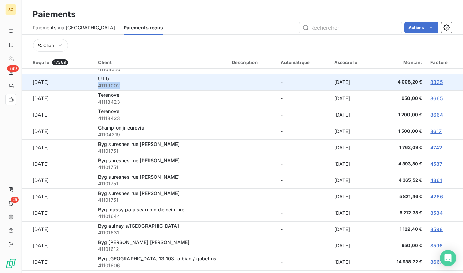
drag, startPoint x: 121, startPoint y: 87, endPoint x: 92, endPoint y: 86, distance: 28.3
click at [94, 86] on td "U t b 41119002" at bounding box center [161, 82] width 134 height 16
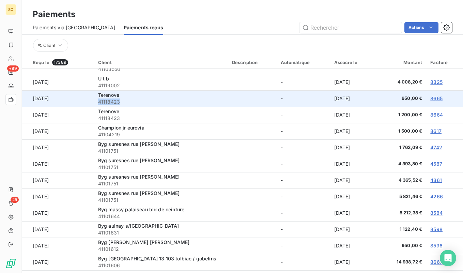
drag, startPoint x: 116, startPoint y: 102, endPoint x: 94, endPoint y: 102, distance: 22.5
click at [94, 102] on td "Terenove 41118423" at bounding box center [161, 98] width 134 height 16
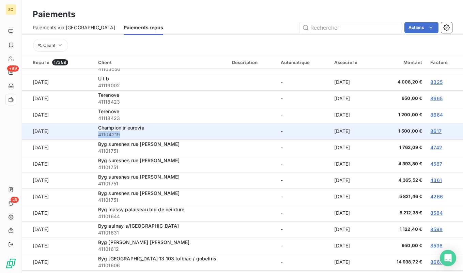
drag, startPoint x: 124, startPoint y: 135, endPoint x: 92, endPoint y: 135, distance: 31.3
click at [94, 135] on td "Champion jr eurovia 41104219" at bounding box center [161, 131] width 134 height 16
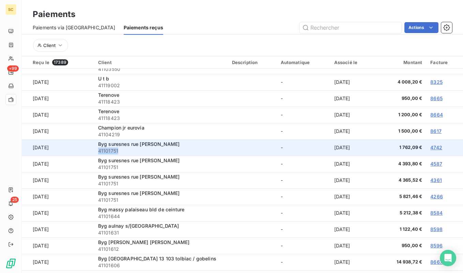
drag, startPoint x: 121, startPoint y: 152, endPoint x: 95, endPoint y: 151, distance: 25.9
click at [98, 151] on span "41101751" at bounding box center [161, 151] width 126 height 7
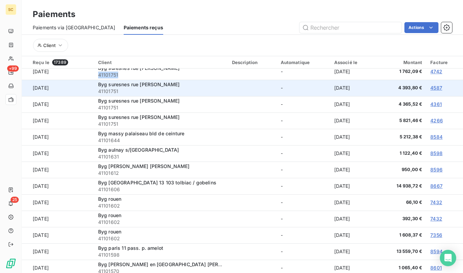
scroll to position [483, 0]
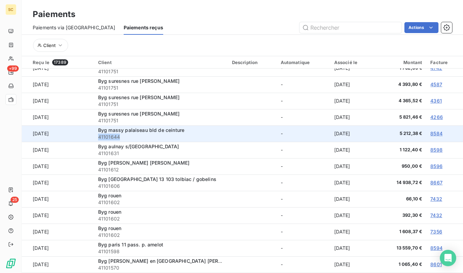
drag, startPoint x: 121, startPoint y: 138, endPoint x: 91, endPoint y: 138, distance: 29.6
click at [94, 137] on td "Byg massy palaiseau bld de ceinture 41101644" at bounding box center [161, 133] width 134 height 16
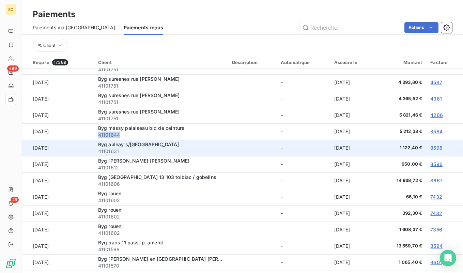
scroll to position [486, 0]
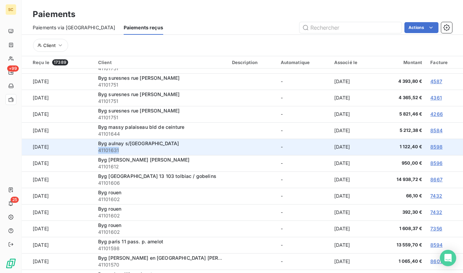
drag, startPoint x: 122, startPoint y: 151, endPoint x: 93, endPoint y: 150, distance: 28.3
click at [94, 150] on td "Byg aulnay s/bois rue saturne 41101631" at bounding box center [161, 147] width 134 height 16
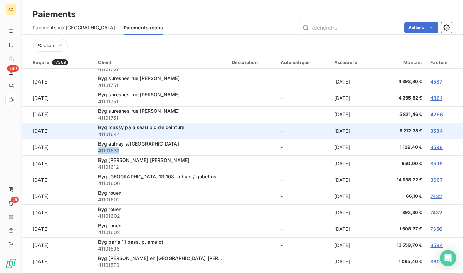
scroll to position [487, 0]
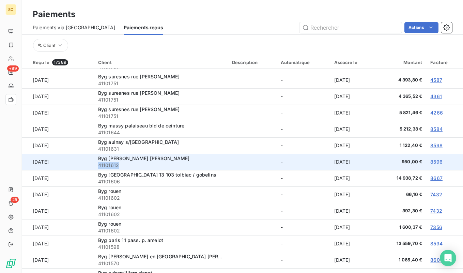
drag, startPoint x: 117, startPoint y: 166, endPoint x: 92, endPoint y: 165, distance: 25.6
click at [94, 165] on td "Byg moissy cramayel safran reau 41101612" at bounding box center [161, 162] width 134 height 16
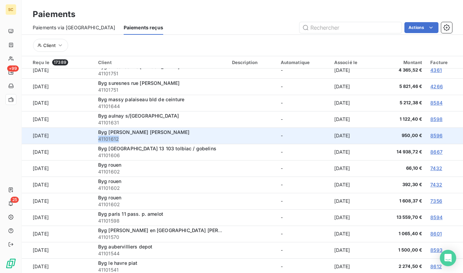
scroll to position [514, 0]
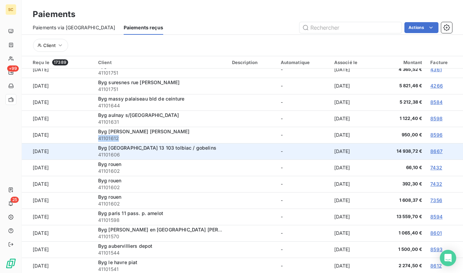
drag, startPoint x: 120, startPoint y: 155, endPoint x: 83, endPoint y: 154, distance: 37.5
click at [83, 154] on tr "30 sept. 2025 Byg paris 13 103 tolbiac / gobelins 41101606 - 7 oct. 2025 14 938…" at bounding box center [242, 151] width 441 height 16
click at [98, 154] on span "41101606" at bounding box center [161, 154] width 126 height 7
drag, startPoint x: 123, startPoint y: 155, endPoint x: 91, endPoint y: 154, distance: 32.0
click at [94, 154] on td "Byg paris 13 103 tolbiac / gobelins 41101606" at bounding box center [161, 151] width 134 height 16
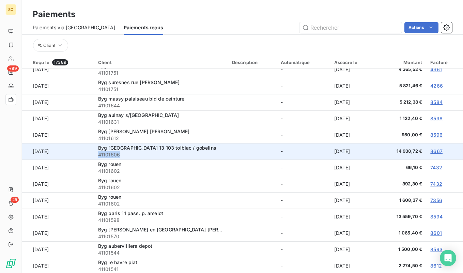
drag, startPoint x: 119, startPoint y: 171, endPoint x: 103, endPoint y: 158, distance: 20.2
click at [90, 171] on tr "30 sept. 2025 Byg rouen 41101602 - 7 oct. 2025 66,10 € 7432" at bounding box center [242, 167] width 441 height 16
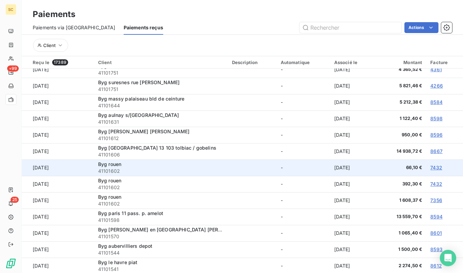
click at [119, 170] on span "41101602" at bounding box center [161, 171] width 126 height 7
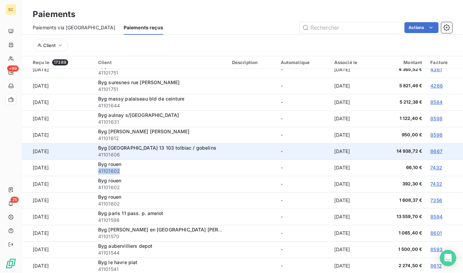
drag, startPoint x: 119, startPoint y: 172, endPoint x: 124, endPoint y: 144, distance: 28.7
click at [94, 172] on td "Byg rouen 41101602" at bounding box center [161, 167] width 134 height 16
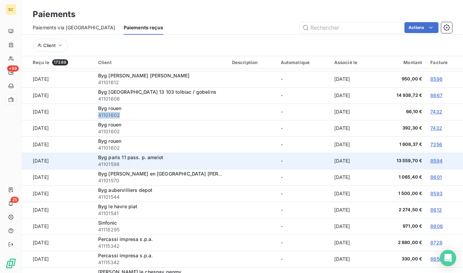
scroll to position [571, 0]
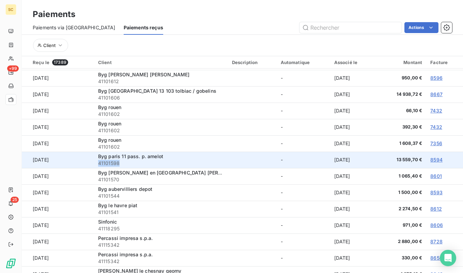
drag, startPoint x: 115, startPoint y: 164, endPoint x: 93, endPoint y: 164, distance: 21.8
click at [94, 164] on td "Byg paris 11 pass. p. amelot 41101598" at bounding box center [161, 160] width 134 height 16
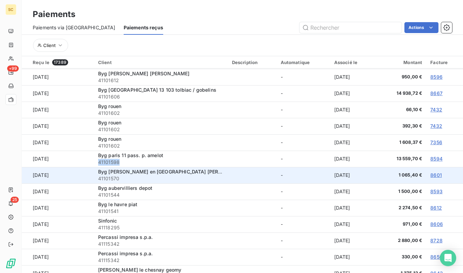
scroll to position [573, 0]
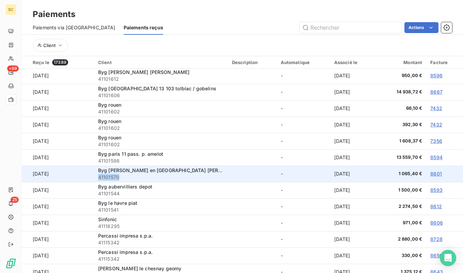
drag, startPoint x: 124, startPoint y: 179, endPoint x: 95, endPoint y: 177, distance: 29.0
click at [98, 177] on span "41101570" at bounding box center [161, 177] width 126 height 7
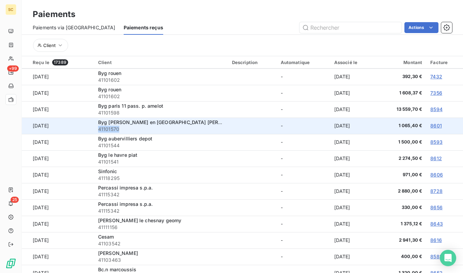
scroll to position [626, 0]
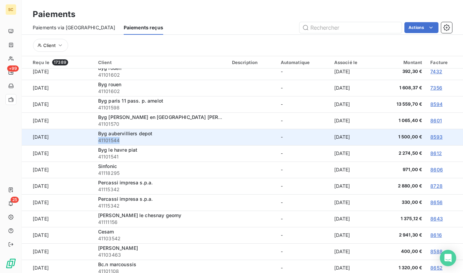
drag, startPoint x: 133, startPoint y: 140, endPoint x: 91, endPoint y: 140, distance: 41.9
click at [94, 140] on td "Byg aubervilliers depot 41101544" at bounding box center [161, 137] width 134 height 16
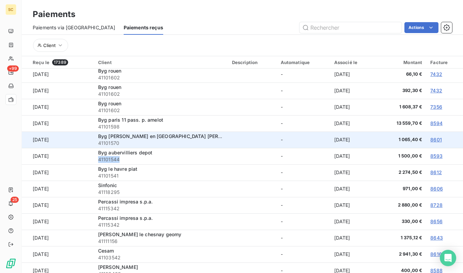
scroll to position [609, 0]
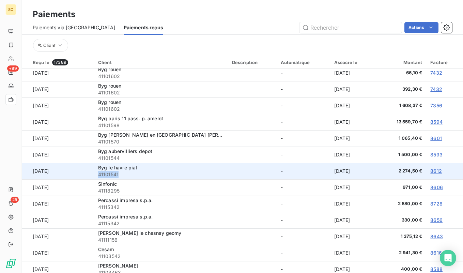
drag, startPoint x: 120, startPoint y: 175, endPoint x: 95, endPoint y: 175, distance: 24.9
click at [98, 175] on span "41101541" at bounding box center [161, 174] width 126 height 7
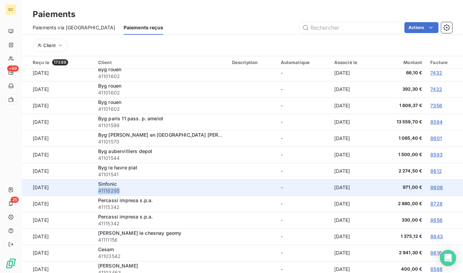
drag, startPoint x: 99, startPoint y: 190, endPoint x: 94, endPoint y: 190, distance: 5.5
click at [94, 190] on td "Sinfonic 41118295" at bounding box center [161, 187] width 134 height 16
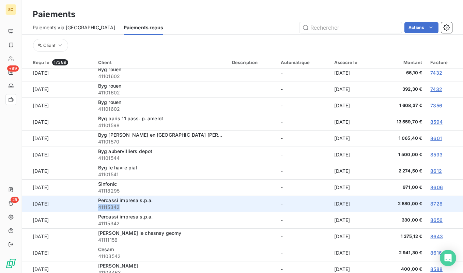
drag, startPoint x: 130, startPoint y: 207, endPoint x: 92, endPoint y: 207, distance: 38.2
click at [94, 207] on td "Percassi impresa s.p.a. 41115342" at bounding box center [161, 204] width 134 height 16
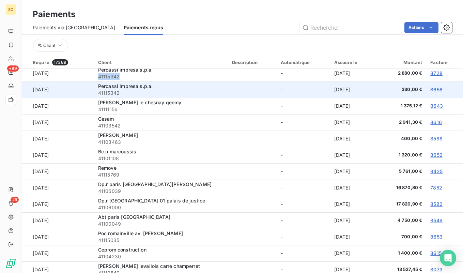
scroll to position [739, 0]
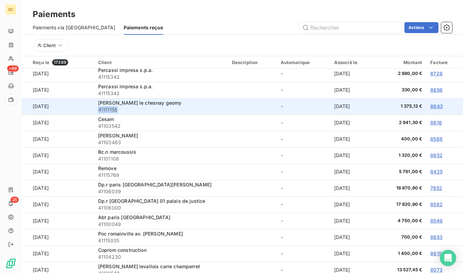
drag, startPoint x: 115, startPoint y: 110, endPoint x: 95, endPoint y: 112, distance: 19.6
click at [94, 111] on td "Leon grosse le chesnay geomy 41111156" at bounding box center [161, 106] width 134 height 16
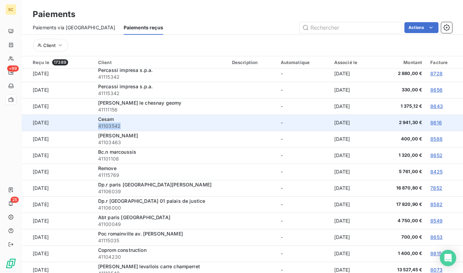
drag, startPoint x: 126, startPoint y: 126, endPoint x: 95, endPoint y: 126, distance: 30.7
click at [98, 126] on span "41103542" at bounding box center [161, 126] width 126 height 7
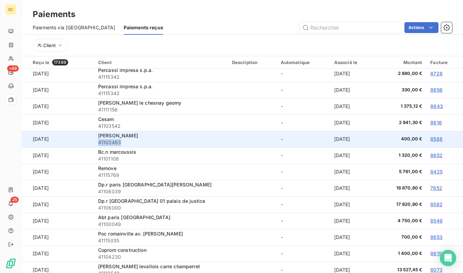
drag, startPoint x: 122, startPoint y: 141, endPoint x: 92, endPoint y: 141, distance: 30.0
click at [94, 141] on td "Charpentier 41103463" at bounding box center [161, 139] width 134 height 16
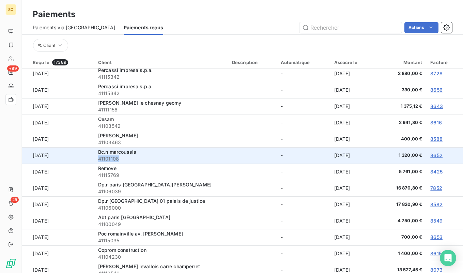
drag, startPoint x: 121, startPoint y: 160, endPoint x: 93, endPoint y: 159, distance: 28.0
click at [94, 159] on td "Bc.n marcoussis 41101108" at bounding box center [161, 155] width 134 height 16
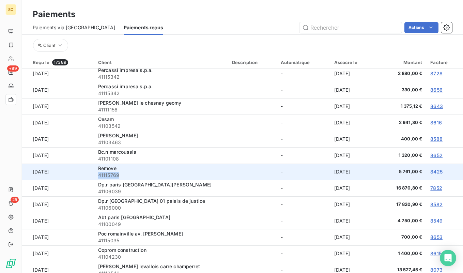
drag, startPoint x: 109, startPoint y: 175, endPoint x: 93, endPoint y: 175, distance: 16.0
click at [94, 175] on td "Remove 41115769" at bounding box center [161, 172] width 134 height 16
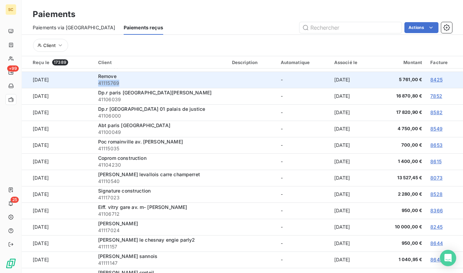
scroll to position [836, 0]
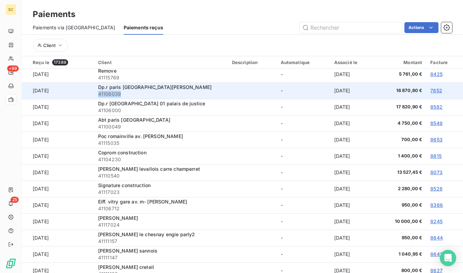
drag, startPoint x: 121, startPoint y: 95, endPoint x: 93, endPoint y: 93, distance: 27.6
click at [94, 93] on td "Dp.r paris 08 8 rue d'astorg 41106039" at bounding box center [161, 90] width 134 height 16
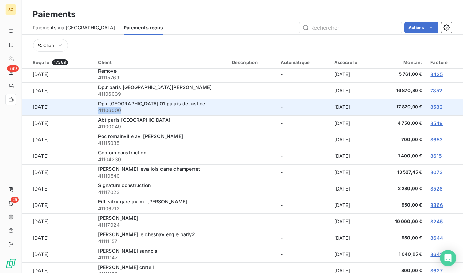
drag, startPoint x: 126, startPoint y: 111, endPoint x: 94, endPoint y: 112, distance: 31.7
click at [94, 111] on td "Dp.r paris 01 palais de justice 41106000" at bounding box center [161, 107] width 134 height 16
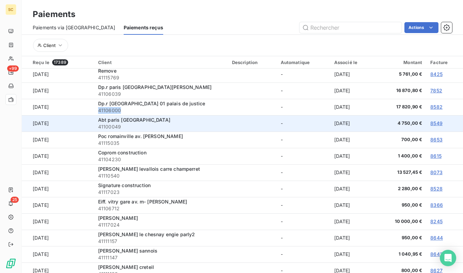
drag, startPoint x: 118, startPoint y: 128, endPoint x: 90, endPoint y: 127, distance: 27.6
click at [90, 127] on tr "25 sept. 2025 Abt paris 09 rue lafayette 41100049 - 7 oct. 2025 4 750,00 € 8549" at bounding box center [242, 123] width 441 height 16
click at [128, 127] on span "41100049" at bounding box center [161, 126] width 126 height 7
drag, startPoint x: 116, startPoint y: 128, endPoint x: 92, endPoint y: 127, distance: 23.5
click at [94, 127] on td "Abt paris 09 rue lafayette 41100049" at bounding box center [161, 123] width 134 height 16
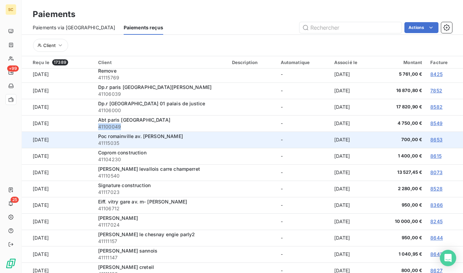
drag, startPoint x: 102, startPoint y: 144, endPoint x: 91, endPoint y: 143, distance: 10.9
click at [94, 143] on td "Poc romainville av. g. roussel 41115035" at bounding box center [161, 139] width 134 height 16
click at [116, 143] on span "41115035" at bounding box center [161, 143] width 126 height 7
drag, startPoint x: 113, startPoint y: 144, endPoint x: 94, endPoint y: 144, distance: 18.7
click at [98, 144] on span "41115035" at bounding box center [161, 143] width 126 height 7
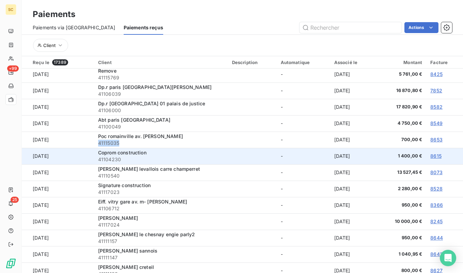
click at [80, 160] on tr "22 sept. 2025 Coprom construction 41104230 - 7 oct. 2025 1 400,00 € 8615" at bounding box center [242, 156] width 441 height 16
click at [125, 159] on span "41104230" at bounding box center [161, 159] width 126 height 7
drag, startPoint x: 114, startPoint y: 160, endPoint x: 94, endPoint y: 159, distance: 19.8
click at [94, 159] on td "Coprom construction 41104230" at bounding box center [161, 156] width 134 height 16
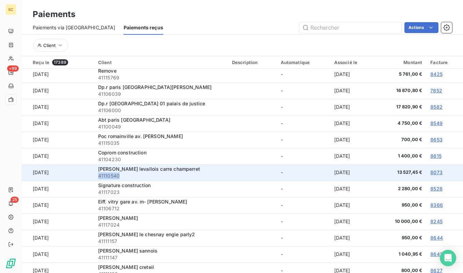
drag, startPoint x: 90, startPoint y: 177, endPoint x: 94, endPoint y: 176, distance: 4.8
click at [94, 176] on td "Lesueur levallois carre champerret 41110540" at bounding box center [161, 172] width 134 height 16
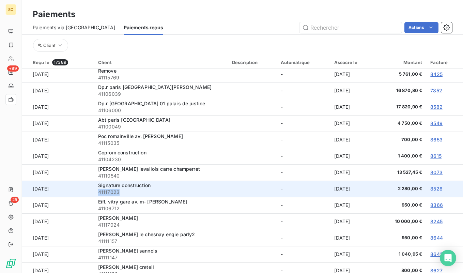
drag, startPoint x: 112, startPoint y: 192, endPoint x: 94, endPoint y: 192, distance: 18.4
click at [94, 192] on td "Signature construction 41117023" at bounding box center [161, 189] width 134 height 16
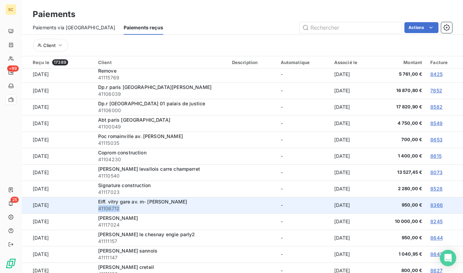
drag, startPoint x: 126, startPoint y: 211, endPoint x: 91, endPoint y: 211, distance: 34.7
click at [94, 211] on td "Eiff. vitry gare av. m- robespierre 41106712" at bounding box center [161, 205] width 134 height 16
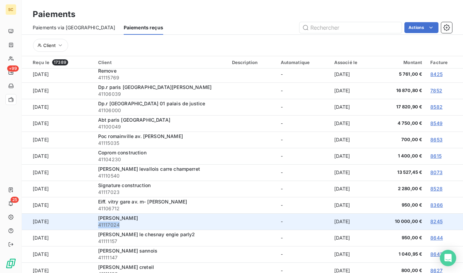
drag, startPoint x: 117, startPoint y: 225, endPoint x: 94, endPoint y: 223, distance: 23.2
click at [94, 223] on td "Sardin - rapin 41117024" at bounding box center [161, 221] width 134 height 16
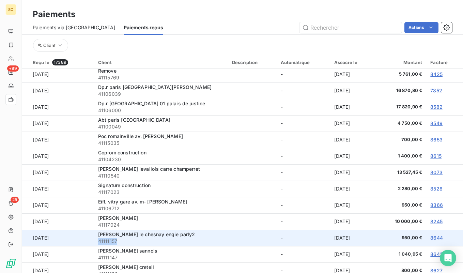
drag, startPoint x: 99, startPoint y: 244, endPoint x: 94, endPoint y: 242, distance: 5.4
click at [94, 242] on td "Leon grosse le chesnay engie parly2 41111157" at bounding box center [161, 238] width 134 height 16
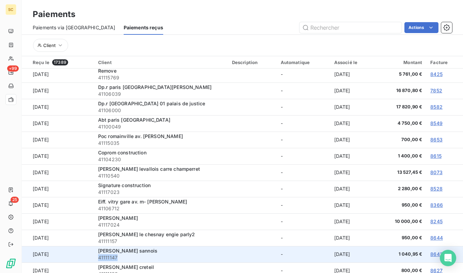
drag, startPoint x: 114, startPoint y: 257, endPoint x: 94, endPoint y: 257, distance: 20.8
click at [94, 257] on td "Leon grosse sannois 41111147" at bounding box center [161, 254] width 134 height 16
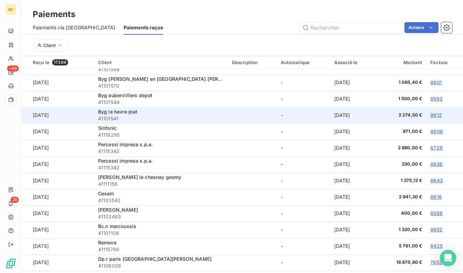
scroll to position [686, 0]
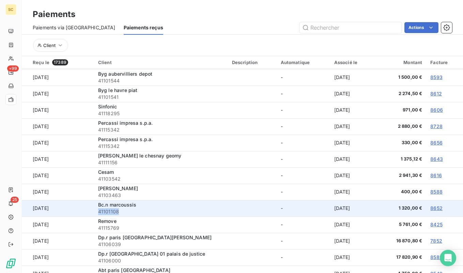
drag, startPoint x: 111, startPoint y: 212, endPoint x: 94, endPoint y: 211, distance: 17.7
click at [94, 211] on td "Bc.n marcoussis 41101108" at bounding box center [161, 208] width 134 height 16
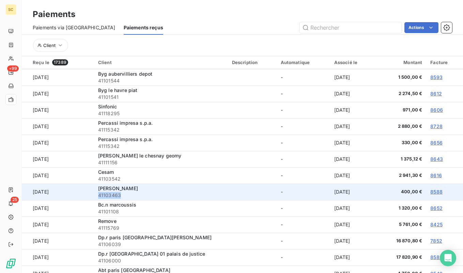
drag, startPoint x: 109, startPoint y: 196, endPoint x: 96, endPoint y: 196, distance: 13.6
click at [98, 196] on span "41103463" at bounding box center [161, 195] width 126 height 7
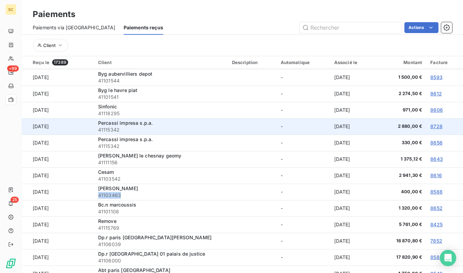
scroll to position [685, 0]
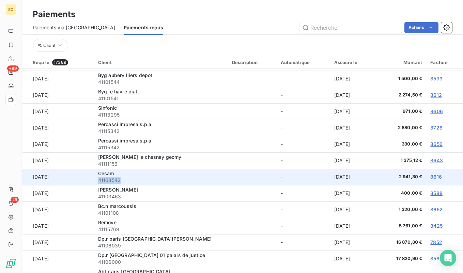
click at [98, 181] on span "41103542" at bounding box center [161, 180] width 126 height 7
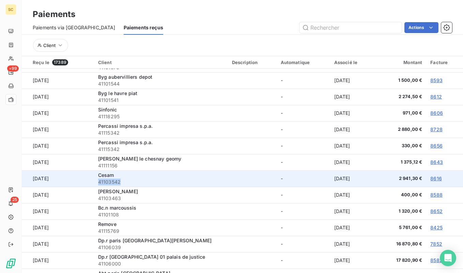
scroll to position [682, 0]
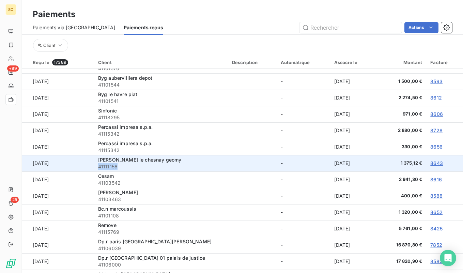
drag, startPoint x: 99, startPoint y: 168, endPoint x: 93, endPoint y: 167, distance: 6.9
click at [94, 167] on td "Leon grosse le chesnay geomy 41111156" at bounding box center [161, 163] width 134 height 16
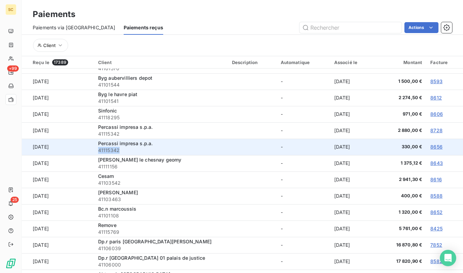
drag, startPoint x: 117, startPoint y: 149, endPoint x: 92, endPoint y: 151, distance: 24.9
click at [94, 151] on td "Percassi impresa s.p.a. 41115342" at bounding box center [161, 147] width 134 height 16
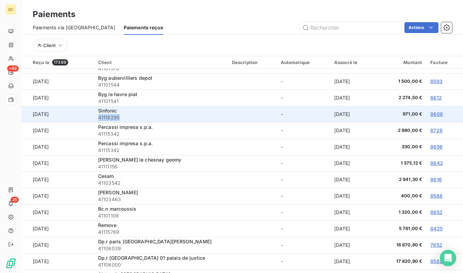
drag, startPoint x: 119, startPoint y: 118, endPoint x: 91, endPoint y: 118, distance: 27.6
click at [94, 118] on td "Sinfonic 41118295" at bounding box center [161, 114] width 134 height 16
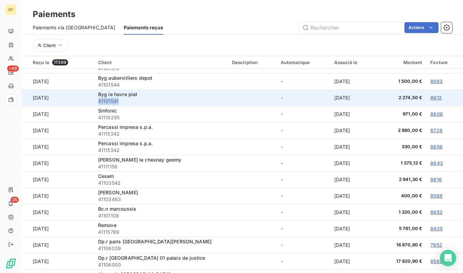
drag, startPoint x: 126, startPoint y: 99, endPoint x: 92, endPoint y: 102, distance: 34.8
click at [94, 102] on td "Byg le havre piat 41101541" at bounding box center [161, 98] width 134 height 16
drag, startPoint x: 102, startPoint y: 88, endPoint x: 96, endPoint y: 89, distance: 5.9
click at [95, 87] on td "Byg aubervilliers depot 41101544" at bounding box center [161, 81] width 134 height 16
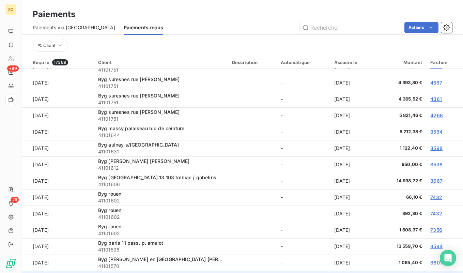
scroll to position [482, 0]
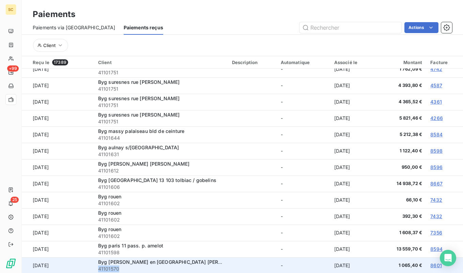
drag, startPoint x: 120, startPoint y: 268, endPoint x: 95, endPoint y: 269, distance: 25.2
click at [98, 269] on span "41101570" at bounding box center [161, 268] width 126 height 7
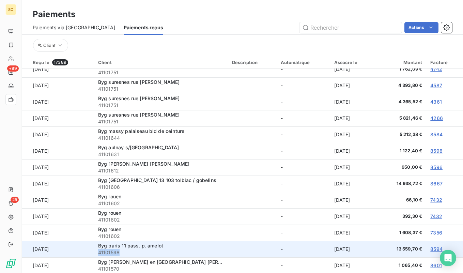
drag, startPoint x: 116, startPoint y: 253, endPoint x: 92, endPoint y: 254, distance: 24.5
click at [94, 254] on td "Byg paris 11 pass. p. amelot 41101598" at bounding box center [161, 249] width 134 height 16
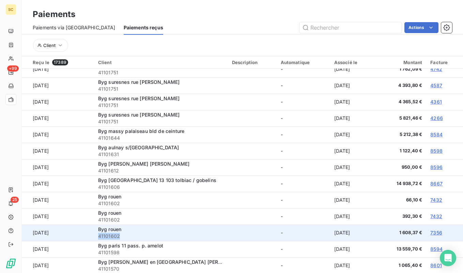
drag, startPoint x: 121, startPoint y: 236, endPoint x: 96, endPoint y: 236, distance: 25.6
click at [98, 235] on span "41101602" at bounding box center [161, 236] width 126 height 7
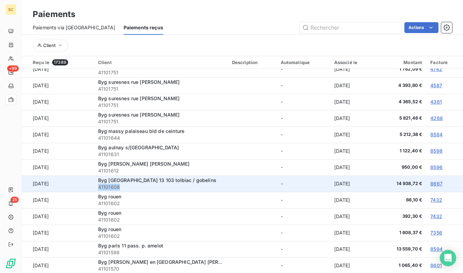
drag, startPoint x: 114, startPoint y: 187, endPoint x: 93, endPoint y: 189, distance: 21.2
click at [94, 189] on td "Byg paris 13 103 tolbiac / gobelins 41101606" at bounding box center [161, 183] width 134 height 16
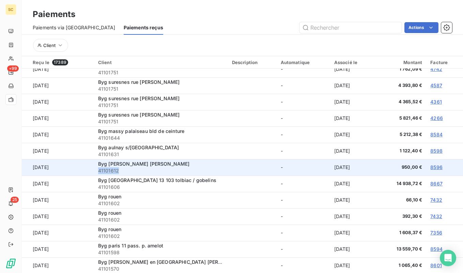
drag, startPoint x: 123, startPoint y: 171, endPoint x: 91, endPoint y: 171, distance: 32.0
click at [94, 171] on td "Byg moissy cramayel safran reau 41101612" at bounding box center [161, 167] width 134 height 16
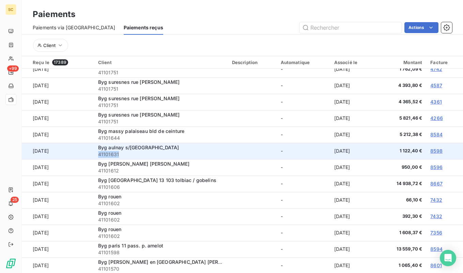
drag, startPoint x: 122, startPoint y: 155, endPoint x: 92, endPoint y: 155, distance: 30.7
click at [94, 155] on td "Byg aulnay s/bois rue saturne 41101631" at bounding box center [161, 151] width 134 height 16
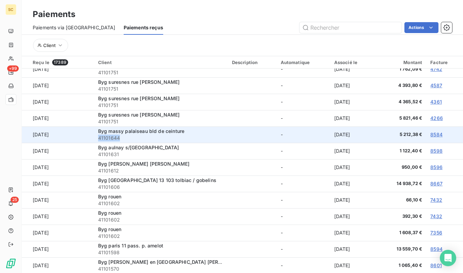
drag, startPoint x: 123, startPoint y: 138, endPoint x: 94, endPoint y: 138, distance: 29.3
click at [94, 138] on td "Byg massy palaiseau bld de ceinture 41101644" at bounding box center [161, 134] width 134 height 16
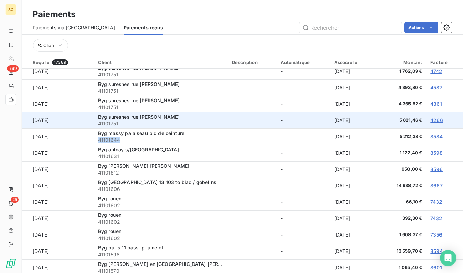
scroll to position [481, 0]
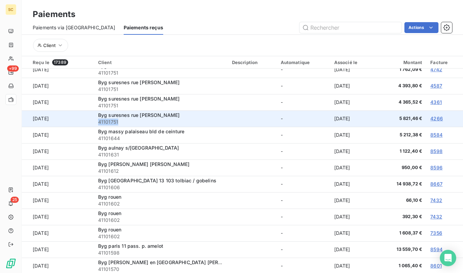
drag, startPoint x: 111, startPoint y: 124, endPoint x: 95, endPoint y: 124, distance: 16.0
click at [98, 124] on span "41101751" at bounding box center [161, 122] width 126 height 7
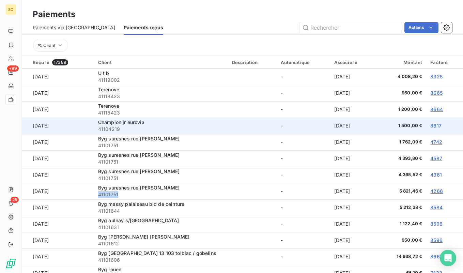
scroll to position [407, 0]
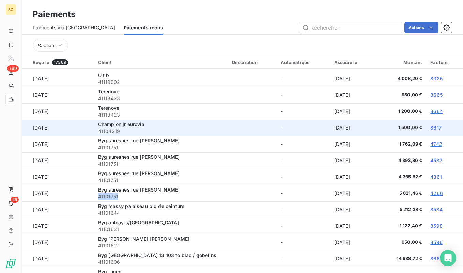
drag, startPoint x: 117, startPoint y: 131, endPoint x: 90, endPoint y: 131, distance: 26.6
click at [90, 131] on tr "30 sept. 2025 Champion jr eurovia 41104219 - 7 oct. 2025 1 500,00 € 8617" at bounding box center [242, 128] width 441 height 16
click at [98, 131] on span "41104219" at bounding box center [161, 131] width 126 height 7
drag, startPoint x: 126, startPoint y: 131, endPoint x: 91, endPoint y: 133, distance: 35.4
click at [94, 133] on td "Champion jr eurovia 41104219" at bounding box center [161, 128] width 134 height 16
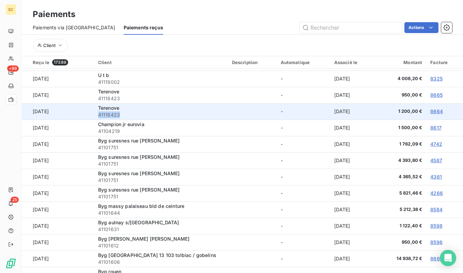
drag, startPoint x: 118, startPoint y: 115, endPoint x: 98, endPoint y: 115, distance: 19.8
click at [94, 115] on td "Terenove 41118423" at bounding box center [161, 111] width 134 height 16
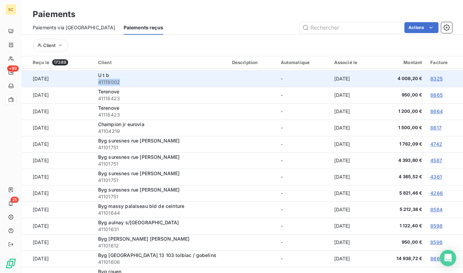
drag, startPoint x: 116, startPoint y: 80, endPoint x: 93, endPoint y: 83, distance: 23.4
click at [94, 83] on td "U t b 41119002" at bounding box center [161, 79] width 134 height 16
